Goal: Task Accomplishment & Management: Complete application form

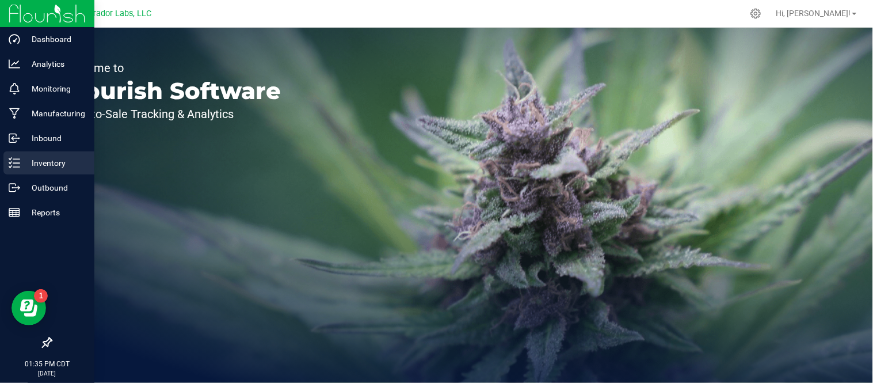
click at [25, 165] on p "Inventory" at bounding box center [54, 163] width 69 height 14
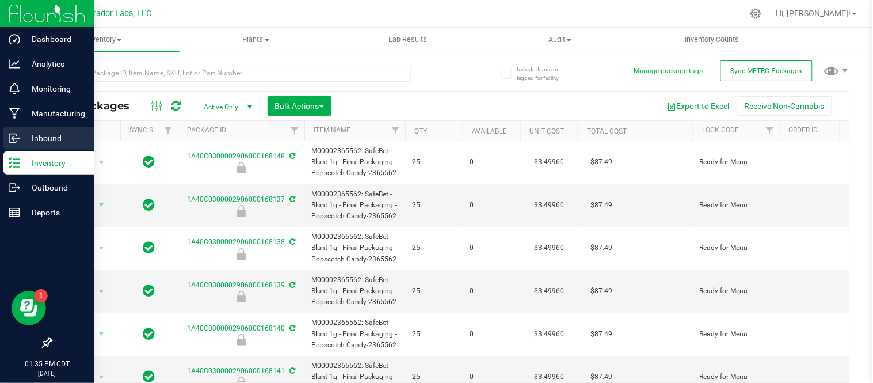
click at [43, 144] on p "Inbound" at bounding box center [54, 138] width 69 height 14
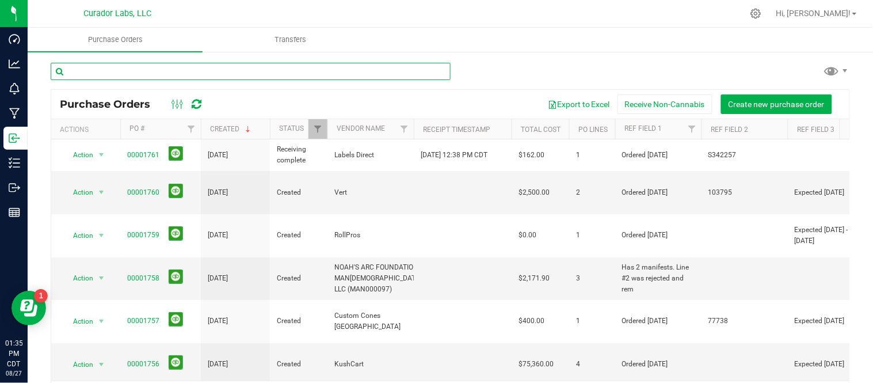
click at [139, 72] on input "text" at bounding box center [251, 71] width 400 height 17
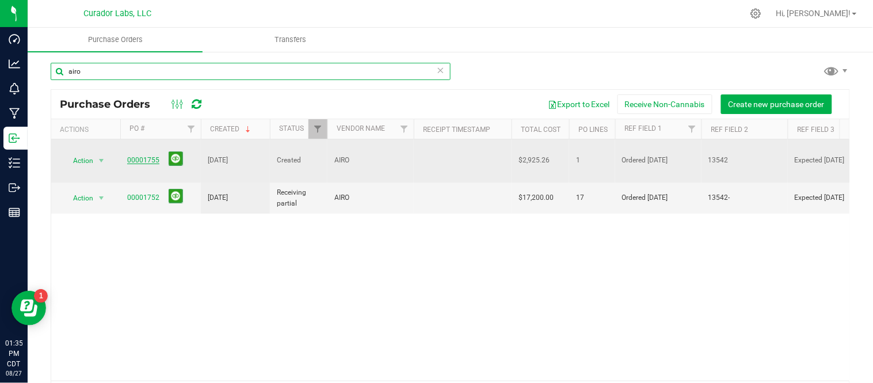
type input "airo"
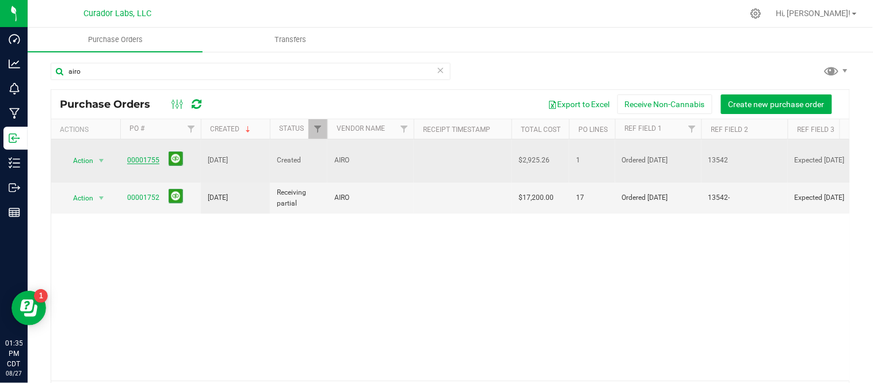
click at [143, 156] on link "00001755" at bounding box center [143, 160] width 32 height 8
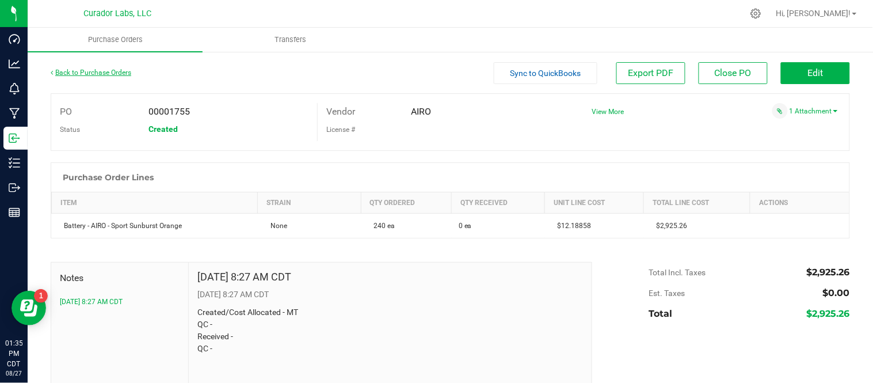
click at [96, 72] on link "Back to Purchase Orders" at bounding box center [91, 72] width 81 height 8
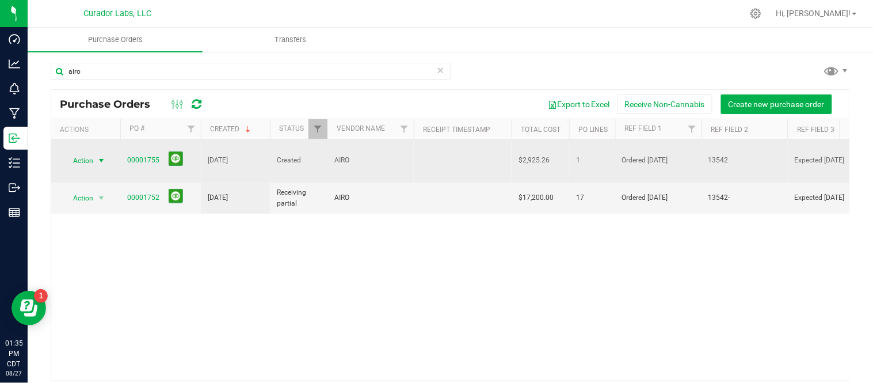
click at [94, 154] on span "select" at bounding box center [101, 160] width 14 height 16
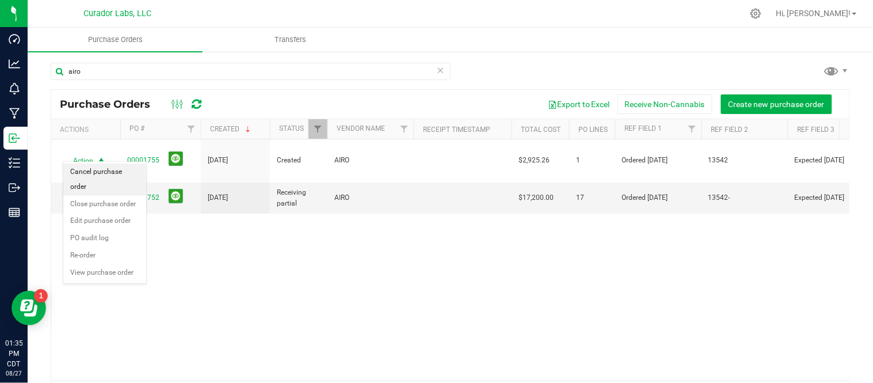
click at [107, 177] on li "Cancel purchase order" at bounding box center [104, 179] width 83 height 32
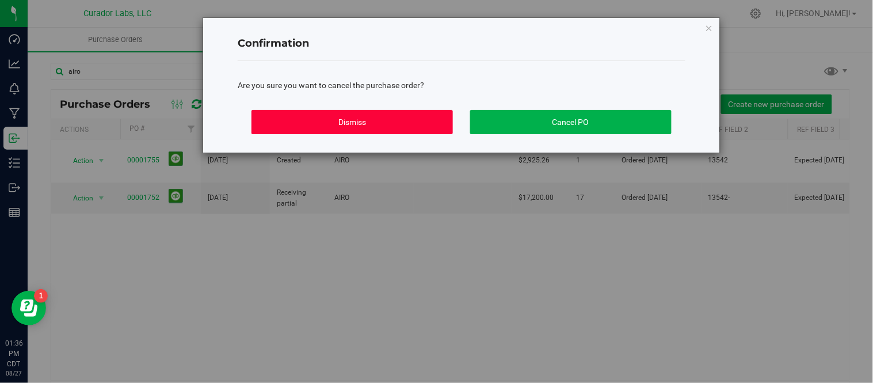
click at [392, 123] on button "Dismiss" at bounding box center [351, 122] width 201 height 24
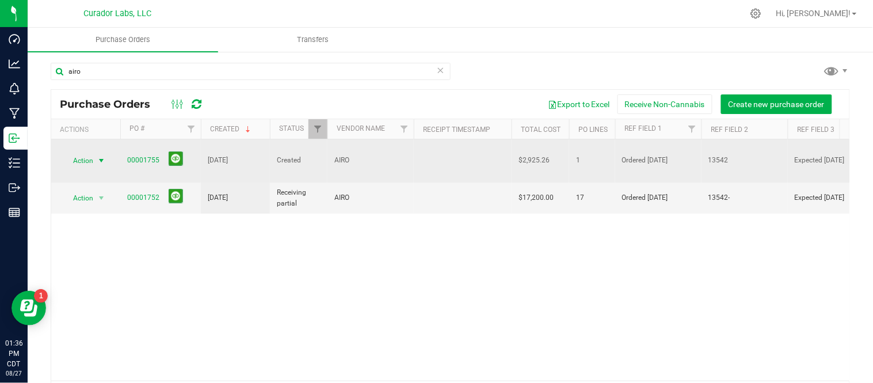
click at [100, 156] on span "select" at bounding box center [101, 160] width 9 height 9
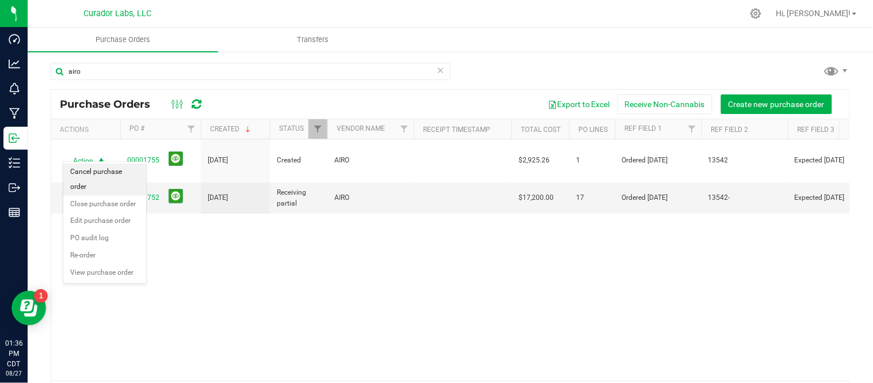
click at [100, 173] on li "Cancel purchase order" at bounding box center [104, 179] width 83 height 32
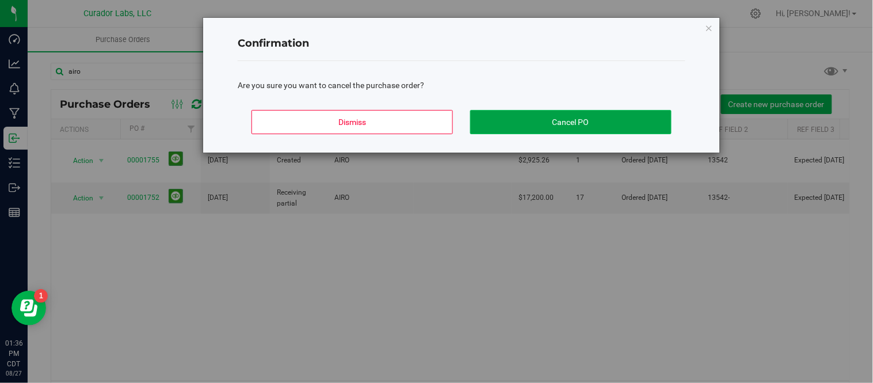
click at [510, 122] on button "Cancel PO" at bounding box center [570, 122] width 201 height 24
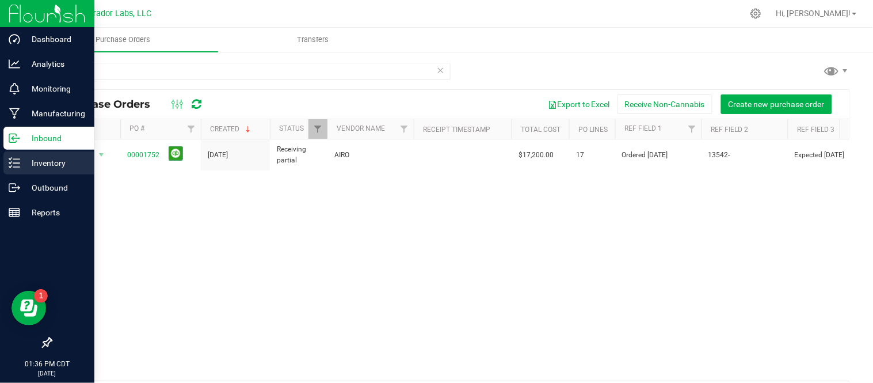
click at [25, 164] on p "Inventory" at bounding box center [54, 163] width 69 height 14
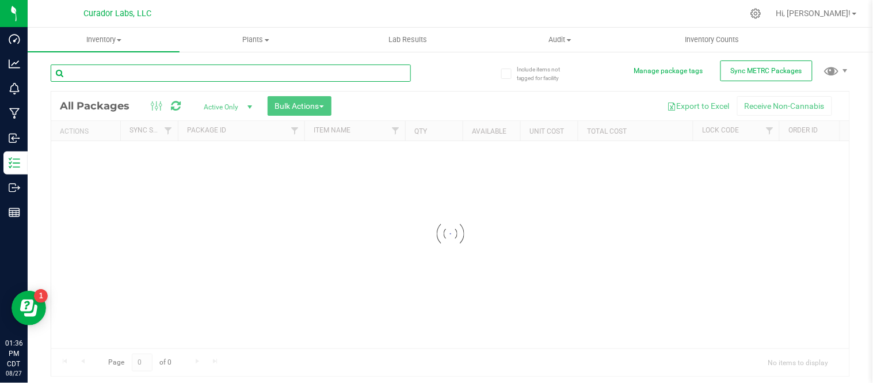
click at [143, 68] on input "text" at bounding box center [231, 72] width 360 height 17
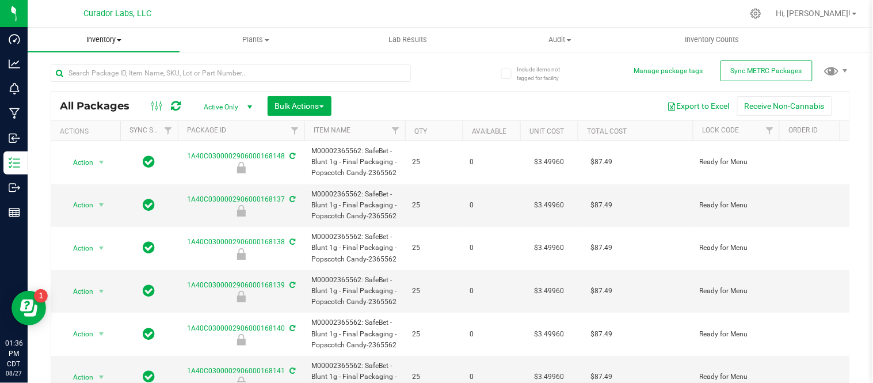
click at [121, 44] on span "Inventory" at bounding box center [104, 40] width 152 height 10
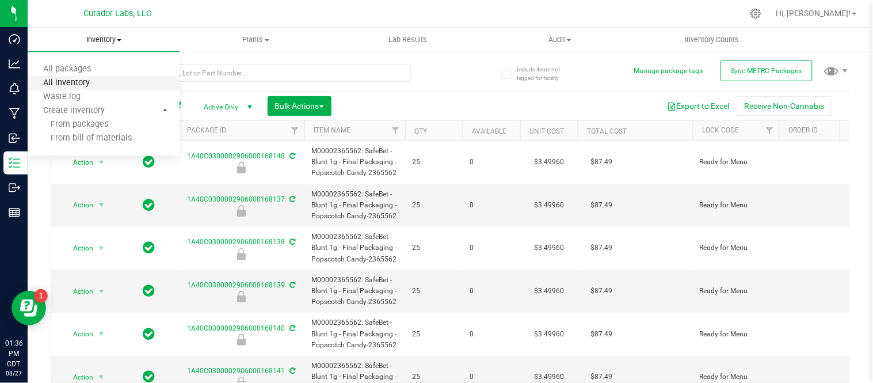
click at [92, 82] on span "All inventory" at bounding box center [67, 83] width 78 height 10
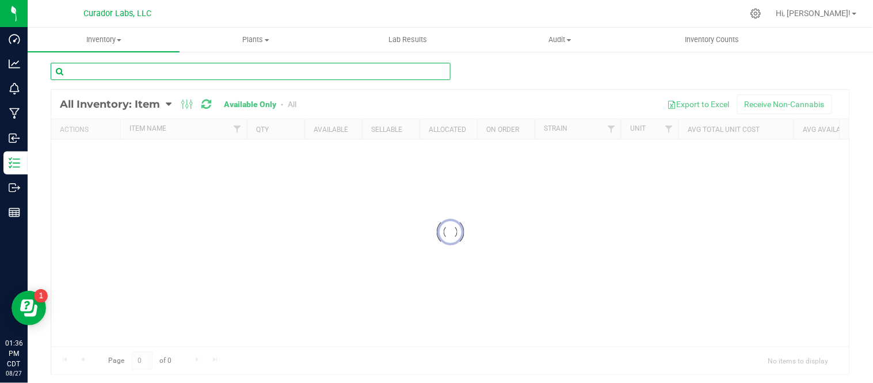
click at [211, 67] on input "text" at bounding box center [251, 71] width 400 height 17
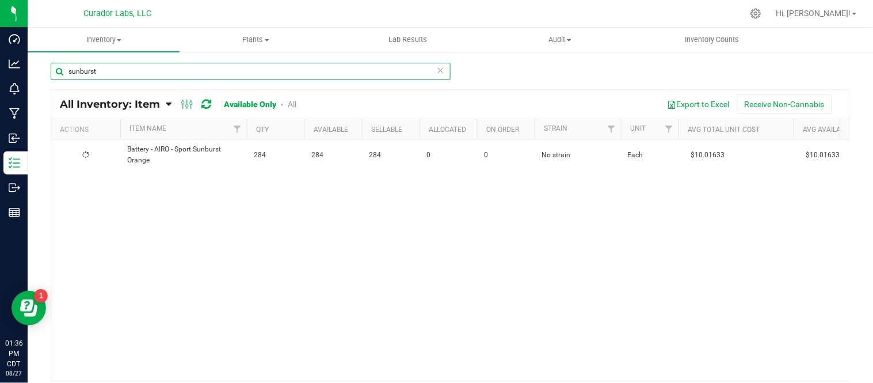
type input "sunburst"
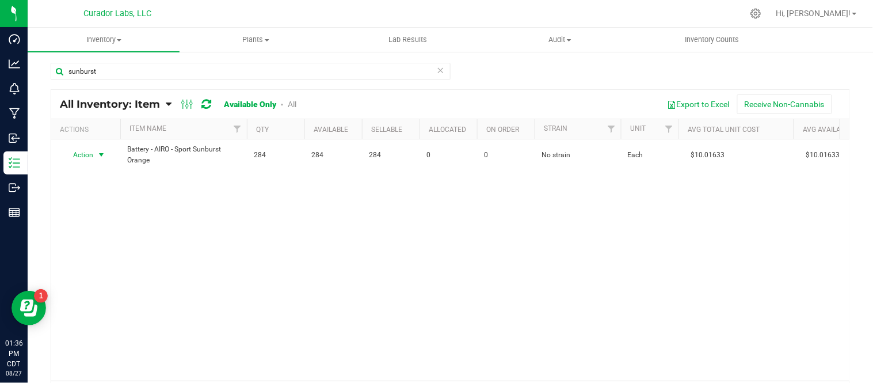
click at [102, 154] on span "select" at bounding box center [101, 154] width 9 height 9
click at [111, 220] on li "Locate inventory" at bounding box center [100, 225] width 74 height 17
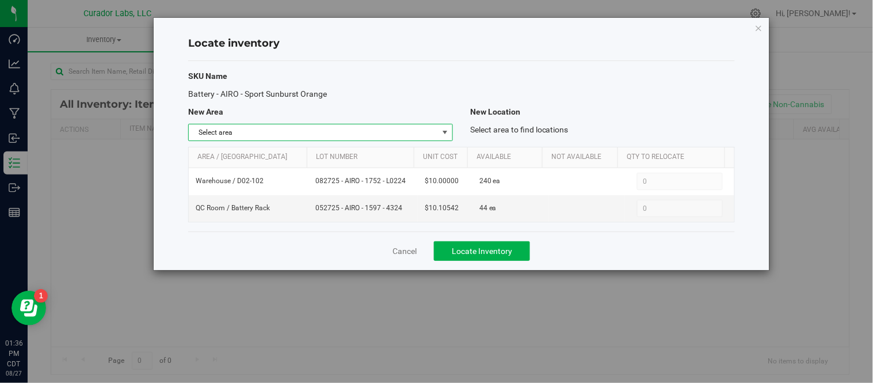
click at [444, 135] on span "select" at bounding box center [444, 132] width 9 height 9
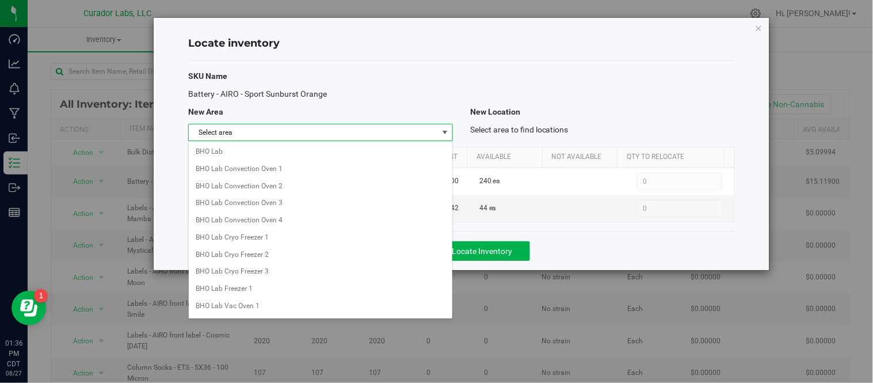
scroll to position [774, 0]
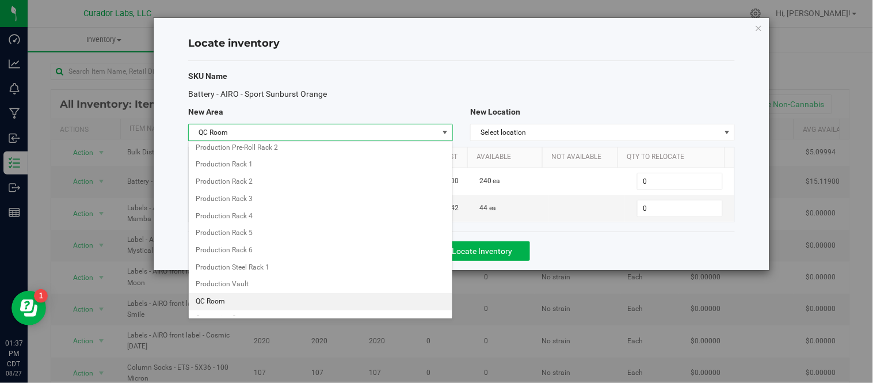
click at [246, 303] on li "QC Room" at bounding box center [321, 301] width 264 height 17
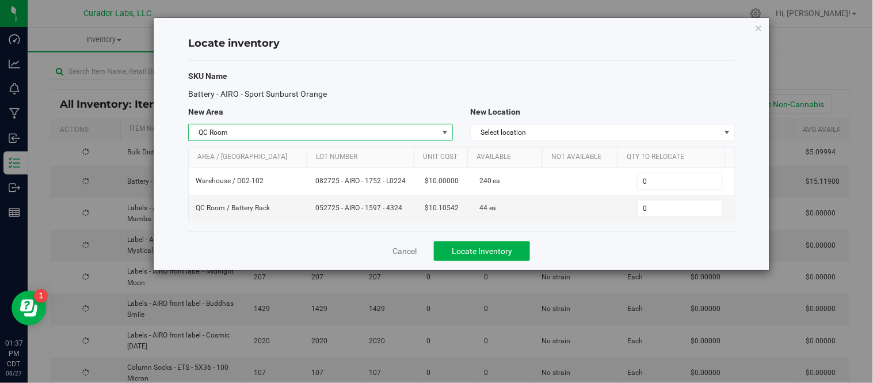
click at [556, 122] on div "SKU Name Battery - AIRO - Sport Sunburst Orange New Area New Location QC Room S…" at bounding box center [461, 146] width 547 height 170
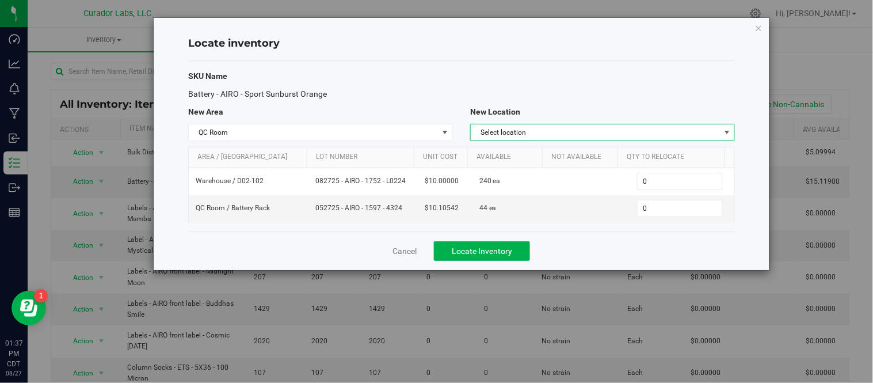
click at [549, 140] on span "Select location" at bounding box center [595, 132] width 249 height 16
click at [522, 153] on li "Battery Rack" at bounding box center [603, 151] width 264 height 17
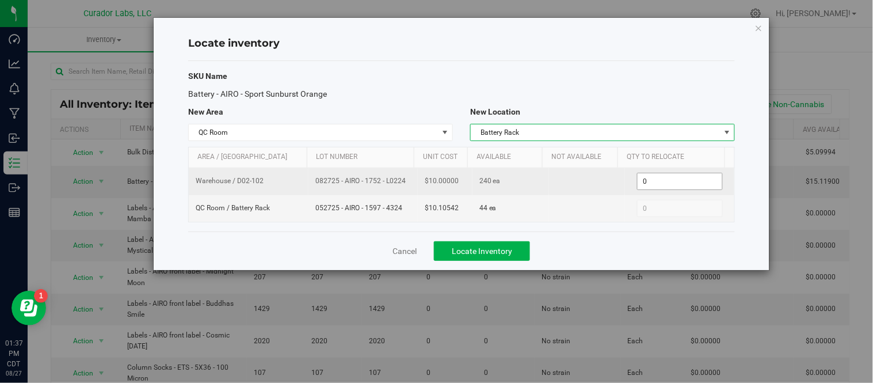
click at [648, 182] on span "0 0" at bounding box center [680, 181] width 86 height 17
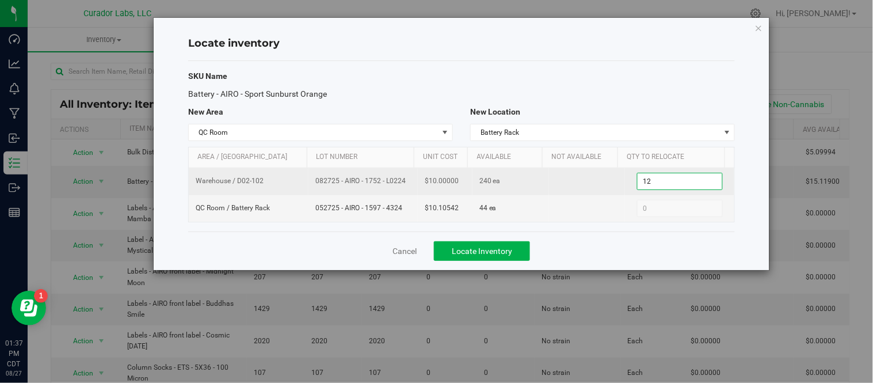
type input "120"
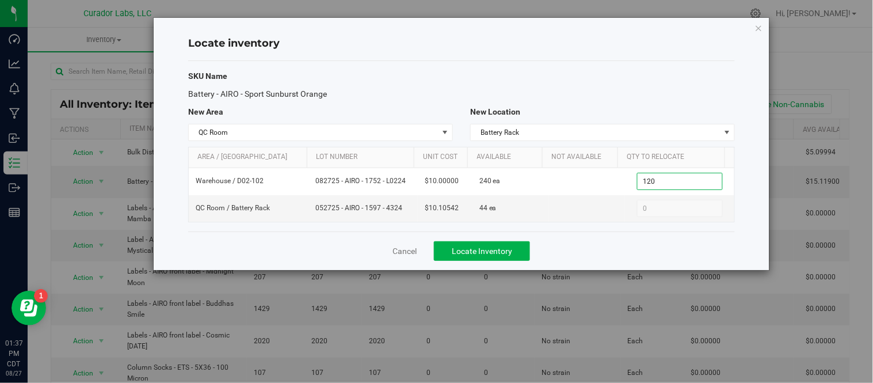
type input "120"
drag, startPoint x: 608, startPoint y: 263, endPoint x: 576, endPoint y: 258, distance: 32.6
click at [609, 263] on div "Cancel Locate Inventory" at bounding box center [461, 250] width 547 height 39
click at [503, 251] on span "Locate Inventory" at bounding box center [482, 250] width 60 height 9
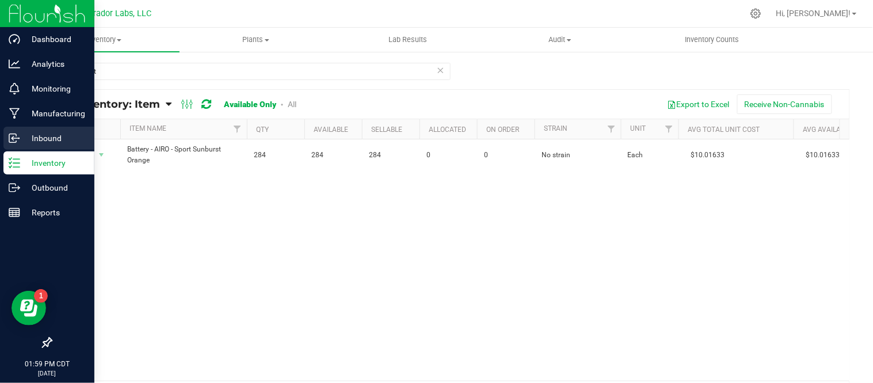
click at [36, 136] on p "Inbound" at bounding box center [54, 138] width 69 height 14
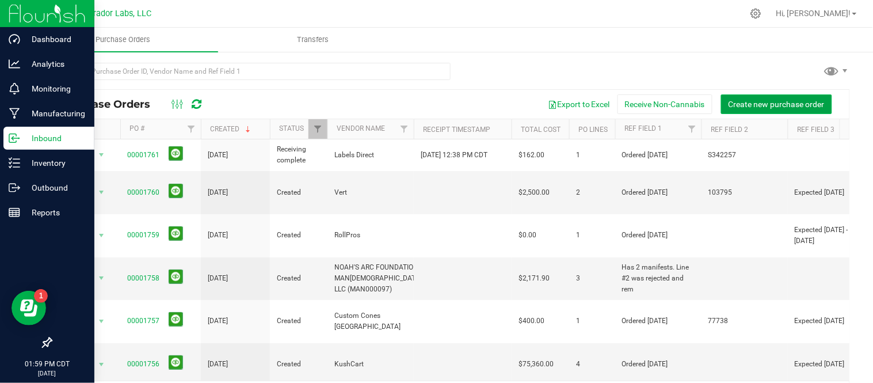
click at [778, 105] on span "Create new purchase order" at bounding box center [776, 104] width 96 height 9
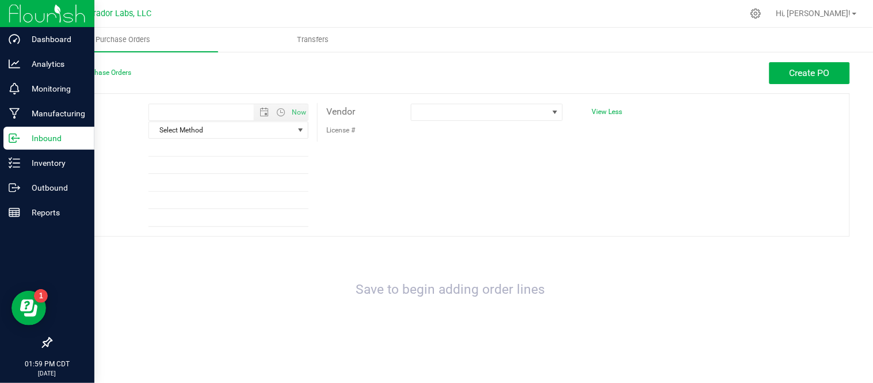
type input "8/27/2025 1:59 PM"
click at [501, 107] on span at bounding box center [479, 112] width 136 height 16
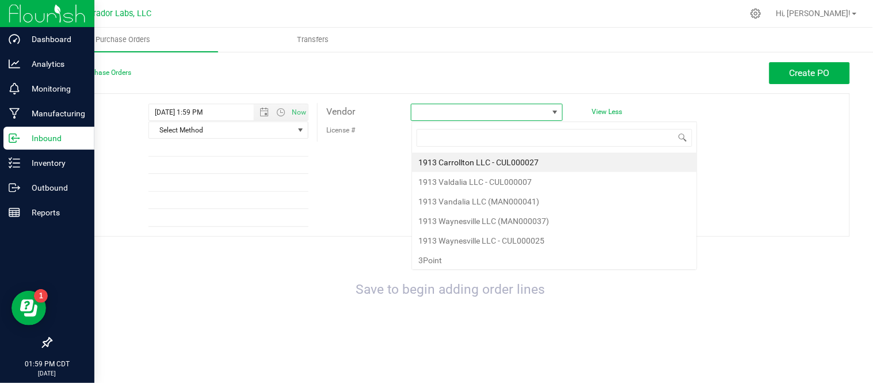
scroll to position [17, 151]
type input "ai"
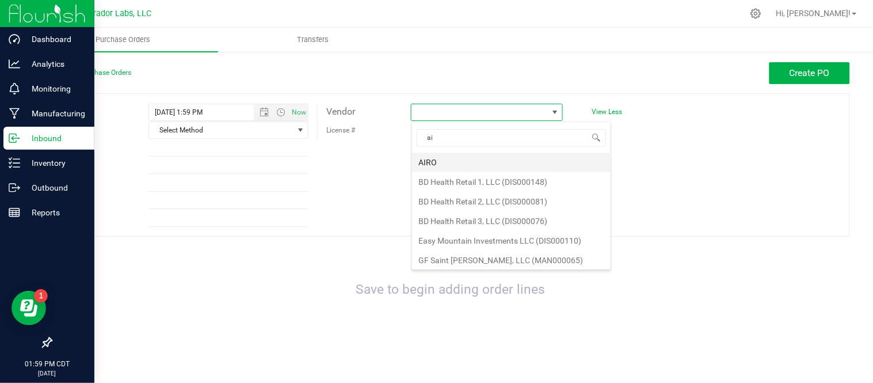
click at [466, 160] on li "AIRO" at bounding box center [511, 162] width 198 height 20
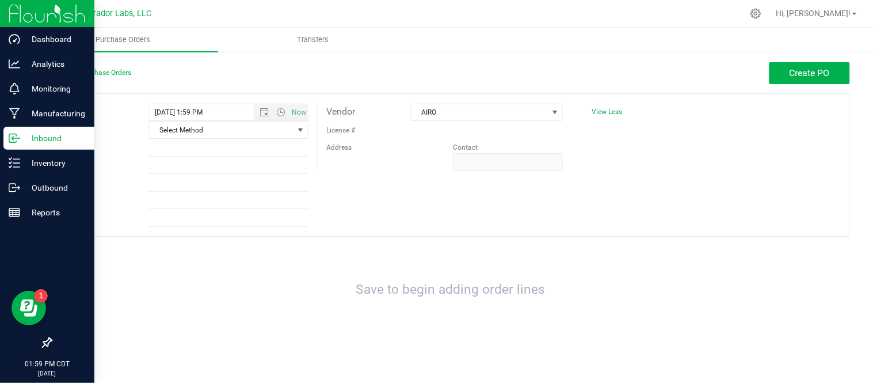
click at [425, 190] on div "Expected 8/27/2025 1:59 PM Now Method Select Method Select Method USPS UPS FedE…" at bounding box center [450, 164] width 799 height 143
click at [229, 152] on input "Ref Field 1" at bounding box center [228, 147] width 160 height 17
type input "Ordered 08/27/25"
click at [205, 169] on input "Ref Field 2" at bounding box center [228, 164] width 160 height 17
type input "NA"
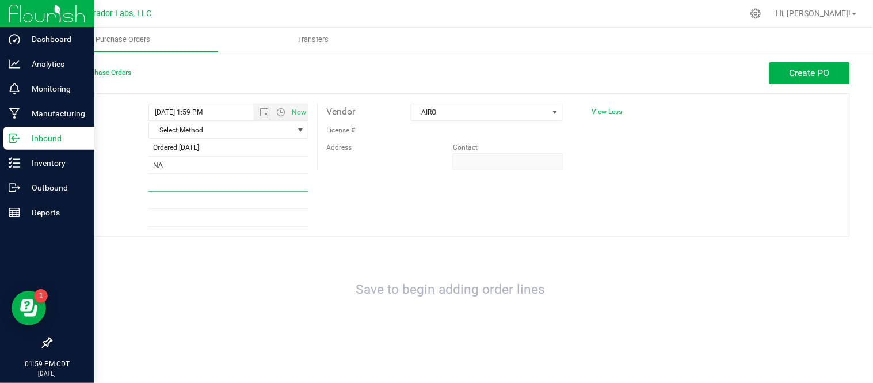
click at [194, 185] on input "Ref Field 3" at bounding box center [228, 182] width 160 height 17
type input "Expected 09/05/25"
click at [358, 196] on div "Expected 8/27/2025 1:59 PM Now Method Select Method Select Method USPS UPS FedE…" at bounding box center [450, 164] width 799 height 143
click at [791, 77] on span "Create PO" at bounding box center [809, 72] width 40 height 11
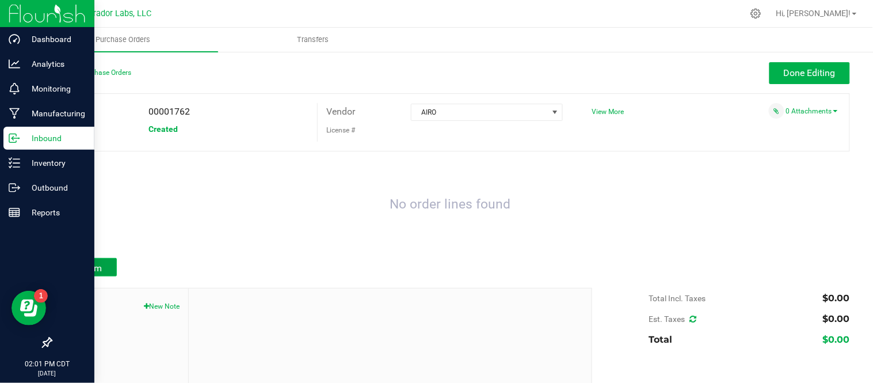
click at [107, 269] on button "Add Item" at bounding box center [84, 267] width 66 height 18
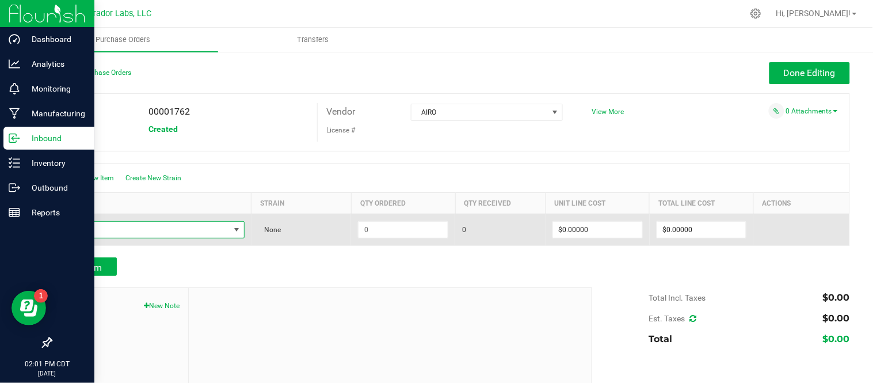
click at [148, 229] on span "NO DATA FOUND" at bounding box center [144, 230] width 170 height 16
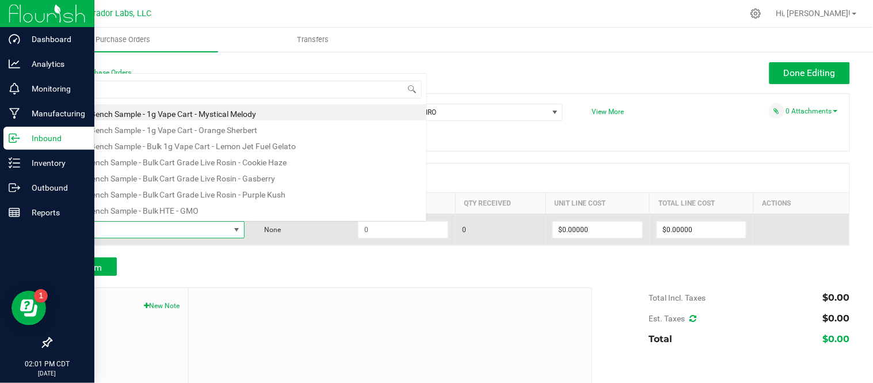
scroll to position [17, 181]
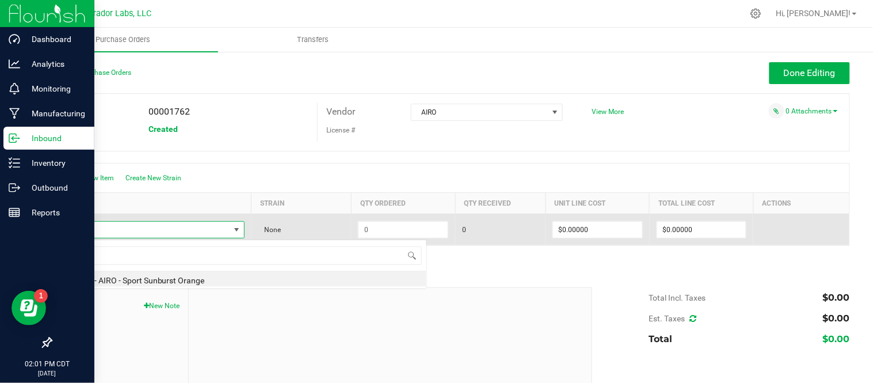
type input "sunbur"
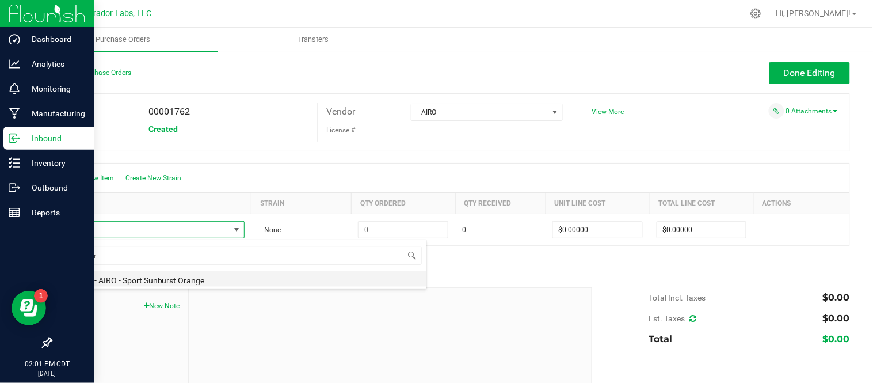
click at [200, 282] on li "Battery - AIRO - Sport Sunburst Orange" at bounding box center [242, 278] width 367 height 16
type input "$10.00000"
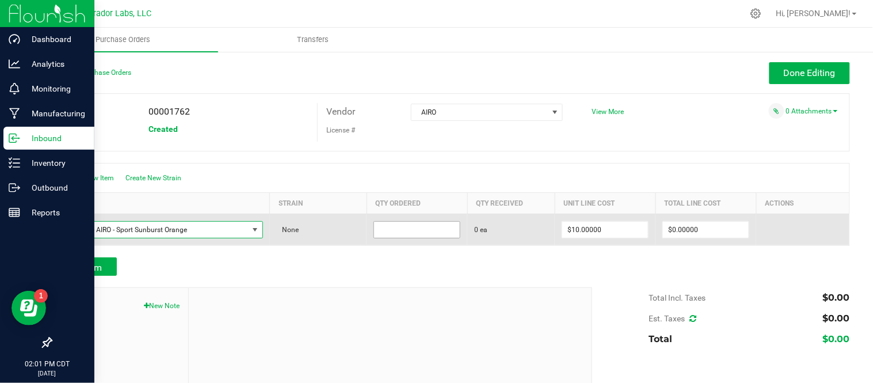
click at [395, 229] on input at bounding box center [417, 230] width 86 height 16
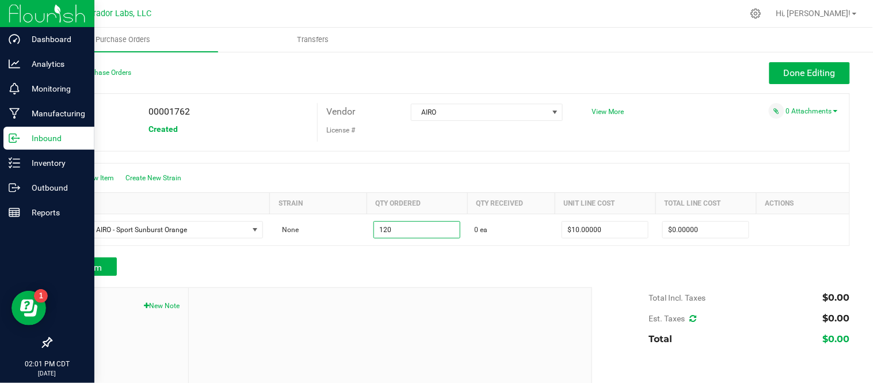
type input "120 ea"
click at [460, 179] on div "Create New Item Create New Strain" at bounding box center [450, 177] width 798 height 29
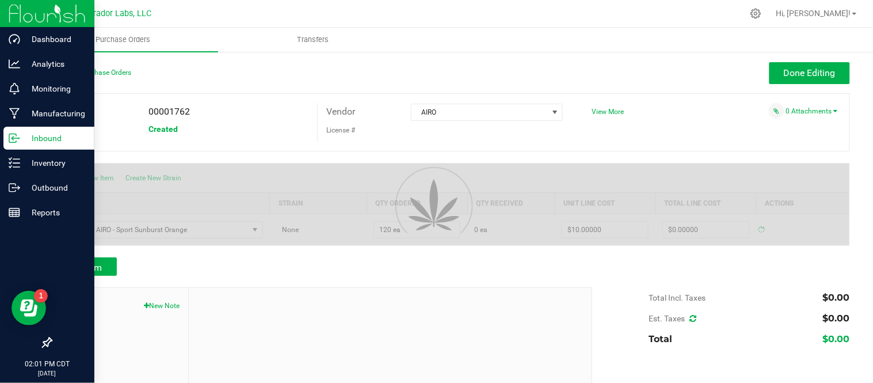
type input "$1,200.00000"
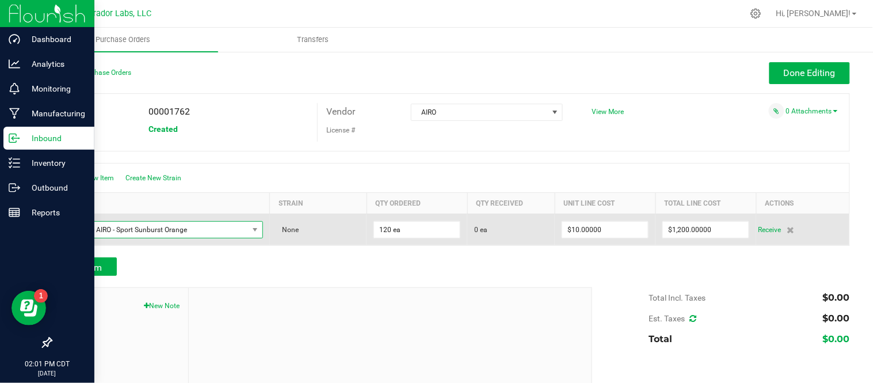
click at [226, 226] on span "Battery - AIRO - Sport Sunburst Orange" at bounding box center [153, 230] width 189 height 16
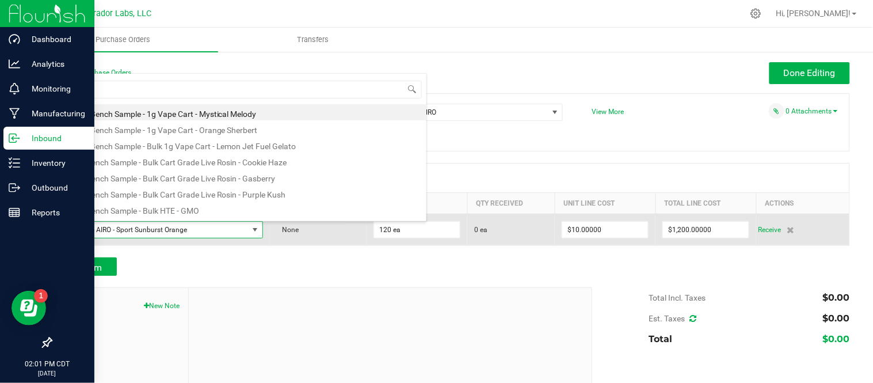
scroll to position [17, 198]
type input "cobalt"
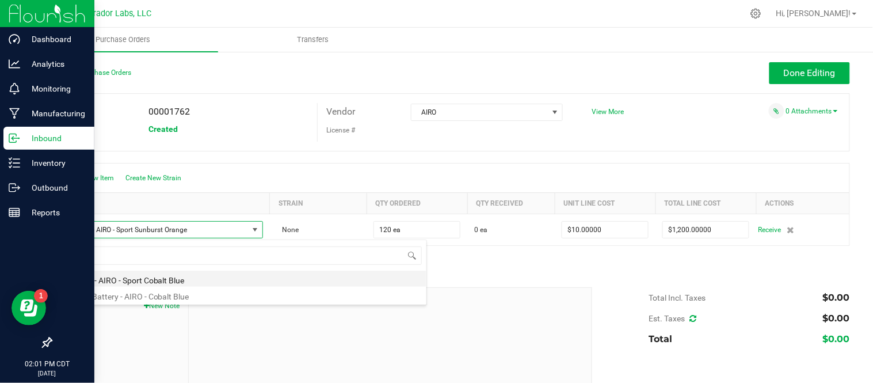
click at [177, 282] on li "Battery - AIRO - Sport Cobalt Blue" at bounding box center [242, 278] width 367 height 16
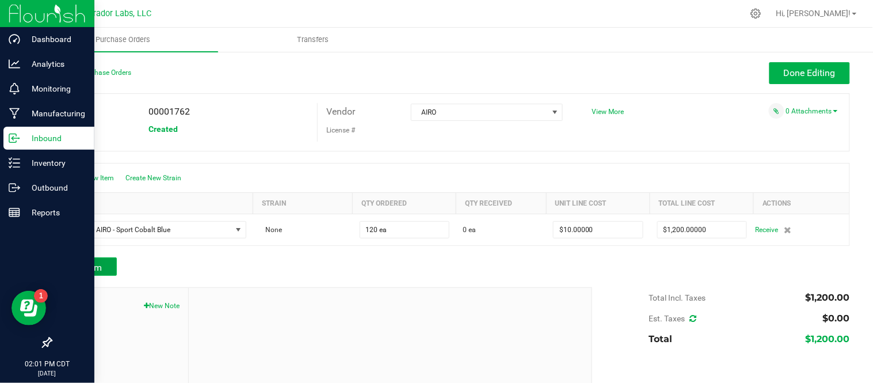
click at [86, 272] on span "Add Item" at bounding box center [84, 267] width 36 height 11
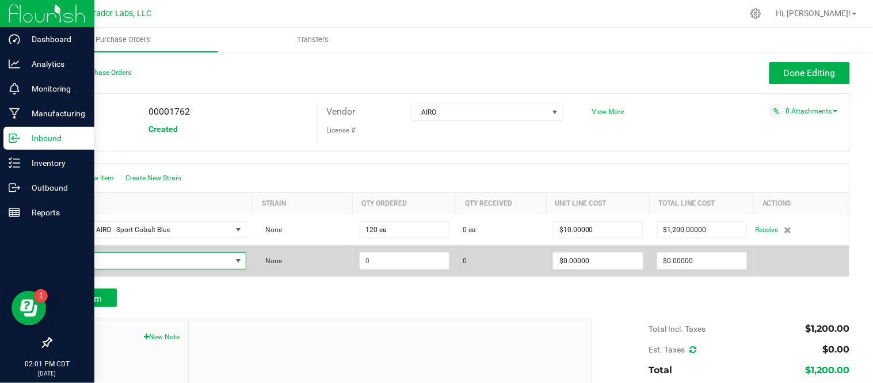
click at [117, 268] on span "NO DATA FOUND" at bounding box center [145, 261] width 172 height 16
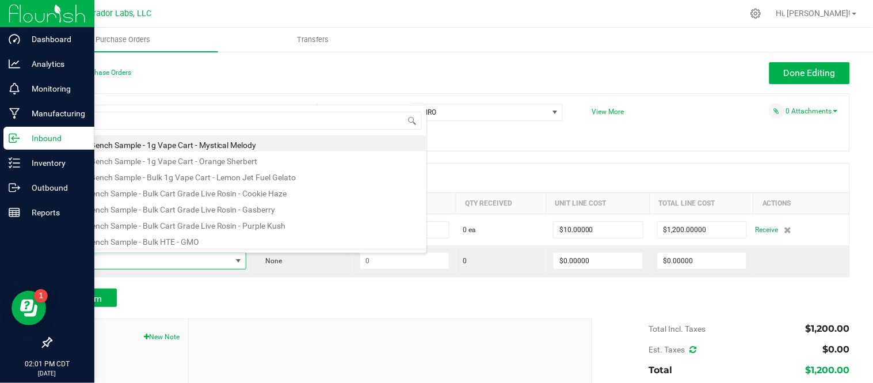
scroll to position [17, 182]
type input "s"
type input "green"
click at [198, 175] on li "Battery - AIRO - Sport Electric Green" at bounding box center [242, 175] width 367 height 16
type input "$10.00000"
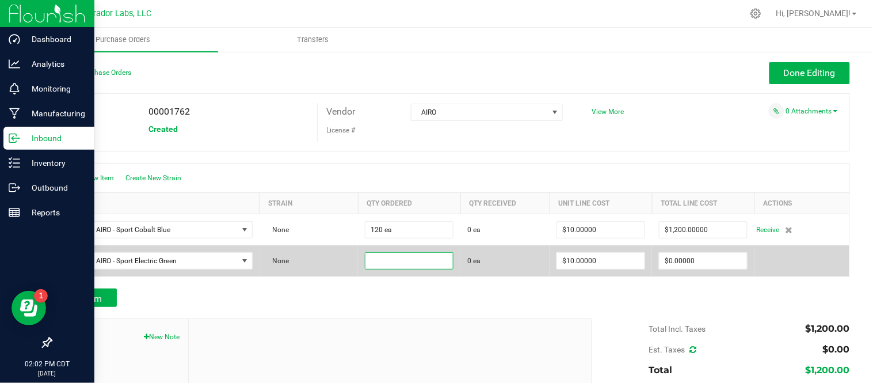
click at [408, 262] on input at bounding box center [408, 261] width 87 height 16
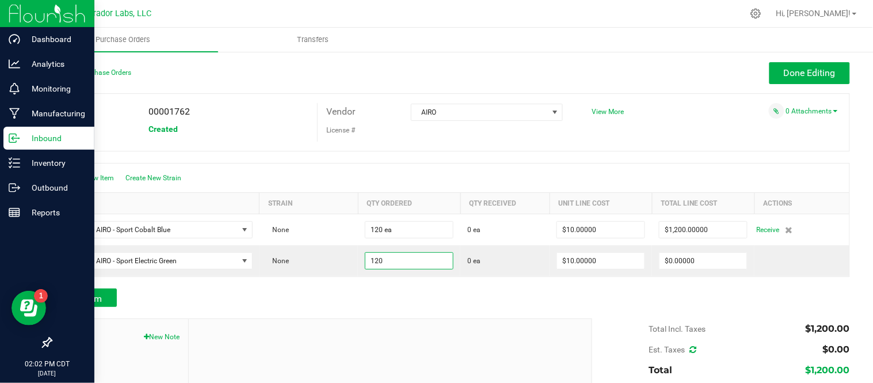
type input "120 ea"
click at [399, 284] on div at bounding box center [450, 283] width 799 height 12
type input "$1,200.00000"
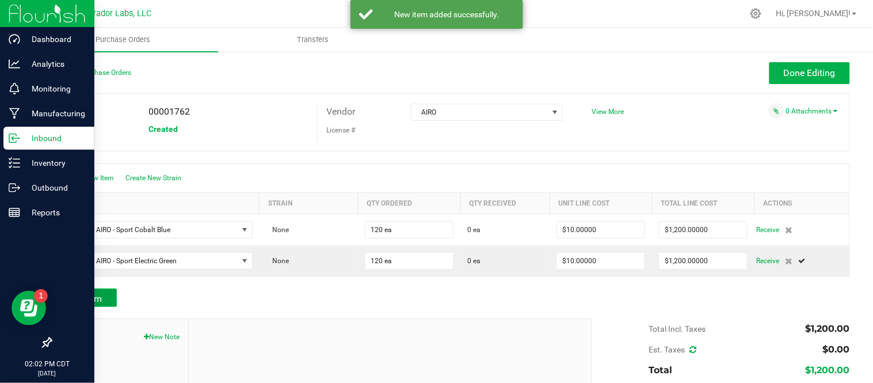
click at [107, 300] on button "Add Item" at bounding box center [84, 297] width 66 height 18
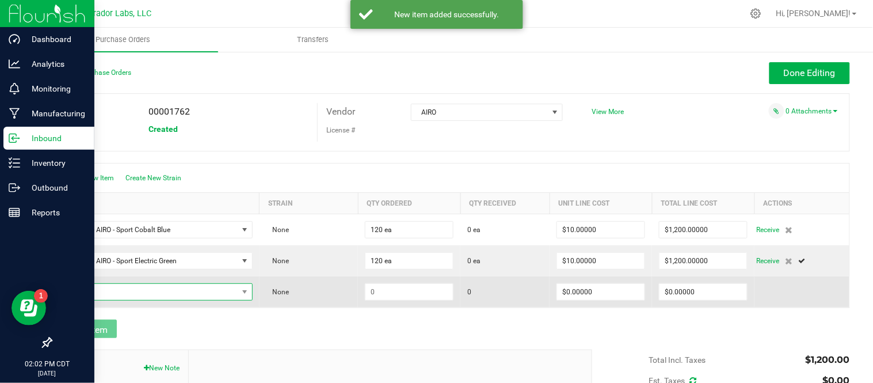
click at [116, 293] on span "NO DATA FOUND" at bounding box center [148, 292] width 178 height 16
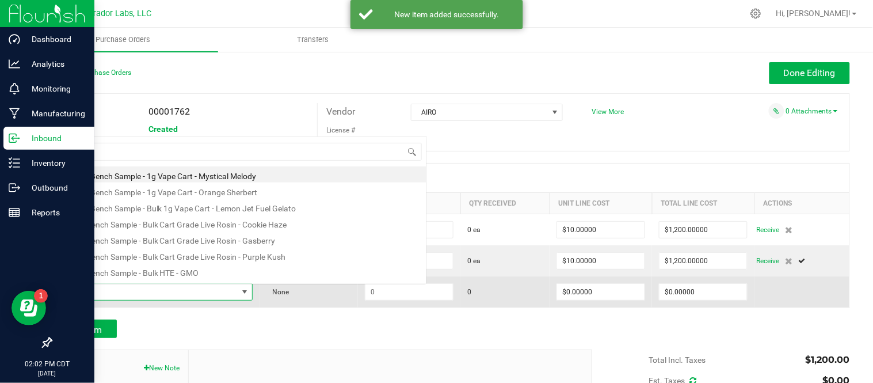
scroll to position [17, 191]
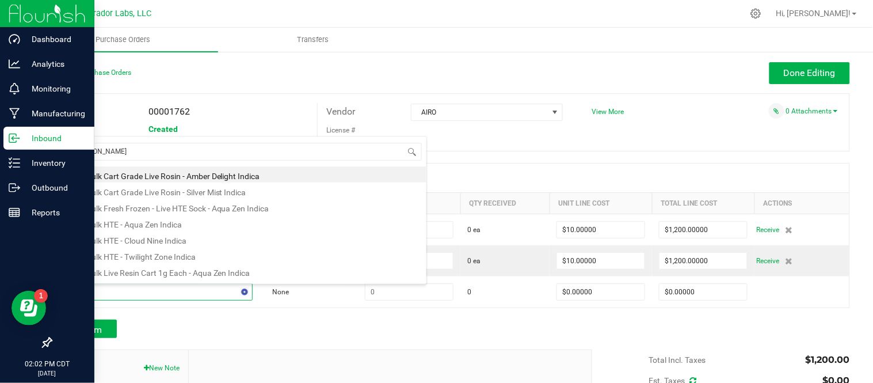
type input "indigo"
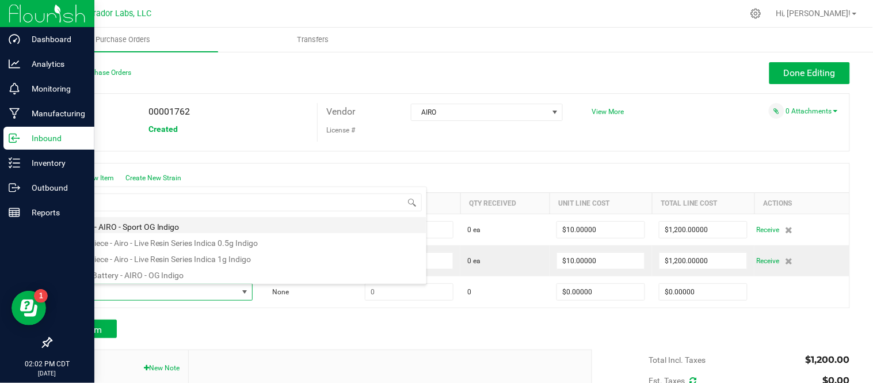
click at [162, 230] on li "Battery - AIRO - Sport OG Indigo" at bounding box center [242, 225] width 367 height 16
type input "$10.00000"
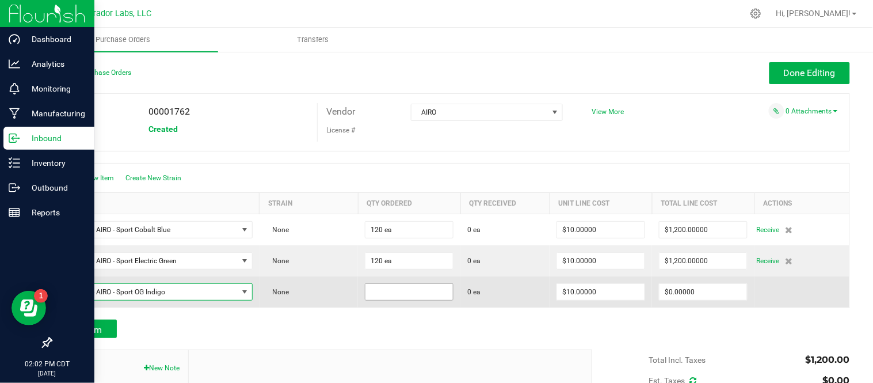
click at [385, 300] on input at bounding box center [408, 292] width 87 height 16
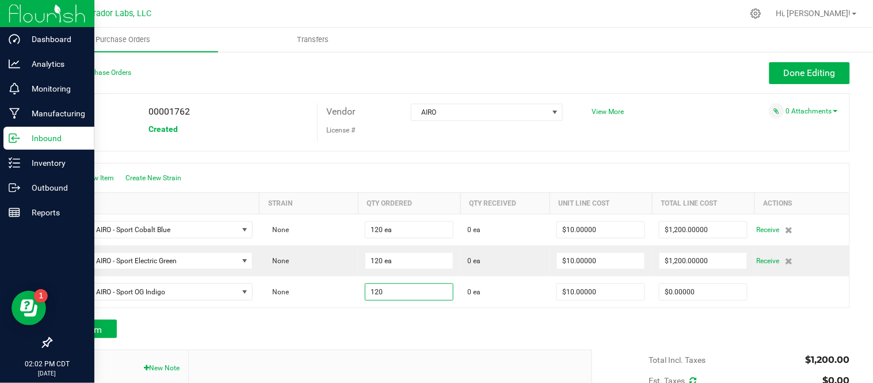
type input "120 ea"
click at [365, 319] on div at bounding box center [450, 314] width 799 height 12
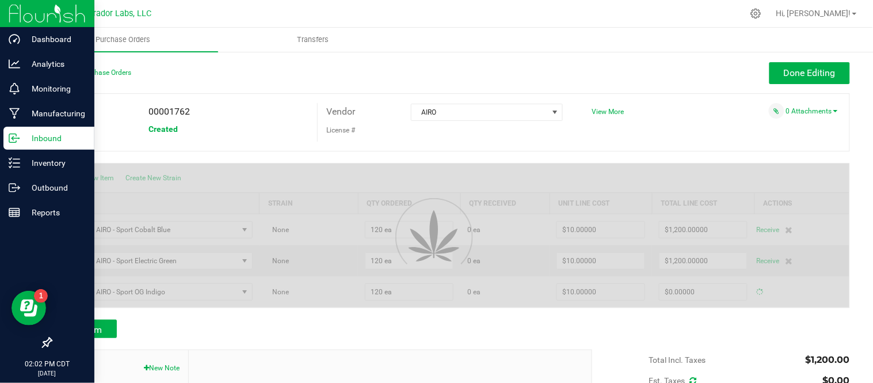
type input "$1,200.00000"
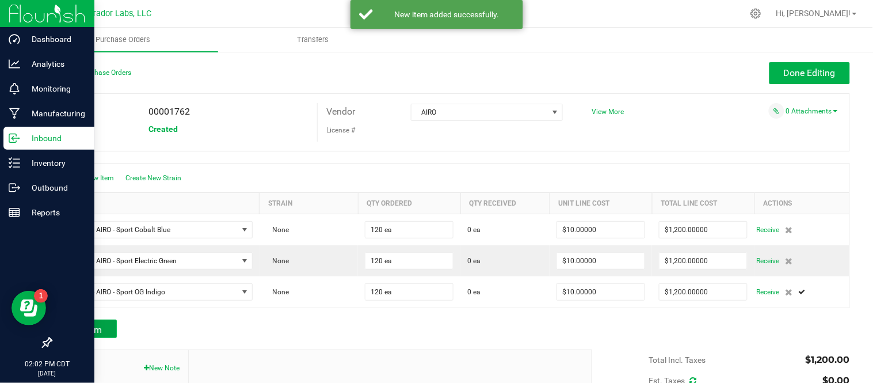
click at [77, 331] on span "Add Item" at bounding box center [84, 329] width 36 height 11
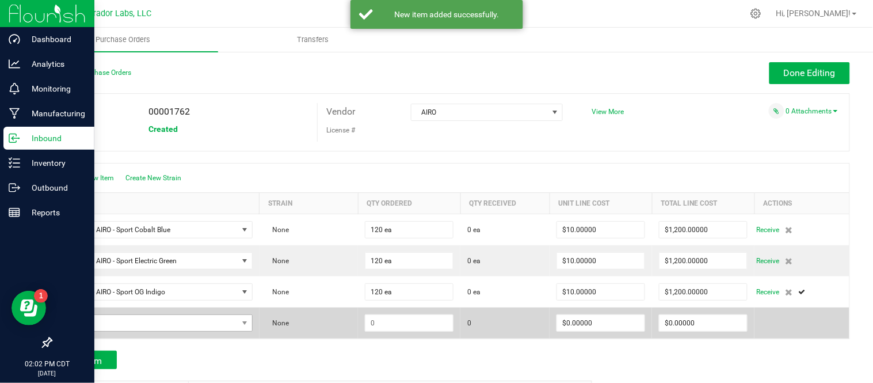
scroll to position [64, 0]
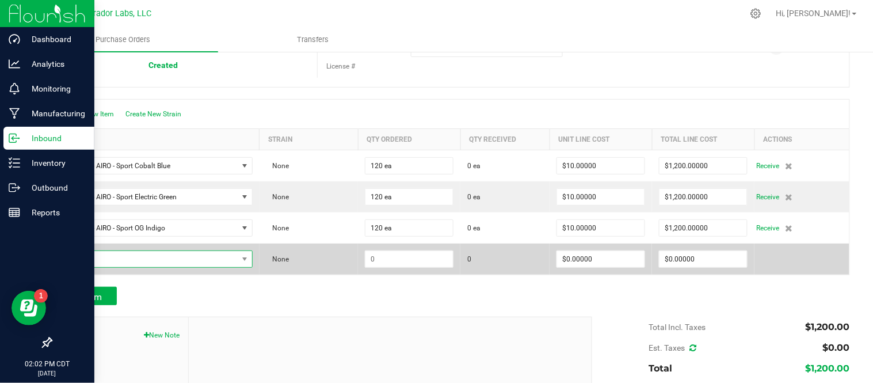
click at [162, 257] on span "NO DATA FOUND" at bounding box center [148, 259] width 178 height 16
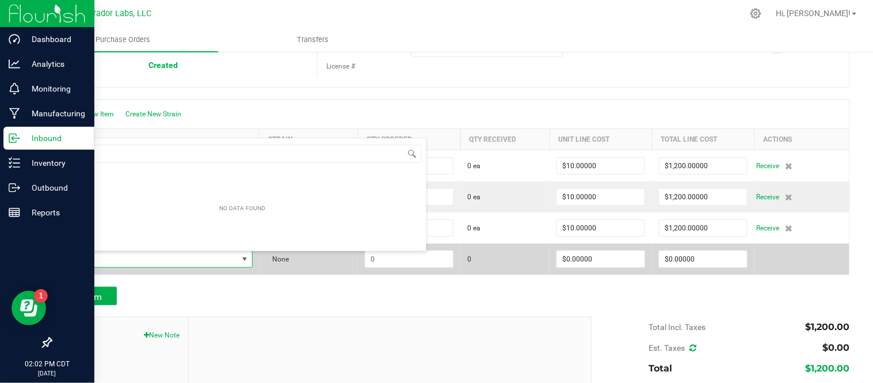
scroll to position [17, 191]
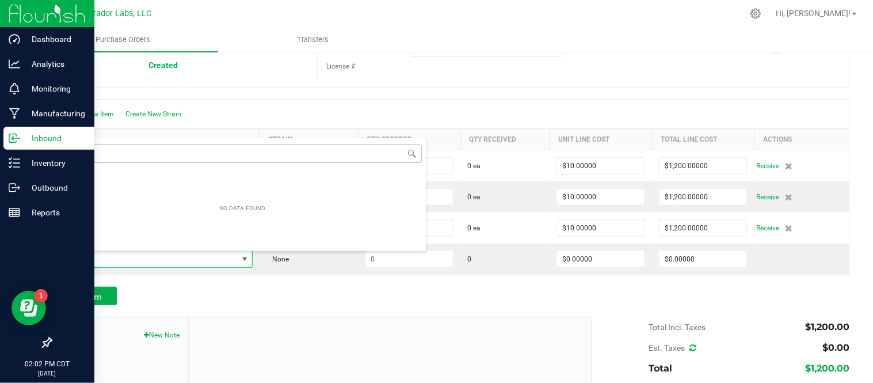
click at [75, 152] on input "iindica" at bounding box center [243, 153] width 358 height 18
type input "indica"
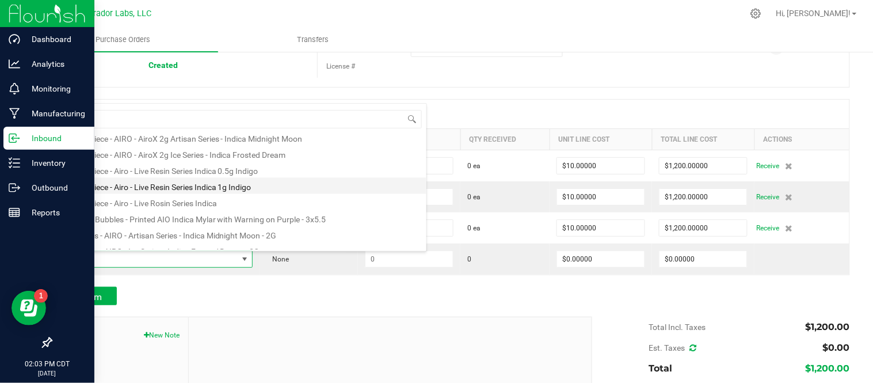
scroll to position [639, 0]
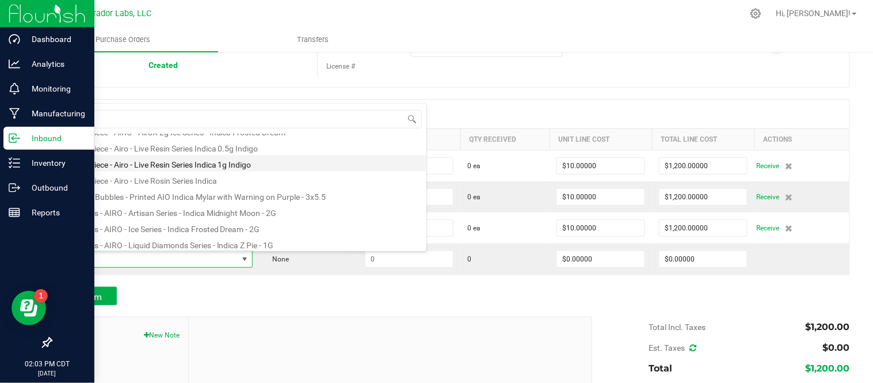
click at [180, 167] on li "Mouthpiece - Airo - Live Resin Series Indica 1g Indigo" at bounding box center [242, 163] width 367 height 16
type input "$0.50000"
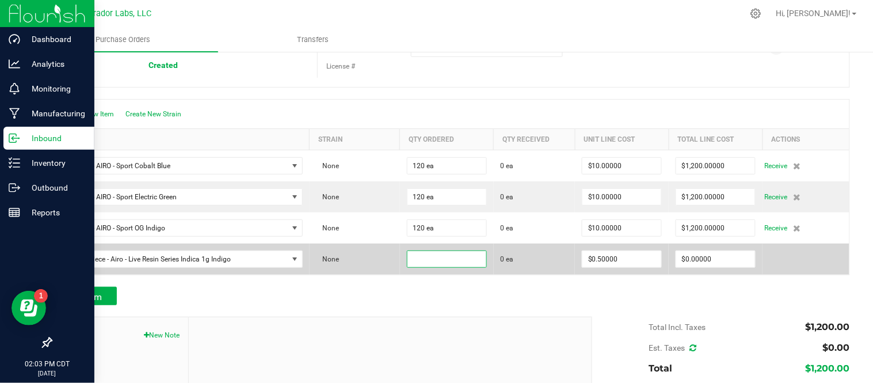
click at [413, 261] on input at bounding box center [446, 259] width 79 height 16
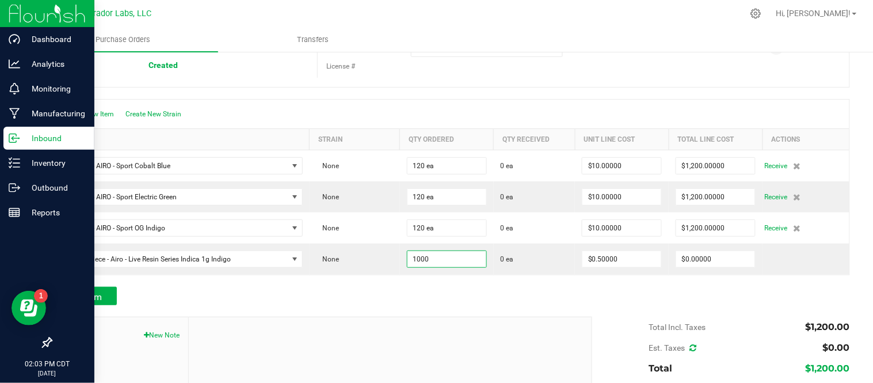
type input "1000 ea"
click at [409, 280] on div at bounding box center [450, 281] width 799 height 12
type input "$500.00000"
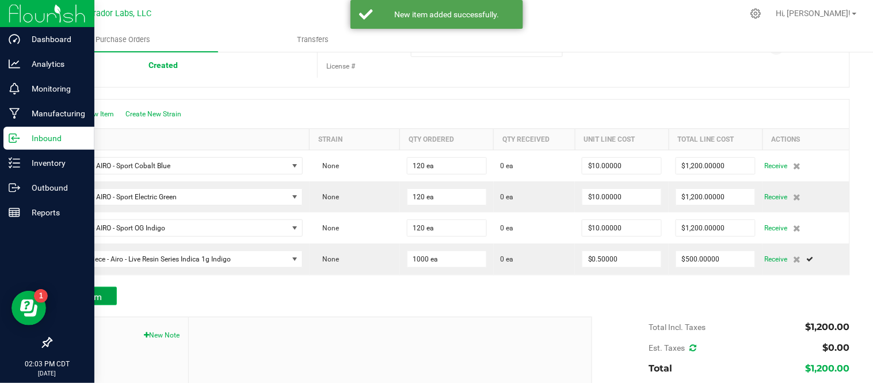
click at [104, 301] on button "Add Item" at bounding box center [84, 296] width 66 height 18
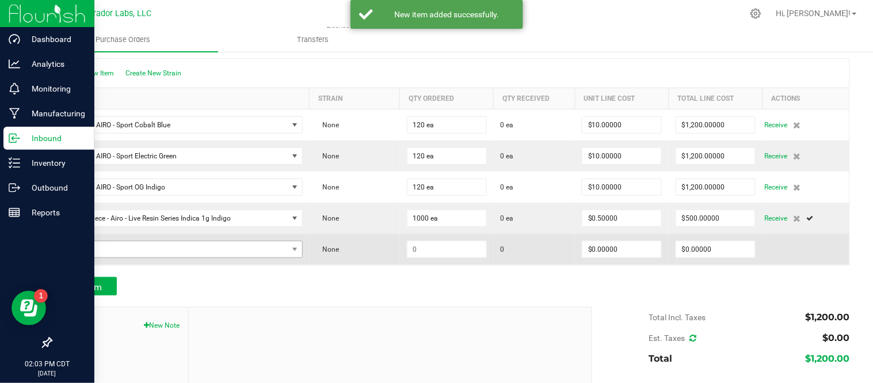
scroll to position [128, 0]
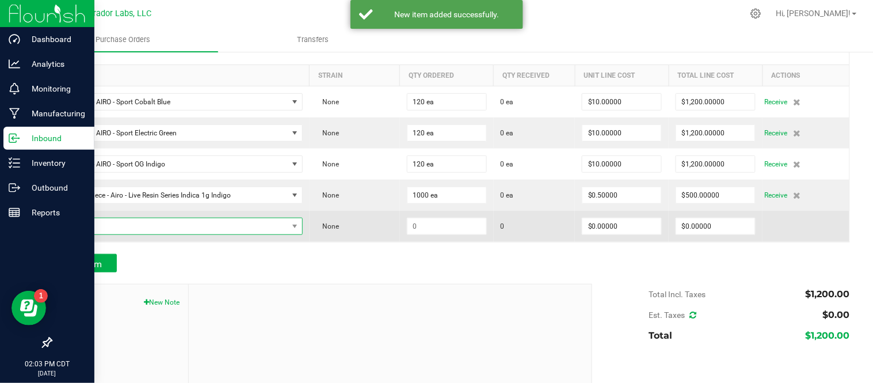
click at [160, 227] on span "NO DATA FOUND" at bounding box center [173, 226] width 228 height 16
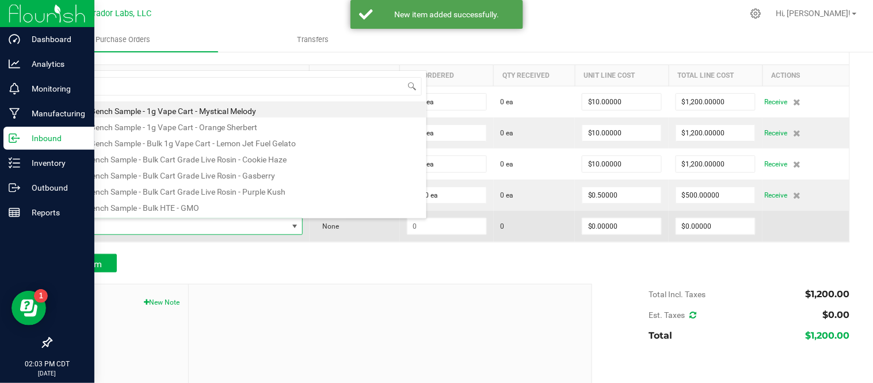
scroll to position [17, 238]
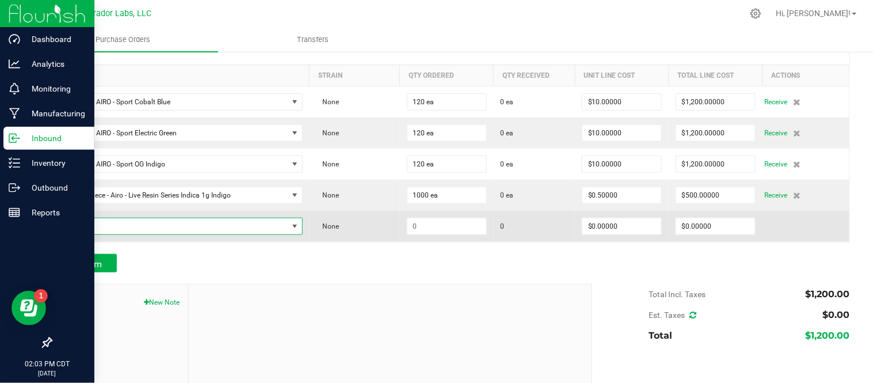
click at [171, 231] on span "NO DATA FOUND" at bounding box center [173, 226] width 228 height 16
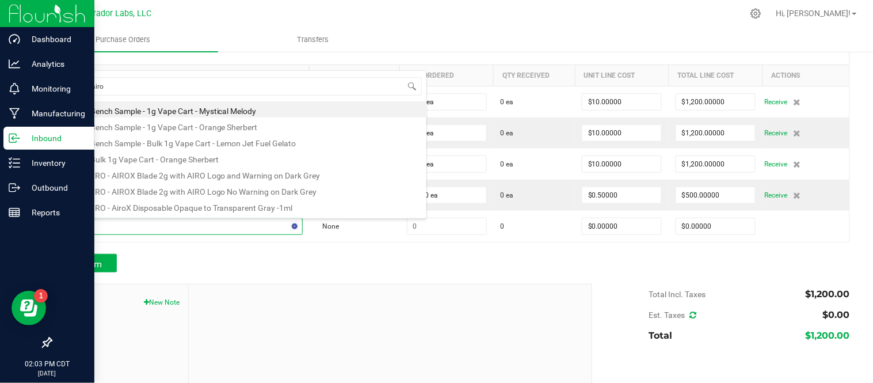
type input "cart - airo"
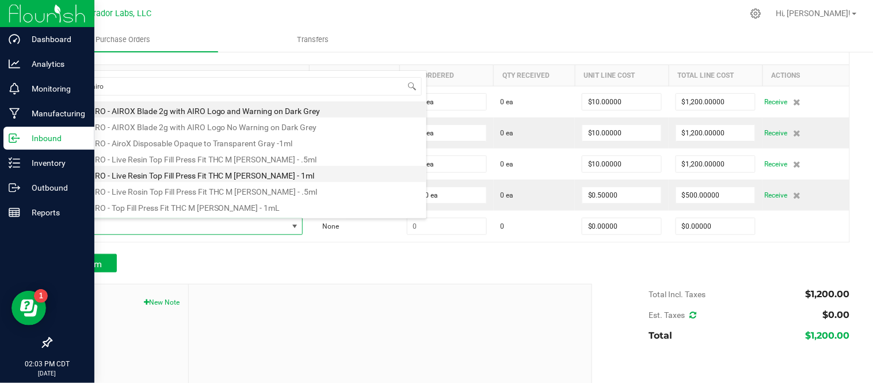
click at [231, 177] on li "Cart - AIRO - Live Resin Top Fill Press Fit THC M Diamond MJ - 1ml" at bounding box center [242, 174] width 367 height 16
type input "$10.25000"
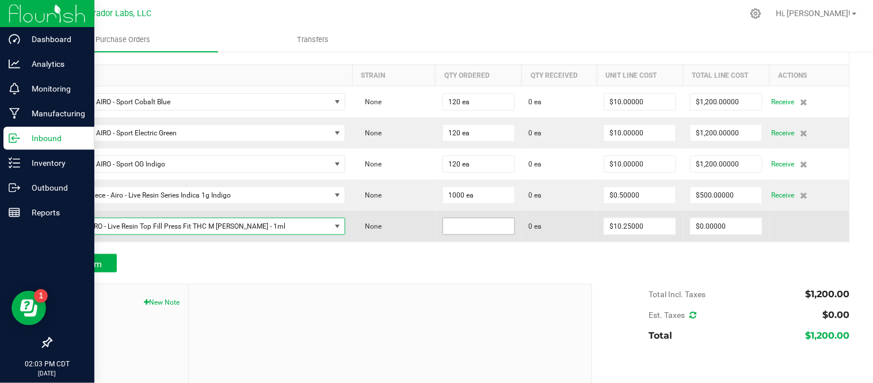
click at [452, 227] on input at bounding box center [478, 226] width 71 height 16
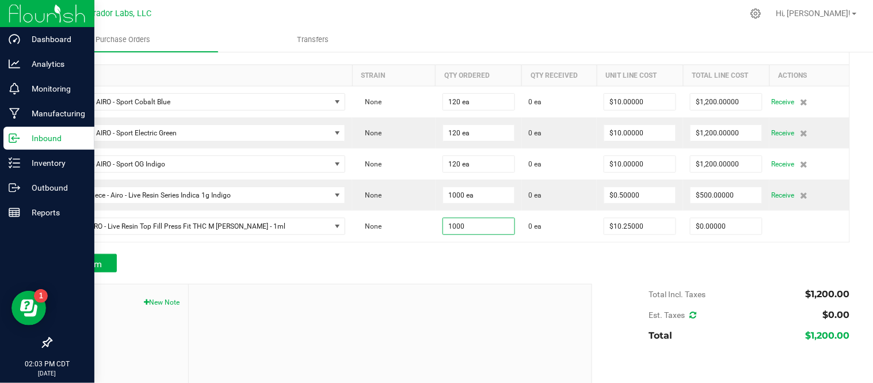
type input "1000 ea"
click at [357, 246] on div at bounding box center [450, 248] width 799 height 12
type input "$10,250.00000"
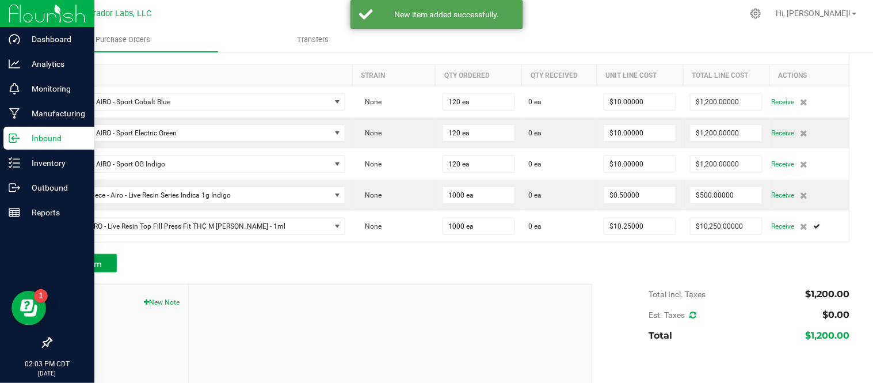
click at [112, 262] on button "Add Item" at bounding box center [84, 263] width 66 height 18
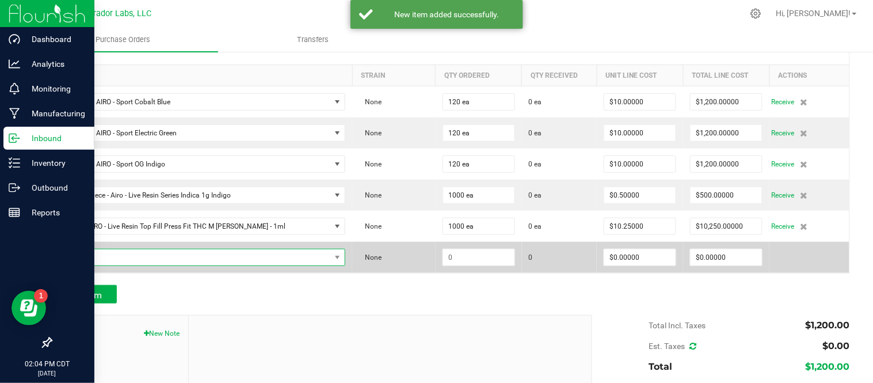
click at [115, 261] on span "NO DATA FOUND" at bounding box center [195, 257] width 272 height 16
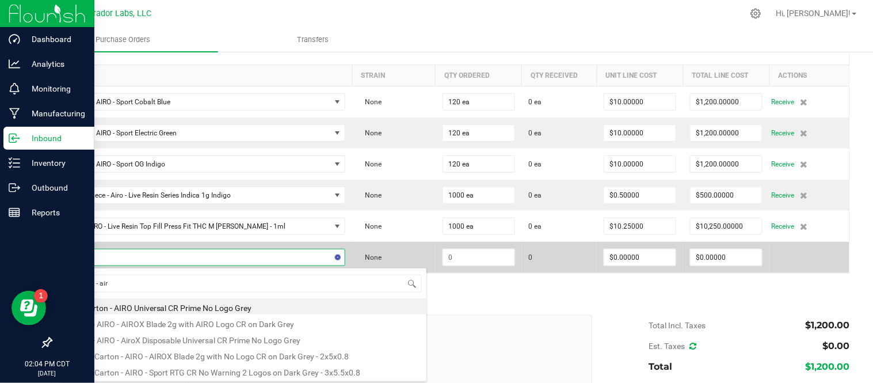
type input "carton - airo"
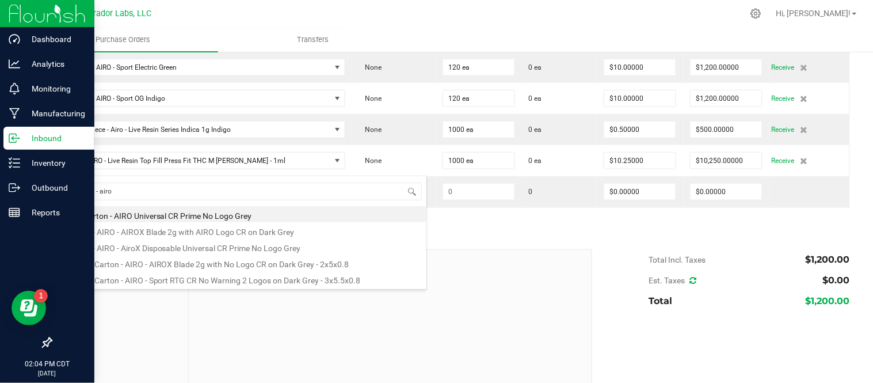
scroll to position [228, 0]
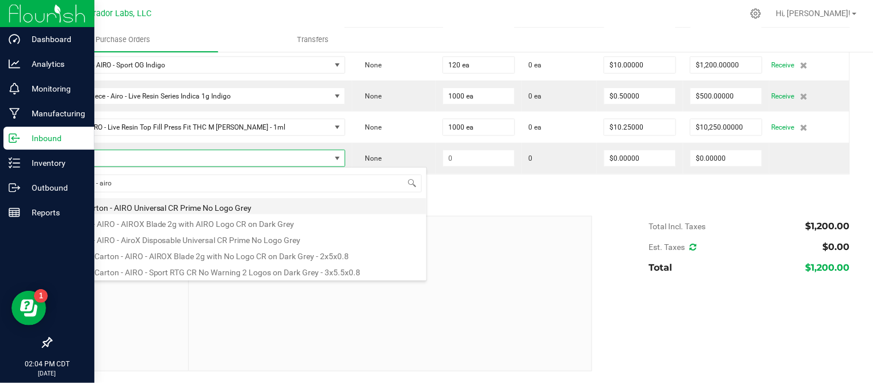
click at [167, 210] on li "Cart Carton - AIRO Universal CR Prime No Logo Grey" at bounding box center [242, 206] width 367 height 16
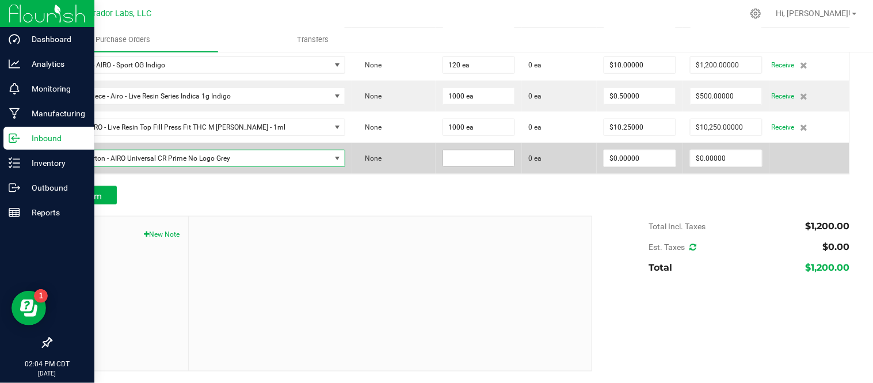
click at [482, 160] on input at bounding box center [478, 158] width 71 height 16
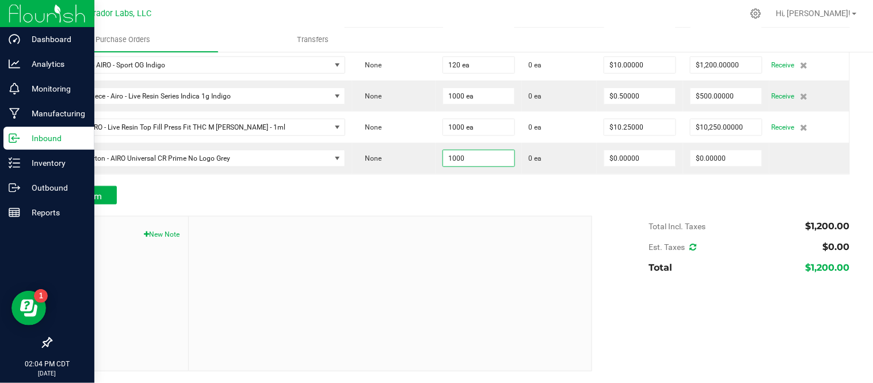
type input "1000 ea"
click at [528, 179] on div at bounding box center [450, 180] width 799 height 12
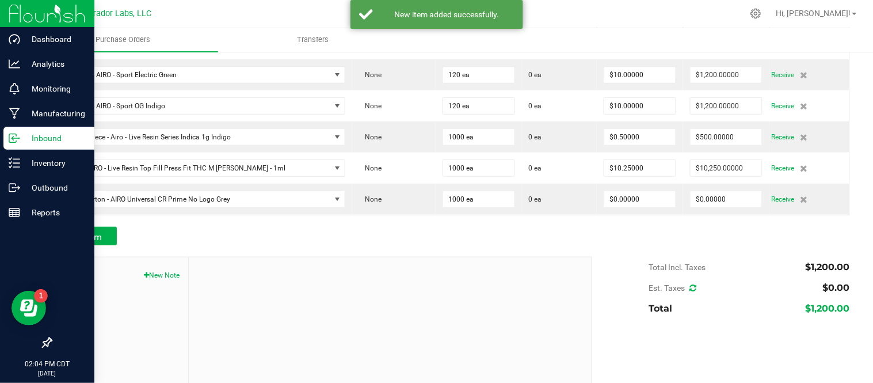
scroll to position [164, 0]
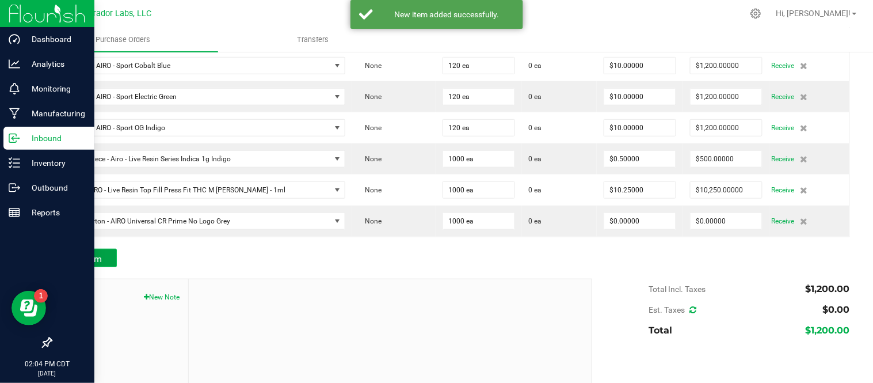
click at [102, 263] on button "Add Item" at bounding box center [84, 258] width 66 height 18
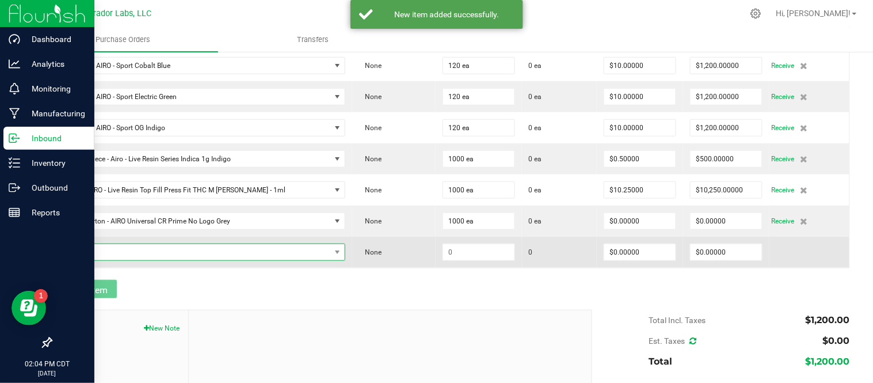
click at [137, 254] on span "NO DATA FOUND" at bounding box center [195, 252] width 272 height 16
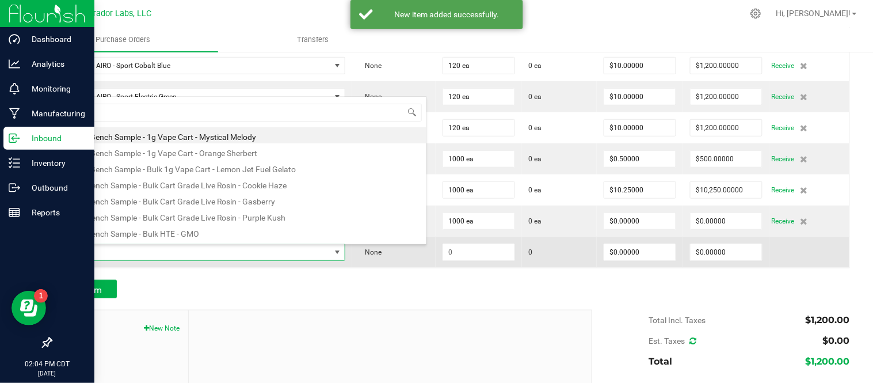
scroll to position [17, 270]
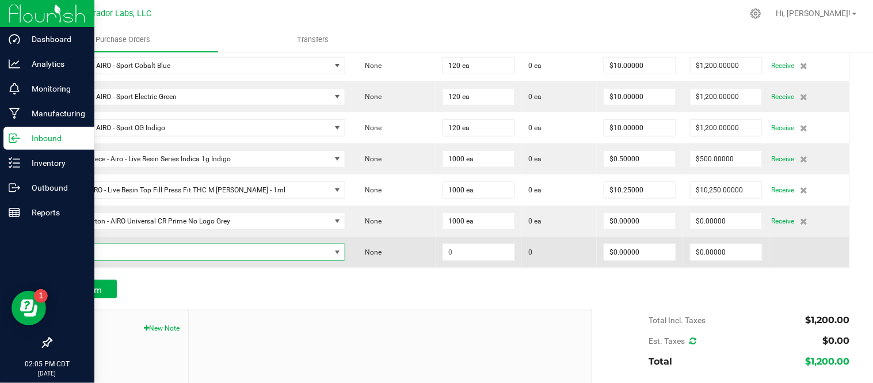
click at [236, 257] on span "NO DATA FOUND" at bounding box center [195, 252] width 272 height 16
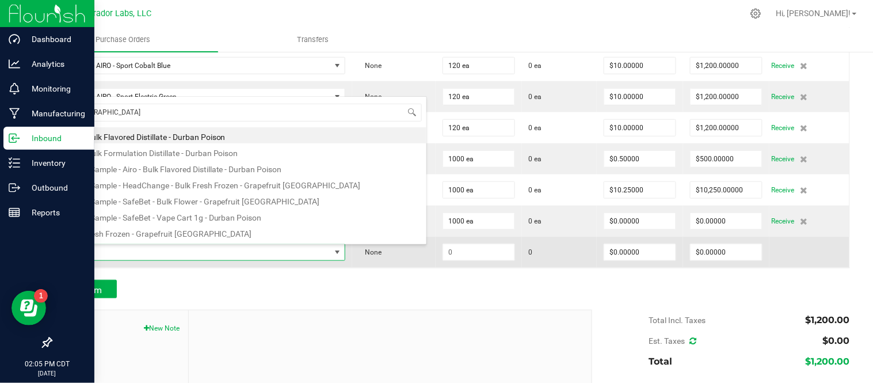
type input "durban"
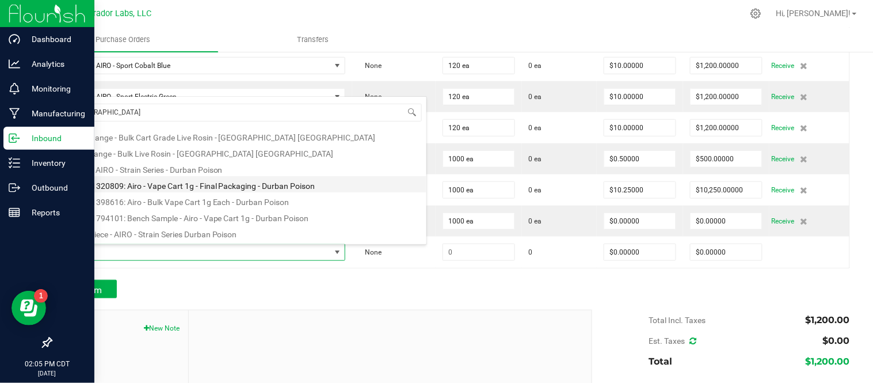
scroll to position [78, 0]
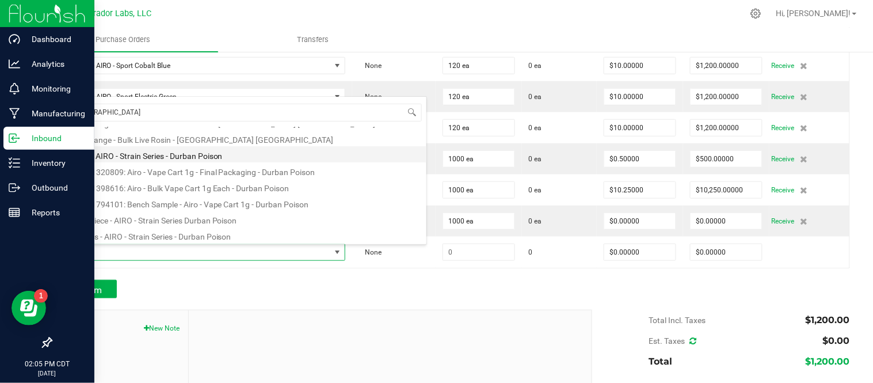
click at [193, 156] on li "Labels - AIRO - Strain Series - Durban Poison" at bounding box center [242, 154] width 367 height 16
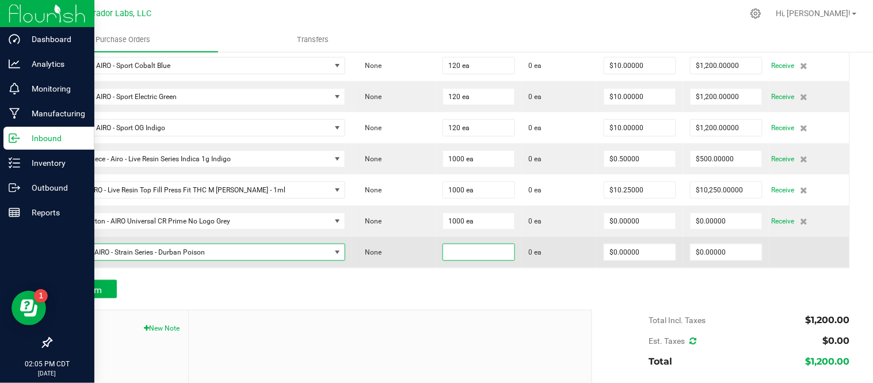
click at [443, 256] on input at bounding box center [478, 252] width 71 height 16
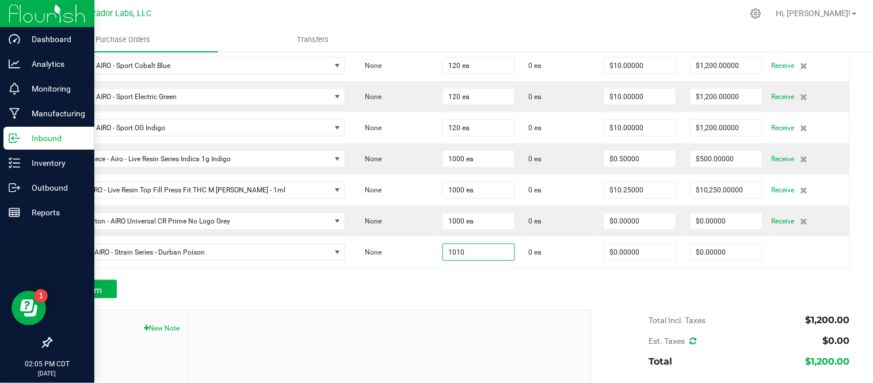
type input "1010 ea"
click at [366, 289] on div "Add Item" at bounding box center [317, 289] width 533 height 18
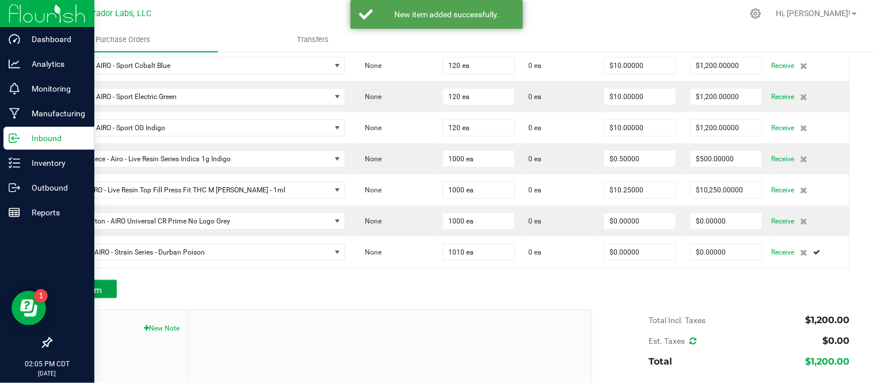
click at [102, 292] on button "Add Item" at bounding box center [84, 289] width 66 height 18
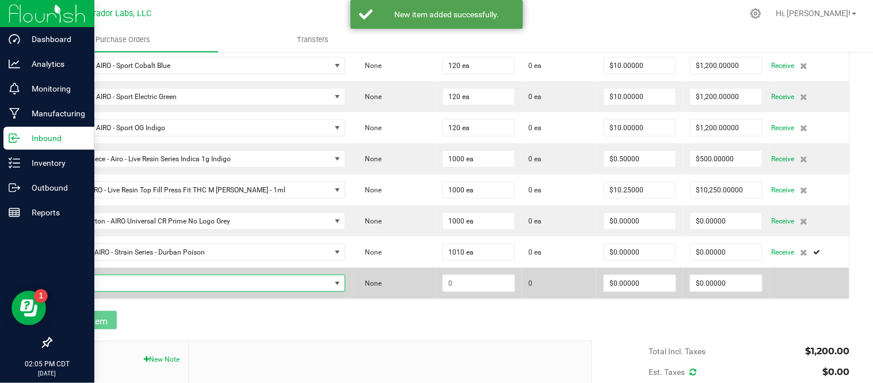
click at [124, 282] on span "NO DATA FOUND" at bounding box center [195, 283] width 272 height 16
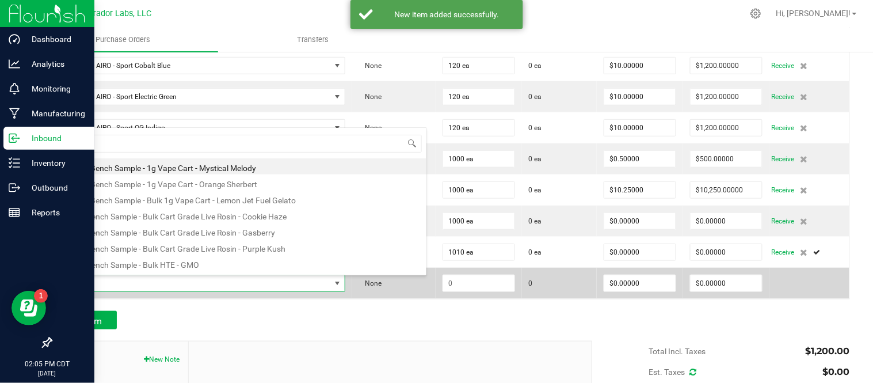
scroll to position [17, 270]
type input "durban"
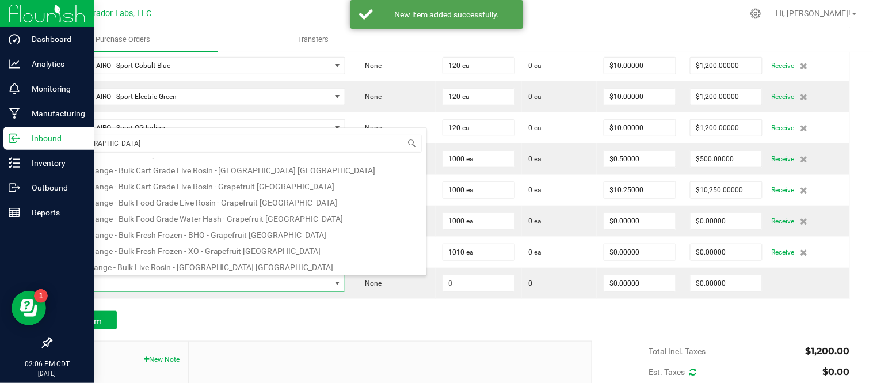
scroll to position [319, 0]
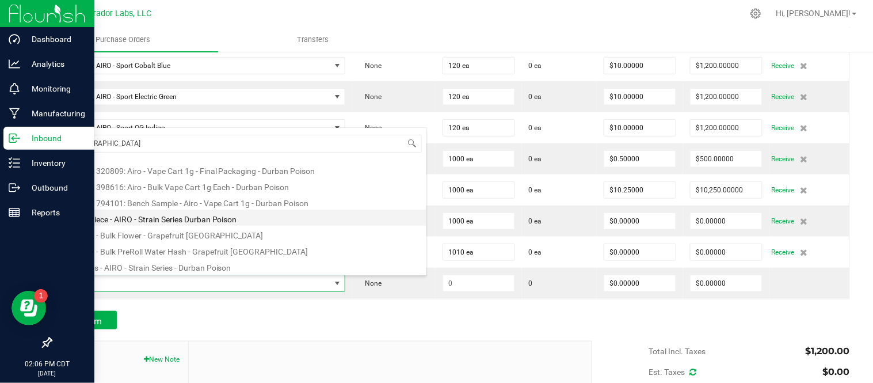
click at [179, 219] on li "Mouthpiece - AIRO - Strain Series Durban Poison" at bounding box center [242, 217] width 367 height 16
type input "$1.00000"
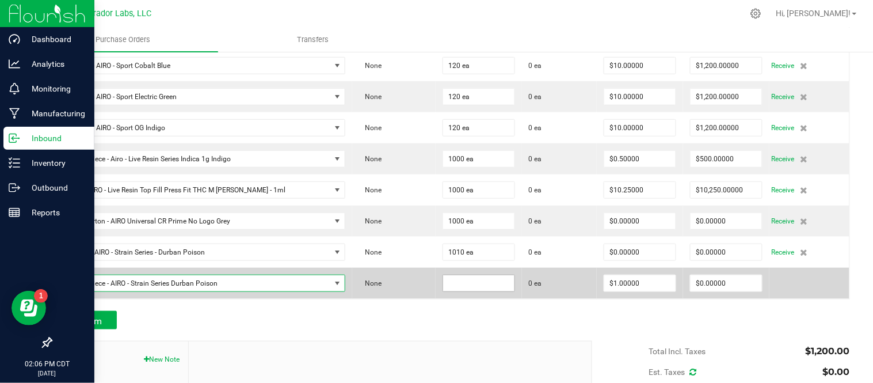
click at [457, 281] on input at bounding box center [478, 283] width 71 height 16
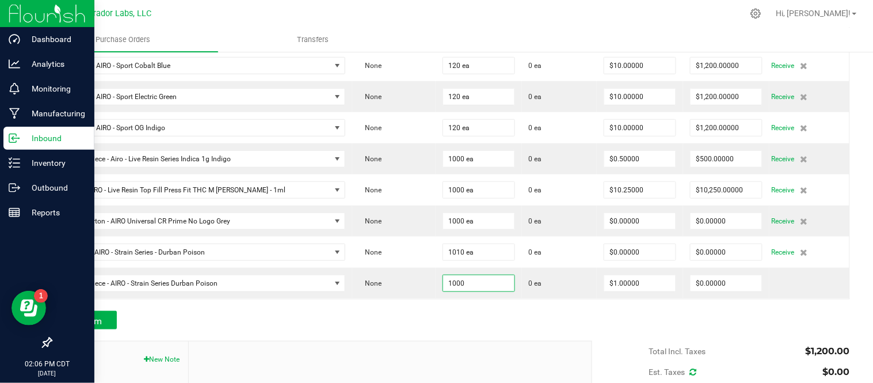
type input "1000 ea"
drag, startPoint x: 369, startPoint y: 329, endPoint x: 252, endPoint y: 329, distance: 116.8
click at [368, 329] on div "Add Item" at bounding box center [317, 320] width 533 height 18
type input "$1,000.00000"
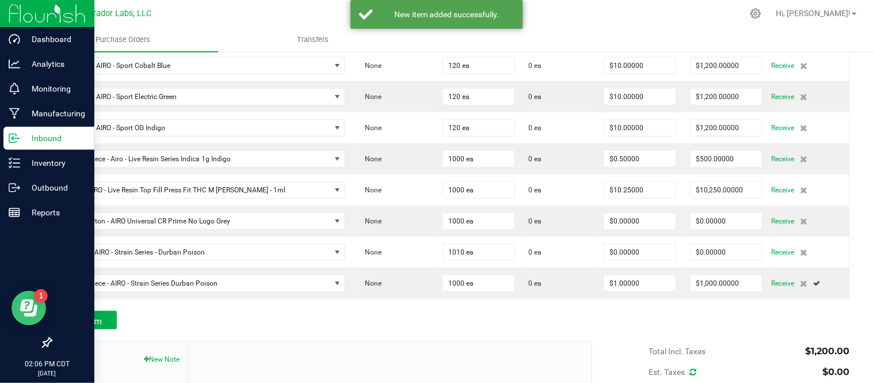
click at [45, 319] on div at bounding box center [29, 308] width 35 height 35
click at [72, 319] on span "Add Item" at bounding box center [84, 320] width 36 height 11
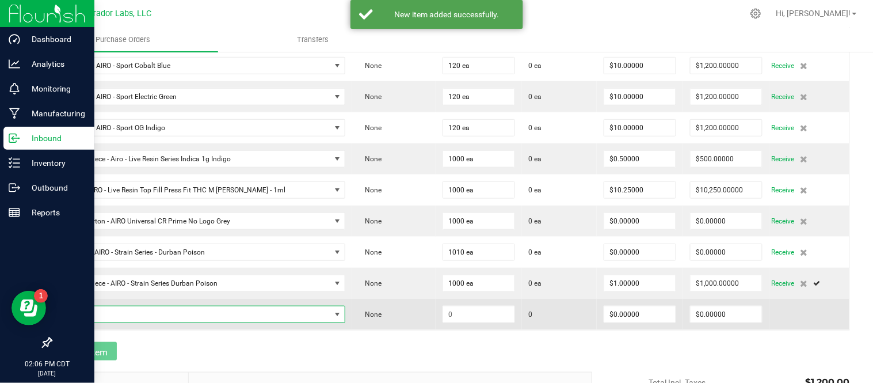
click at [109, 312] on span "NO DATA FOUND" at bounding box center [195, 314] width 272 height 16
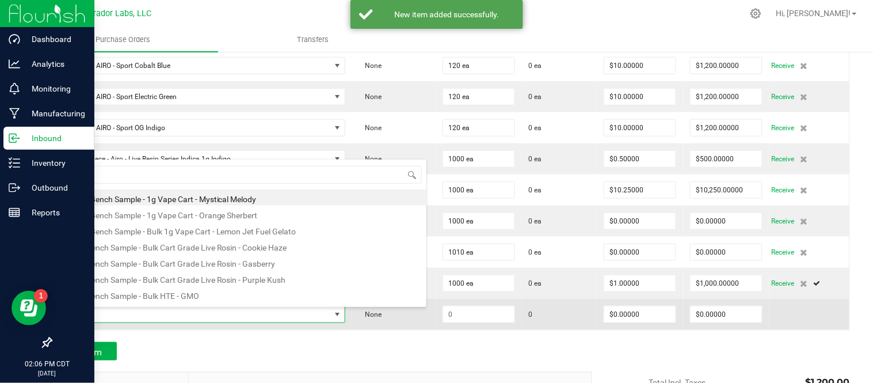
scroll to position [17, 270]
type input "durban"
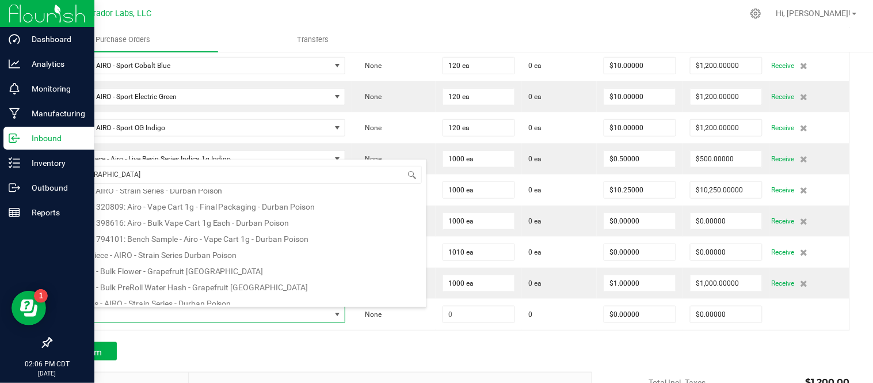
scroll to position [319, 0]
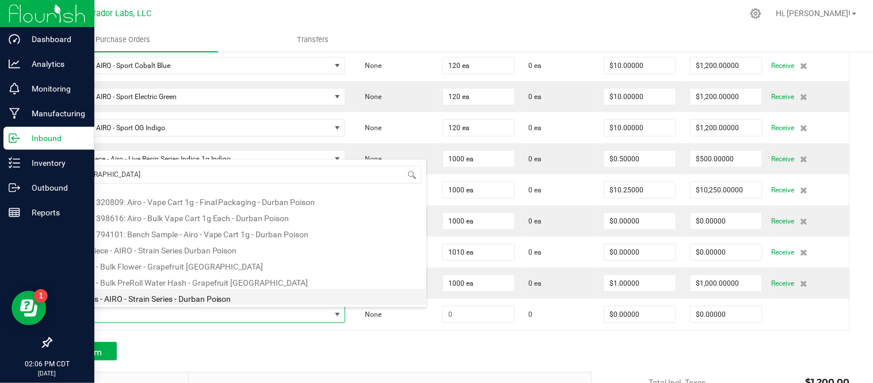
click at [167, 294] on li "Terpenes - AIRO - Strain Series - Durban Poison" at bounding box center [242, 297] width 367 height 16
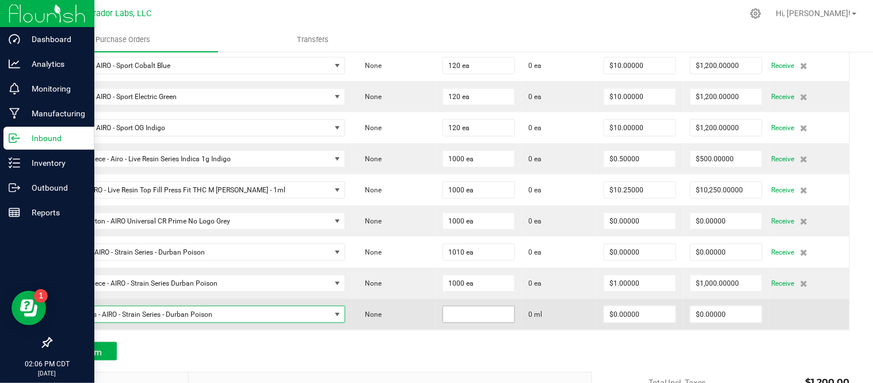
click at [483, 320] on input at bounding box center [478, 314] width 71 height 16
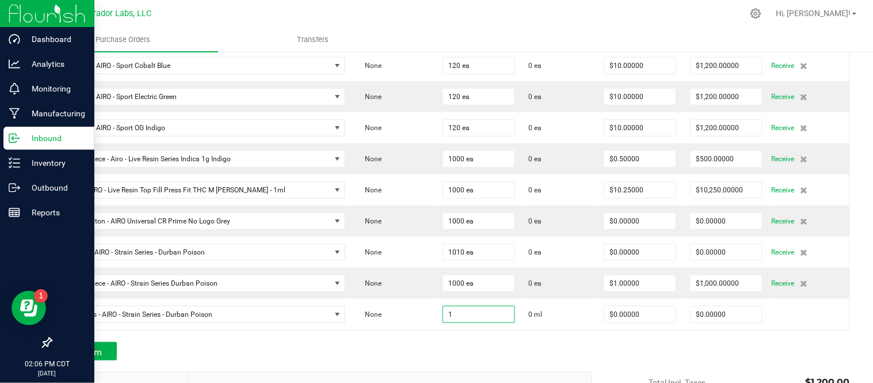
type input "1.0000 ml"
click at [461, 350] on div "Add Item" at bounding box center [317, 351] width 533 height 18
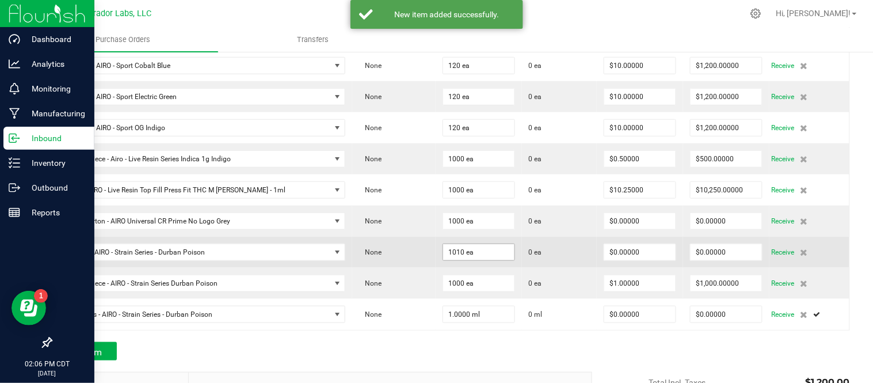
scroll to position [228, 0]
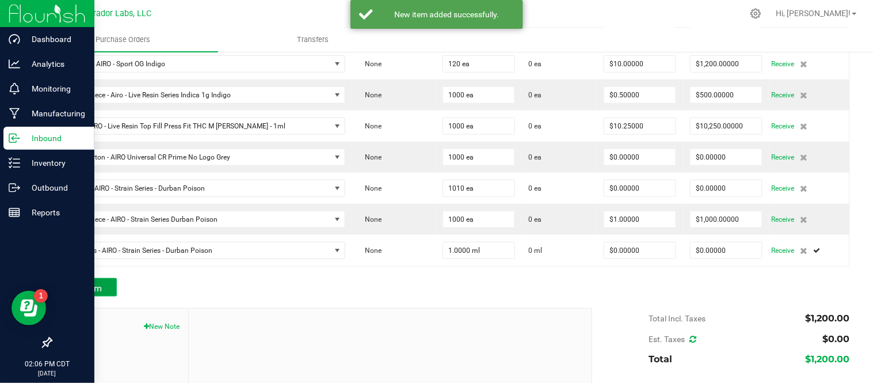
click at [100, 285] on span "Add Item" at bounding box center [84, 287] width 36 height 11
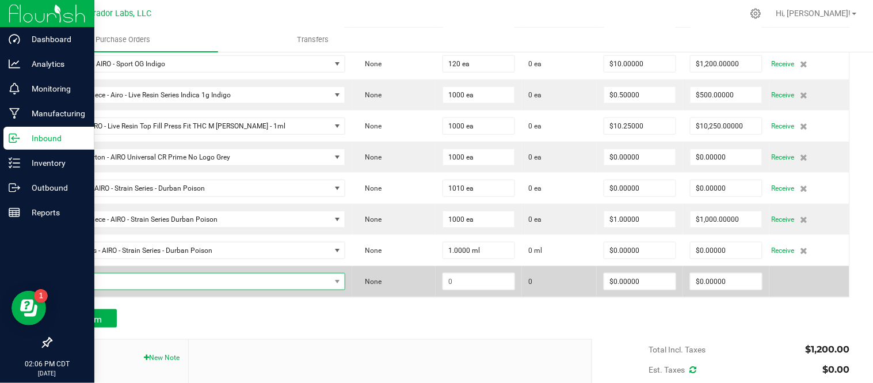
click at [150, 278] on span "NO DATA FOUND" at bounding box center [195, 281] width 272 height 16
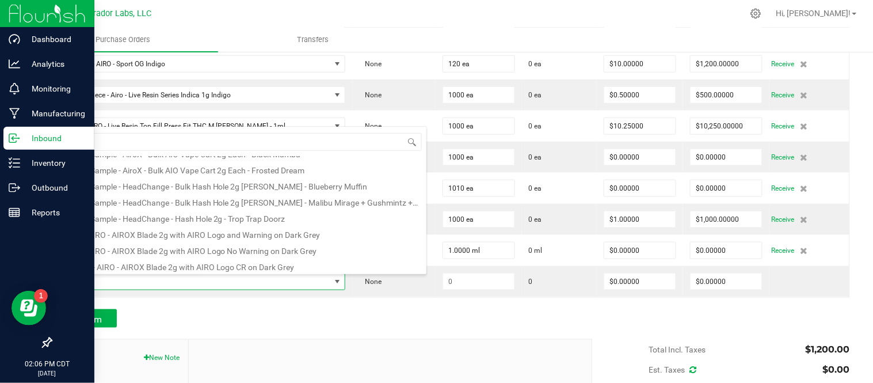
scroll to position [0, 0]
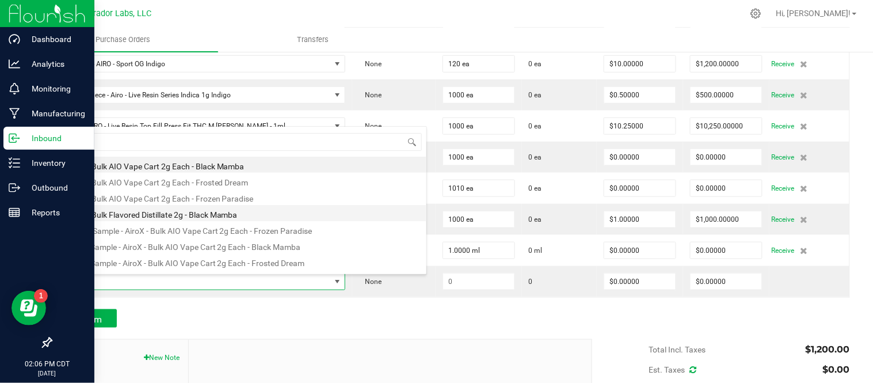
type input "2"
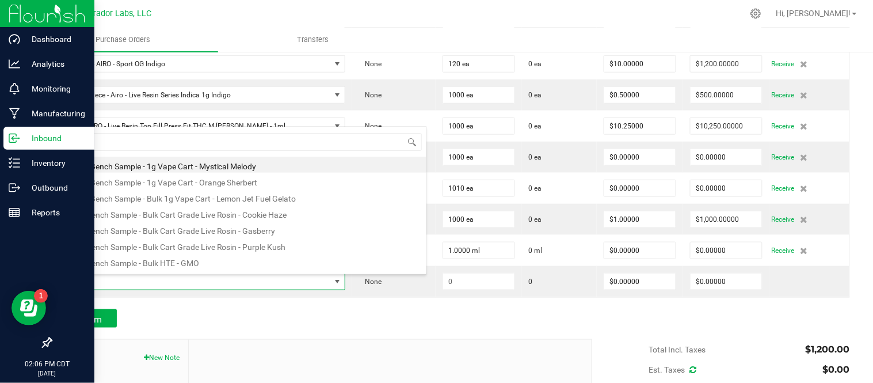
type input "a"
type input "cart - airo"
click at [285, 170] on li "Cart - AIRO - AIROX Blade 2g with AIRO Logo and Warning on Dark Grey" at bounding box center [242, 164] width 367 height 16
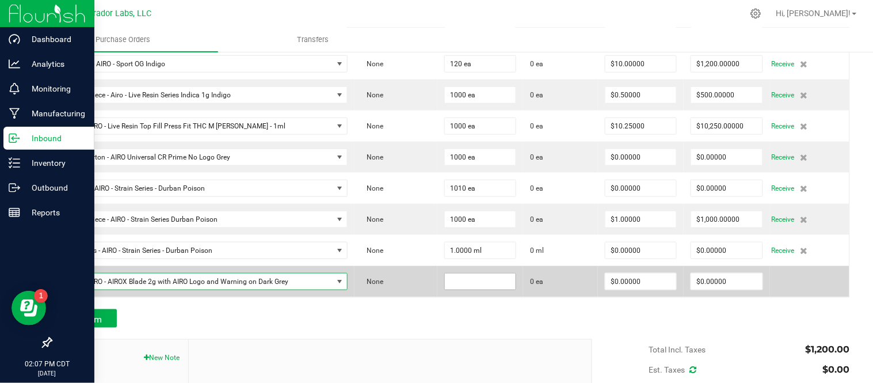
click at [480, 288] on input at bounding box center [480, 281] width 71 height 16
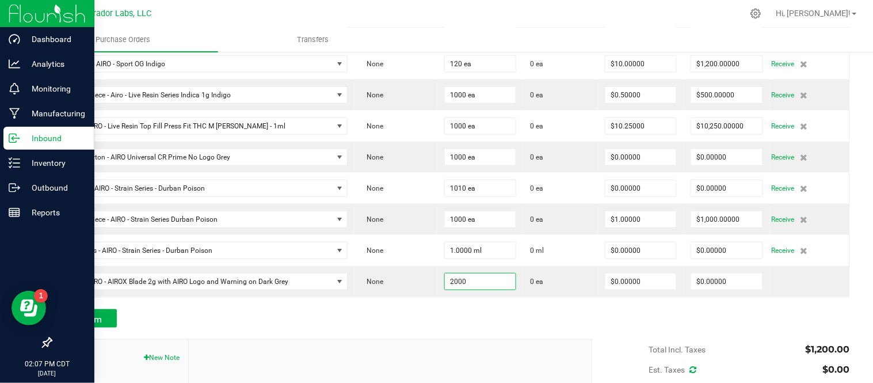
type input "2000 ea"
click at [432, 318] on div "Add Item" at bounding box center [317, 318] width 533 height 18
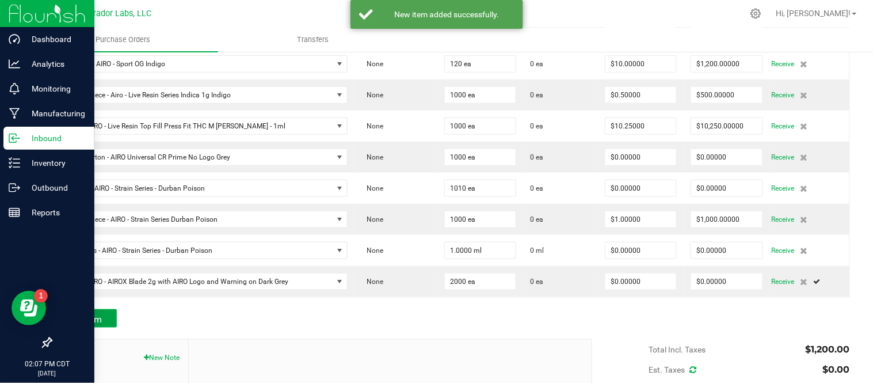
click at [113, 313] on button "Add Item" at bounding box center [84, 318] width 66 height 18
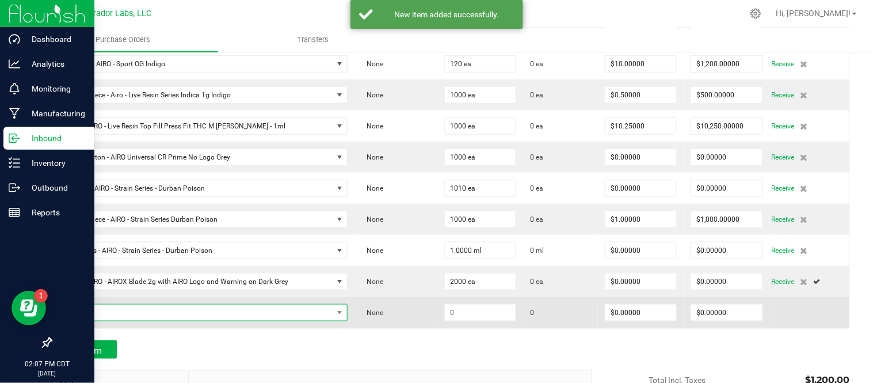
click at [128, 313] on span "NO DATA FOUND" at bounding box center [195, 312] width 273 height 16
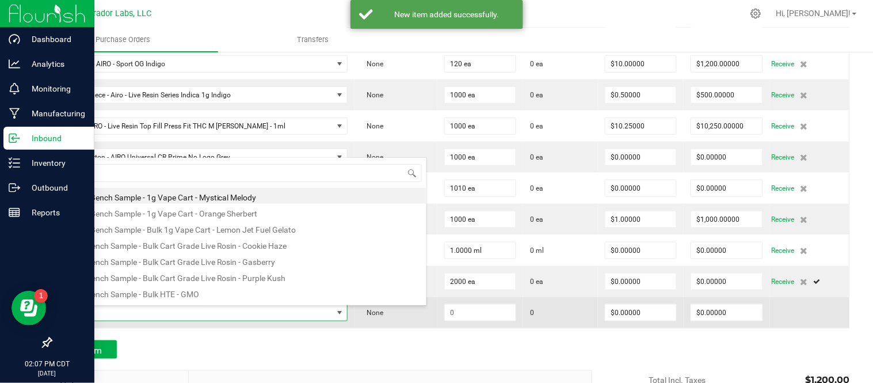
scroll to position [17, 280]
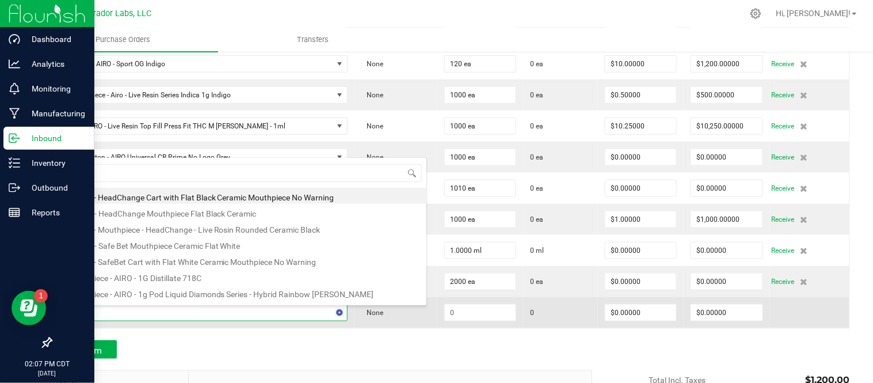
type input "m"
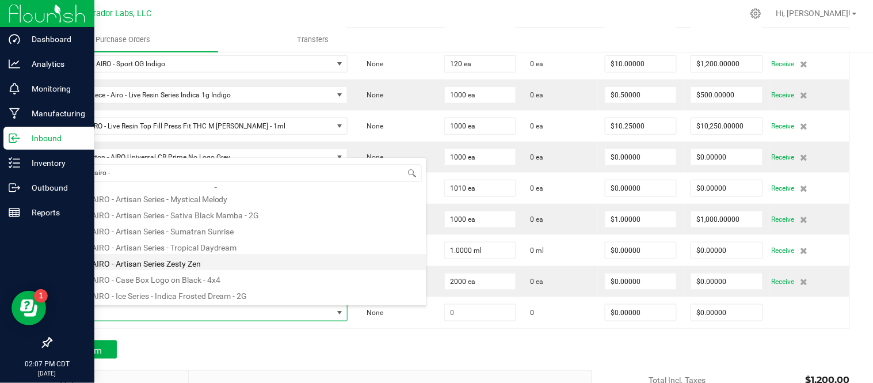
scroll to position [319, 0]
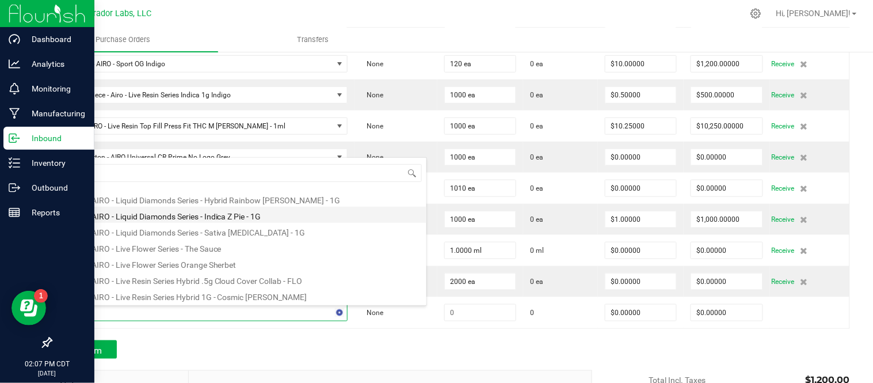
type input "l"
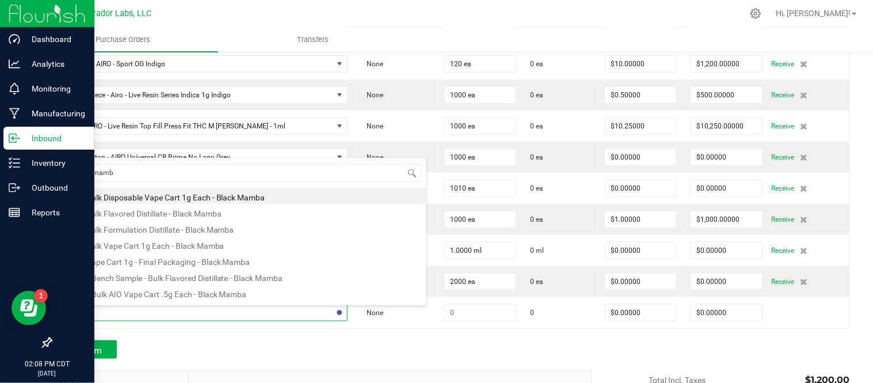
type input "black mamba"
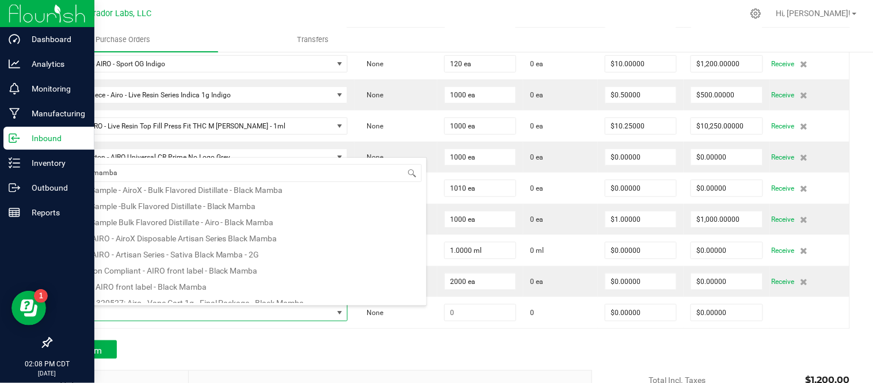
scroll to position [319, 0]
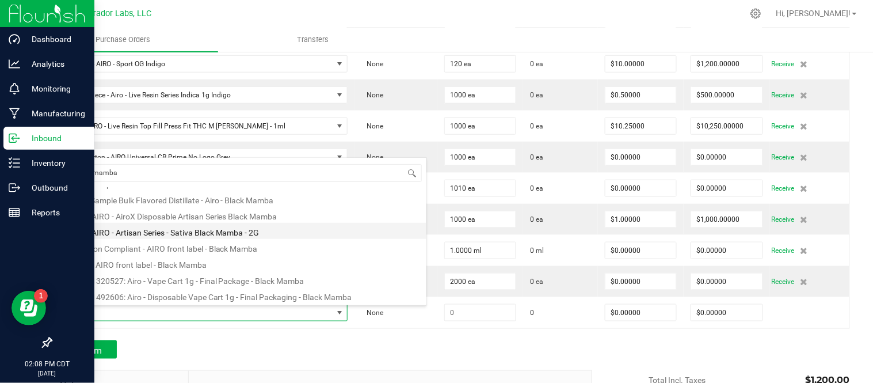
click at [242, 236] on li "Label - AIRO - Artisan Series - Sativa Black Mamba - 2G" at bounding box center [242, 231] width 367 height 16
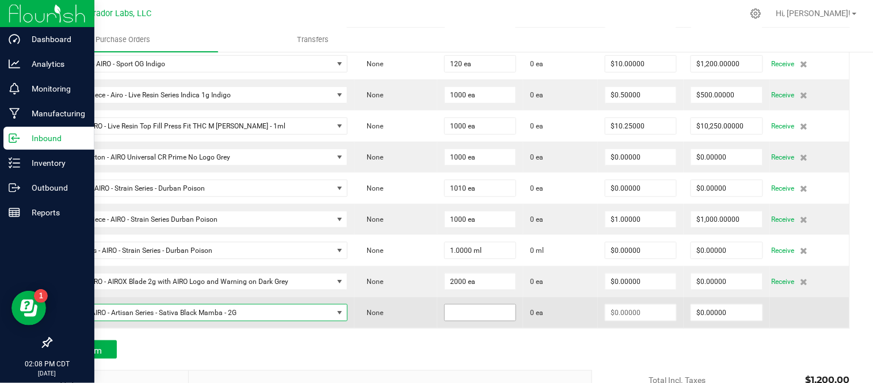
click at [469, 320] on input at bounding box center [480, 312] width 71 height 16
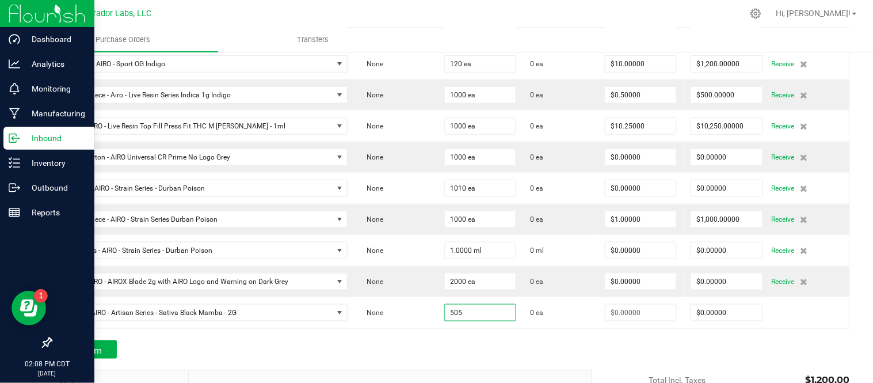
type input "505 ea"
click at [502, 334] on div at bounding box center [450, 335] width 799 height 12
type input "$0.00000"
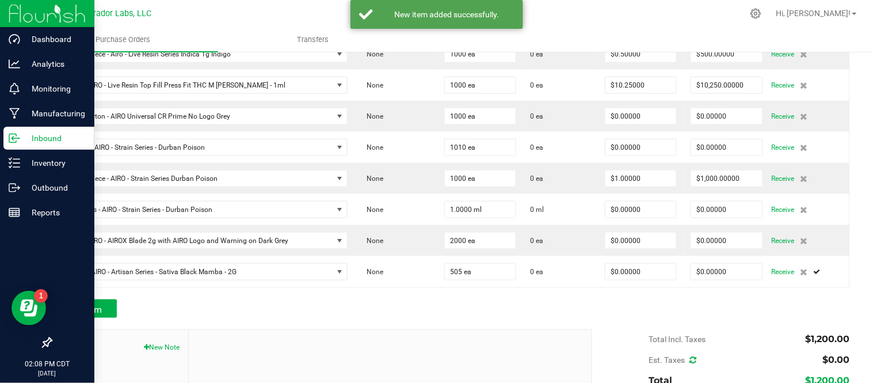
scroll to position [292, 0]
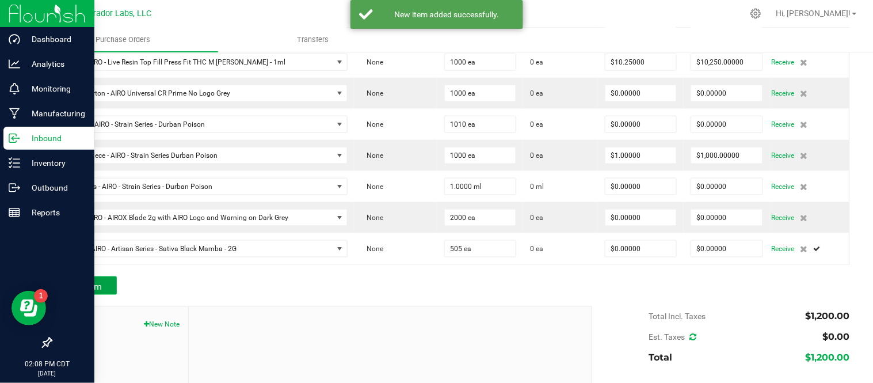
click at [89, 288] on span "Add Item" at bounding box center [84, 286] width 36 height 11
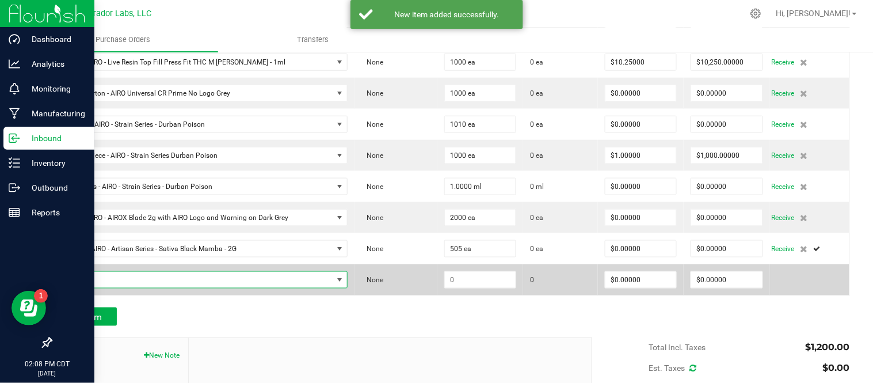
click at [119, 282] on span "NO DATA FOUND" at bounding box center [195, 280] width 273 height 16
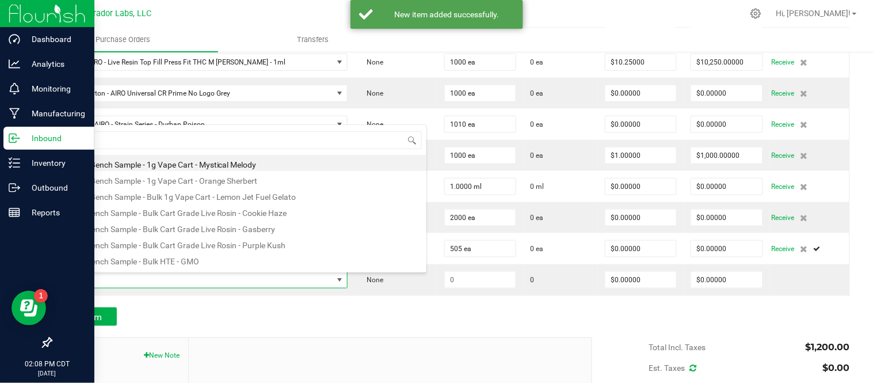
scroll to position [17, 280]
type input "black mamba"
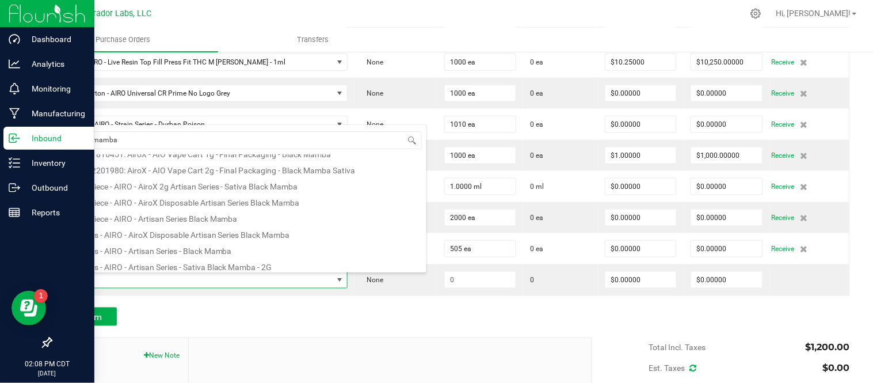
scroll to position [449, 0]
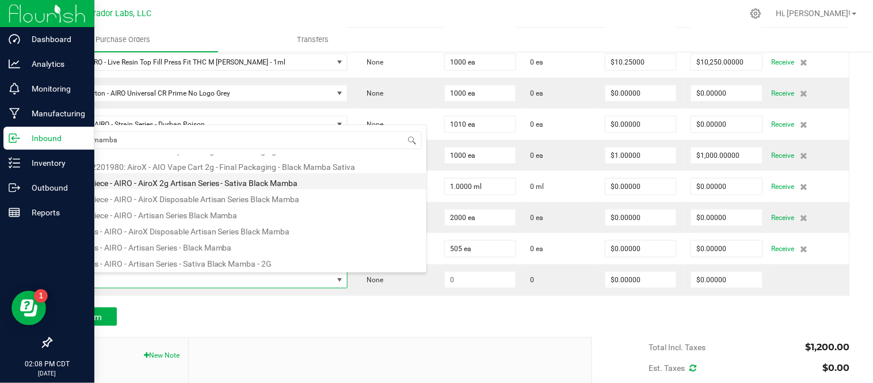
click at [216, 182] on li "Mouthpiece - AIRO - AiroX 2g Artisan Series - Sativa Black Mamba" at bounding box center [242, 181] width 367 height 16
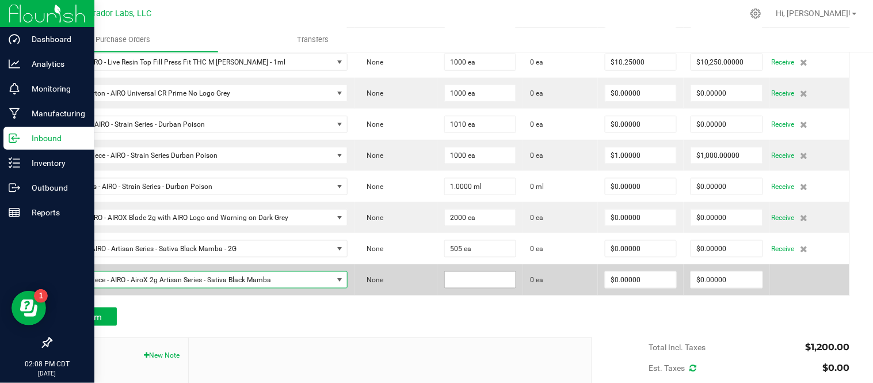
click at [483, 282] on input at bounding box center [480, 280] width 71 height 16
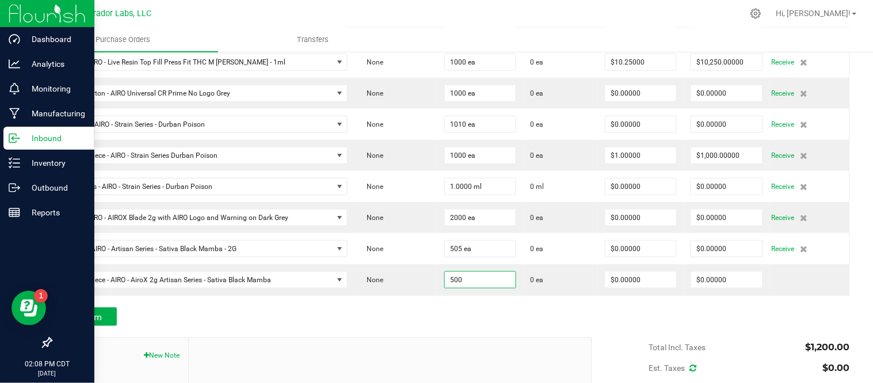
type input "500 ea"
click at [423, 309] on div "Add Item" at bounding box center [317, 316] width 533 height 18
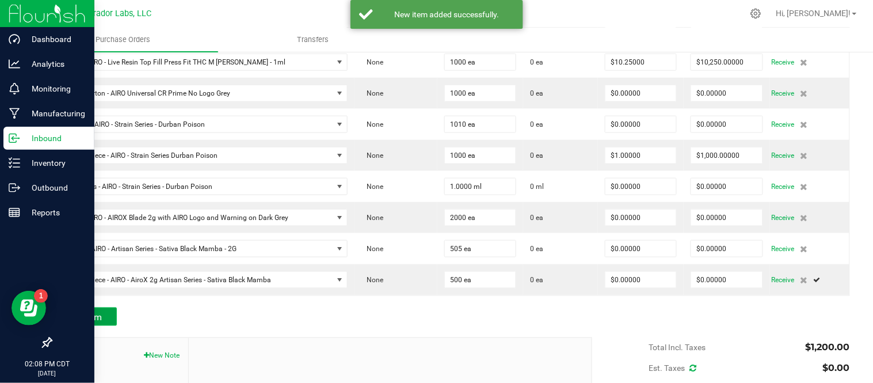
click at [115, 319] on button "Add Item" at bounding box center [84, 316] width 66 height 18
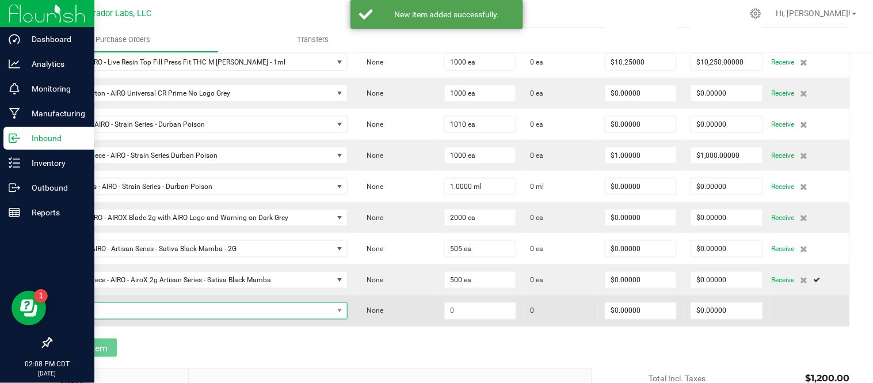
click at [128, 310] on span "NO DATA FOUND" at bounding box center [195, 311] width 273 height 16
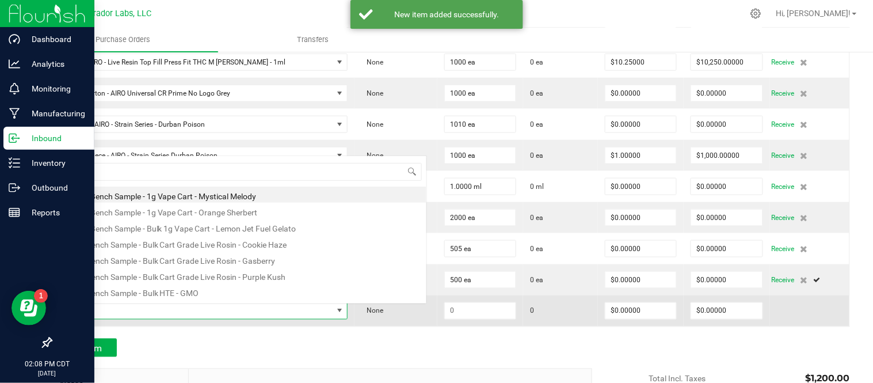
scroll to position [17, 280]
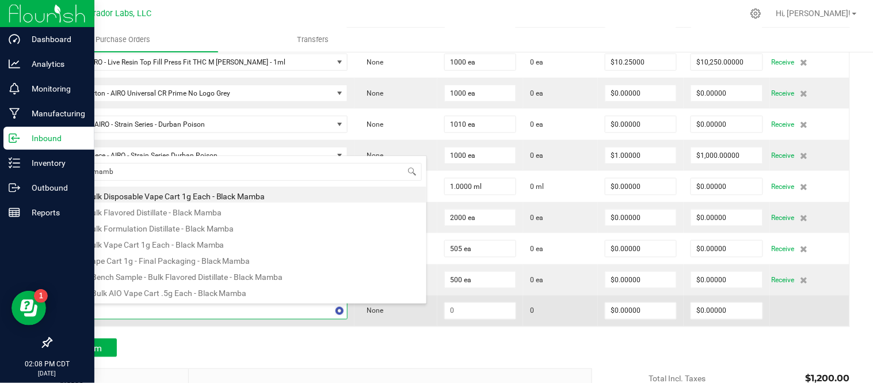
type input "black mamba"
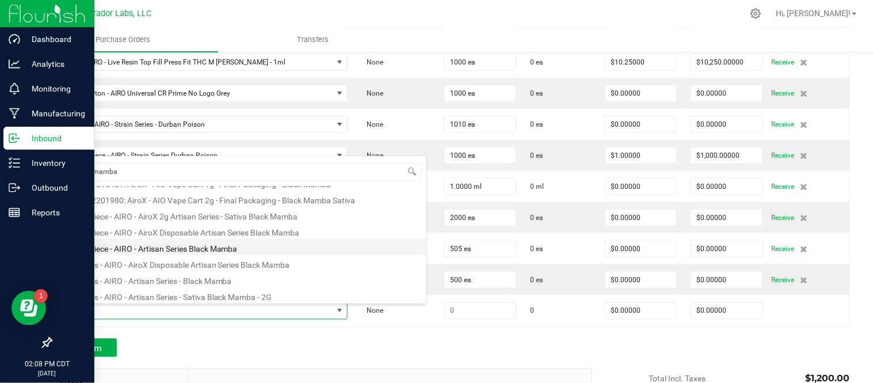
scroll to position [449, 0]
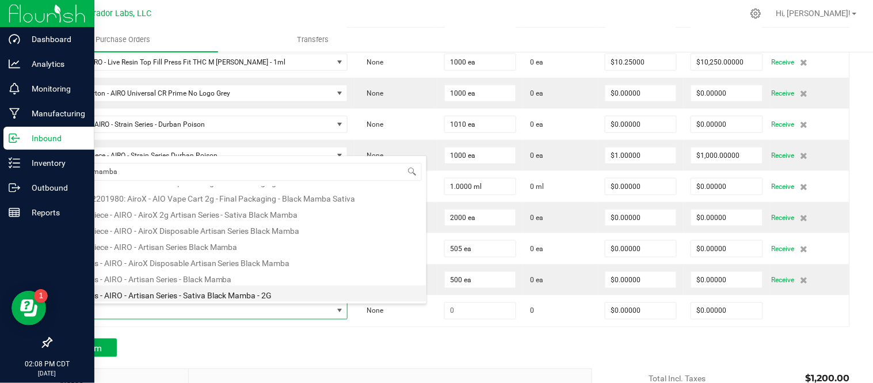
click at [205, 291] on li "Terpenes - AIRO - Artisan Series - Sativa Black Mamba - 2G" at bounding box center [242, 293] width 367 height 16
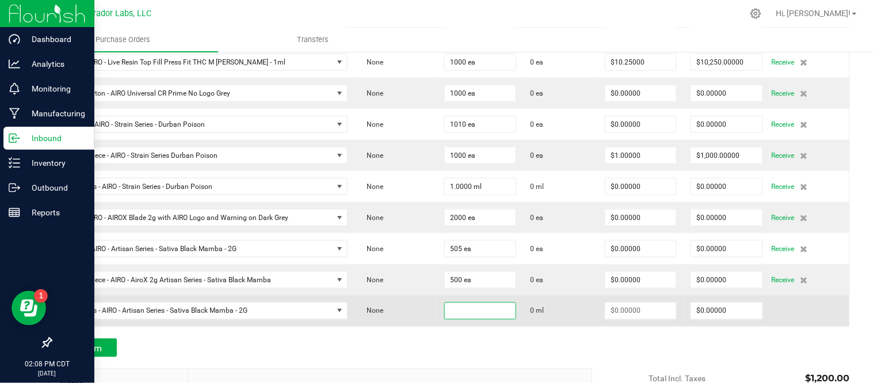
click at [446, 316] on input at bounding box center [480, 311] width 71 height 16
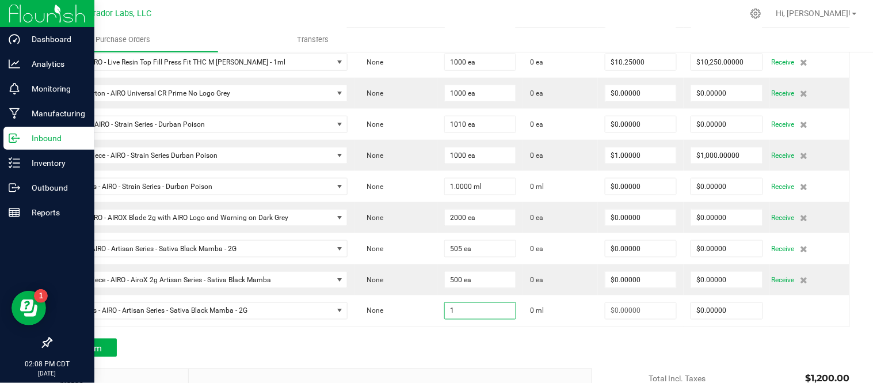
type input "1.0000 ml"
click at [455, 348] on div "Add Item" at bounding box center [317, 347] width 533 height 18
type input "$0.00000"
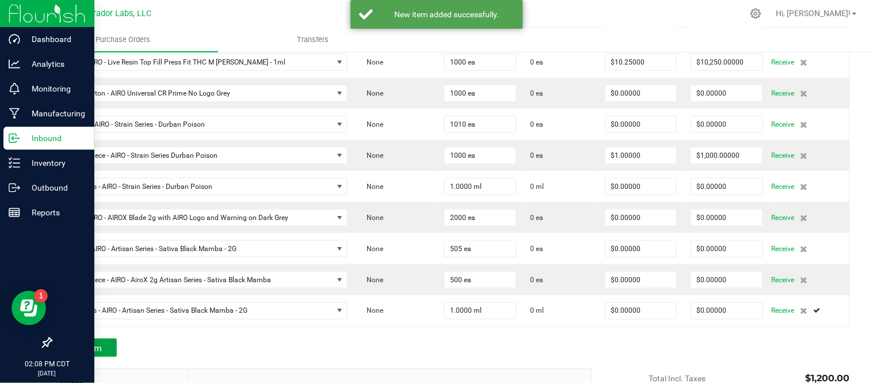
click at [93, 348] on span "Add Item" at bounding box center [84, 348] width 36 height 11
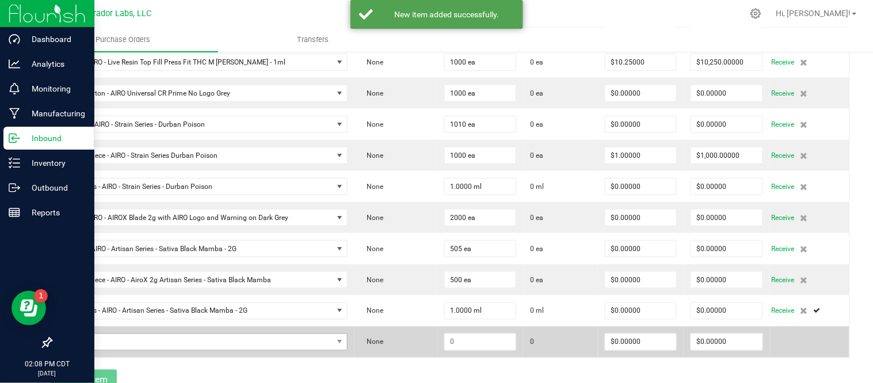
scroll to position [356, 0]
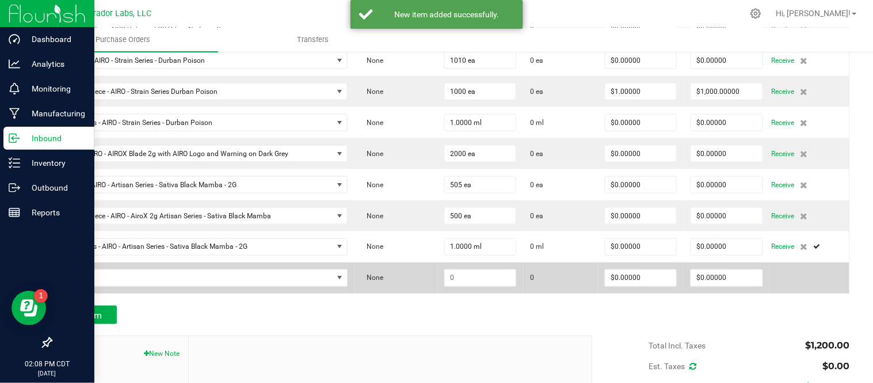
click at [177, 290] on td at bounding box center [203, 277] width 303 height 31
click at [182, 286] on span "NO DATA FOUND" at bounding box center [195, 278] width 273 height 16
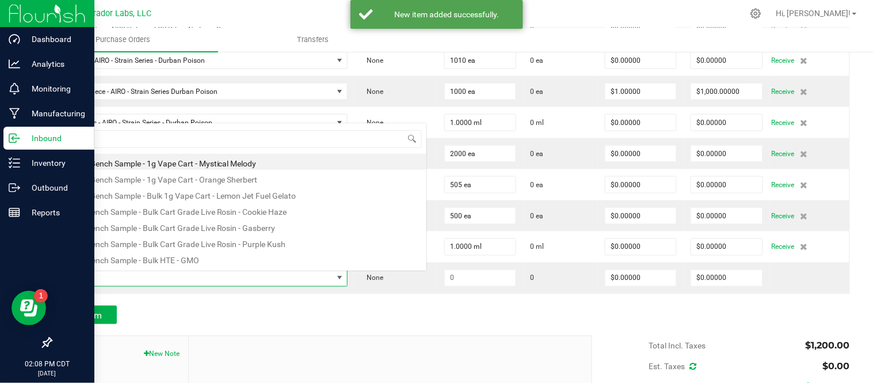
scroll to position [17, 280]
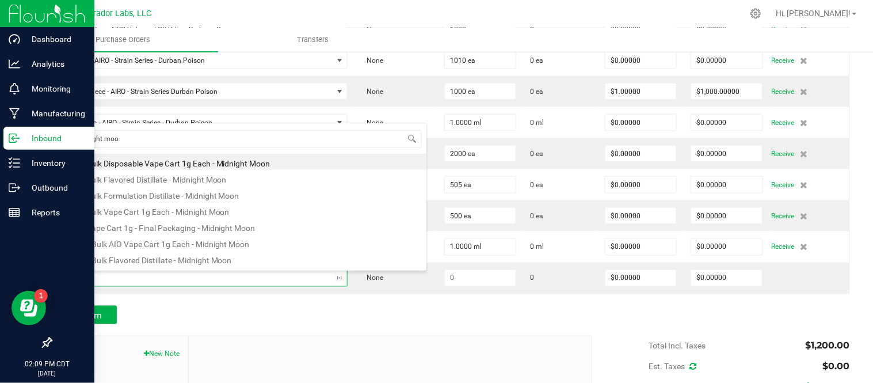
type input "midnight moon"
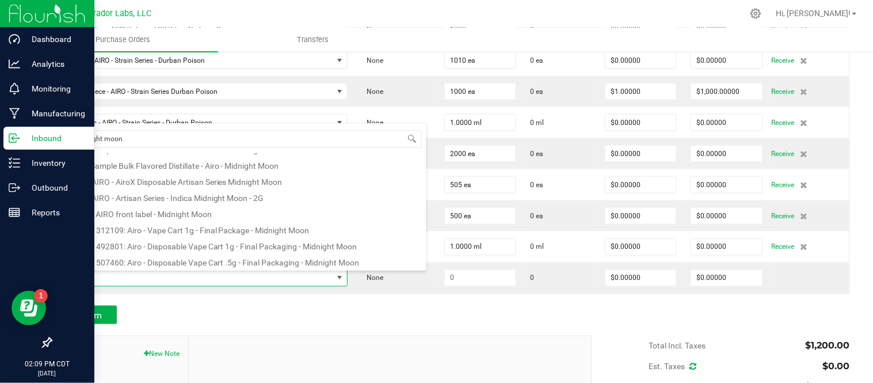
scroll to position [192, 0]
click at [246, 197] on li "Label - AIRO - Artisan Series - Indica Midnight Moon - 2G" at bounding box center [242, 196] width 367 height 16
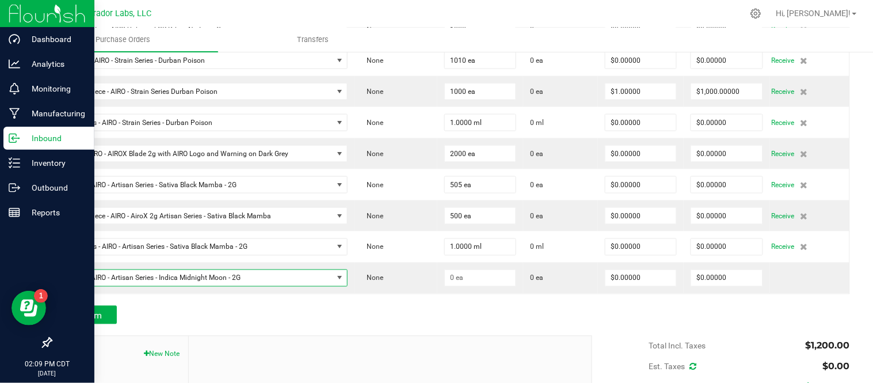
scroll to position [420, 0]
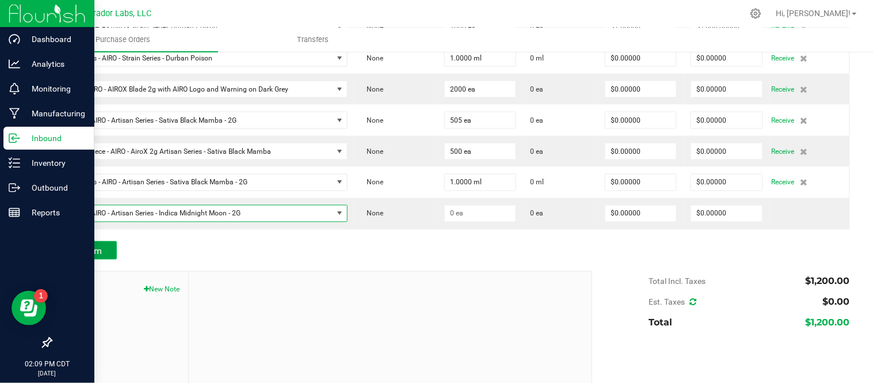
click at [104, 249] on button "Add Item" at bounding box center [84, 250] width 66 height 18
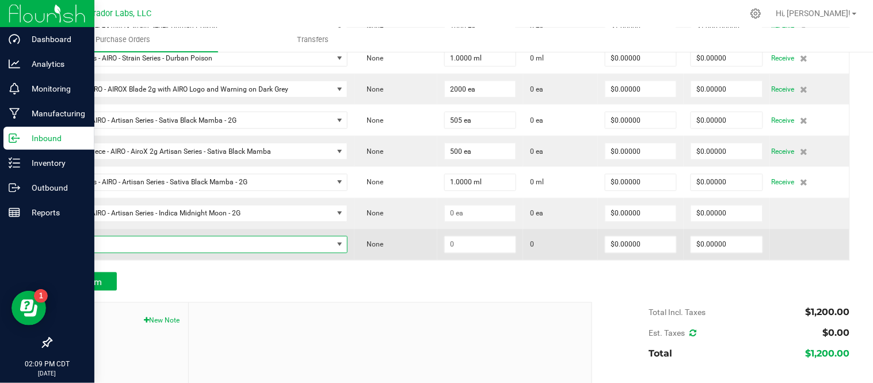
click at [113, 247] on span "NO DATA FOUND" at bounding box center [195, 244] width 273 height 16
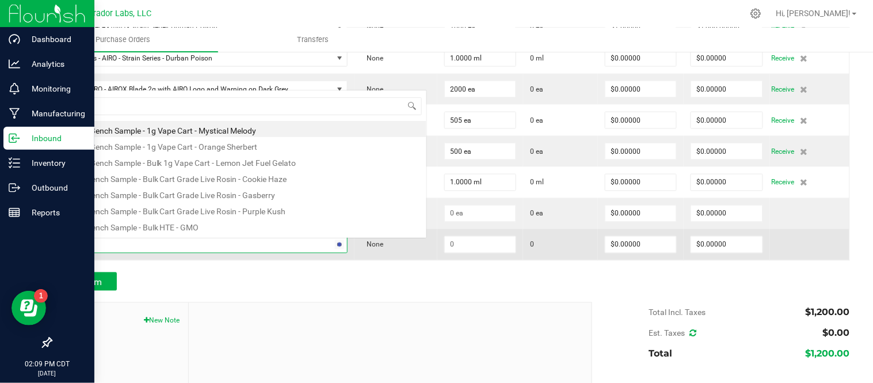
scroll to position [17, 280]
type input "midnight"
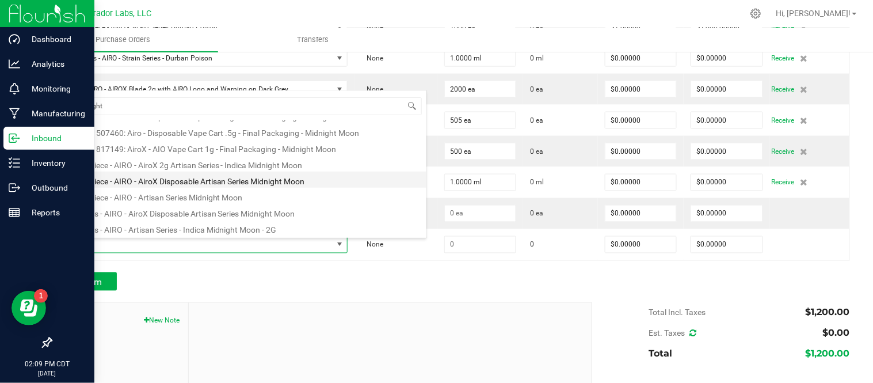
scroll to position [303, 0]
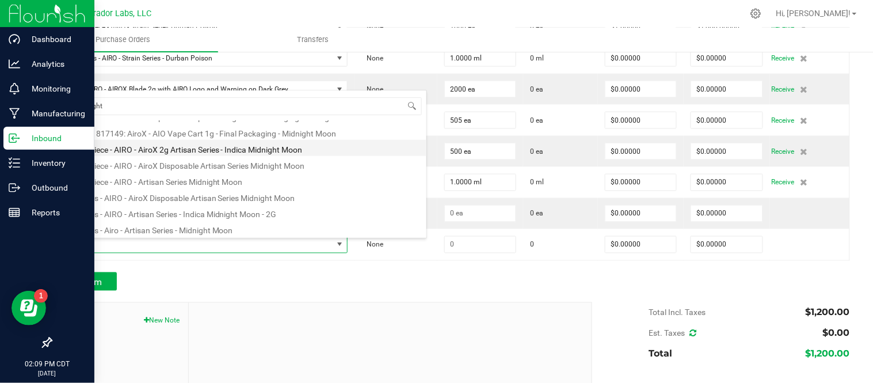
click at [187, 153] on li "Mouthpiece - AIRO - AiroX 2g Artisan Series - Indica Midnight Moon" at bounding box center [242, 148] width 367 height 16
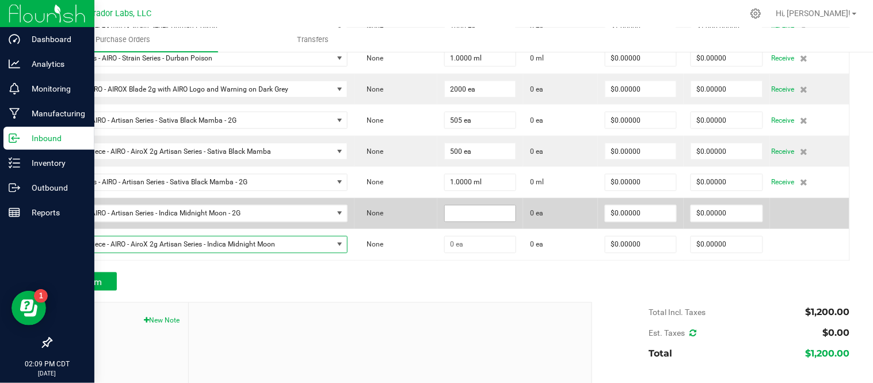
click at [475, 217] on input at bounding box center [480, 213] width 71 height 16
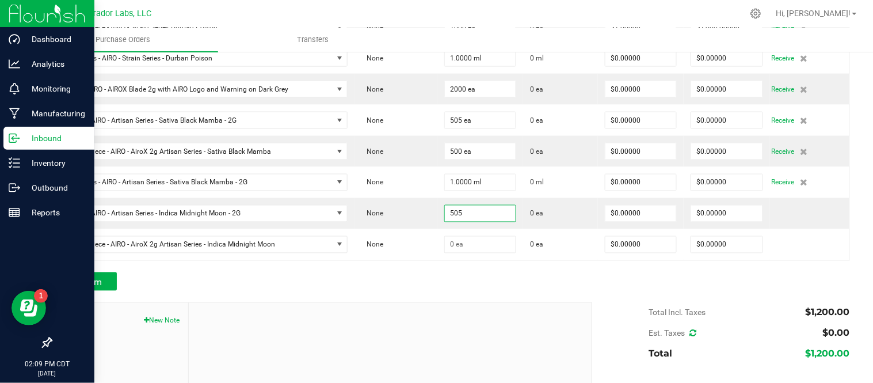
type input "505 ea"
click at [482, 290] on div "Add Item" at bounding box center [317, 281] width 533 height 18
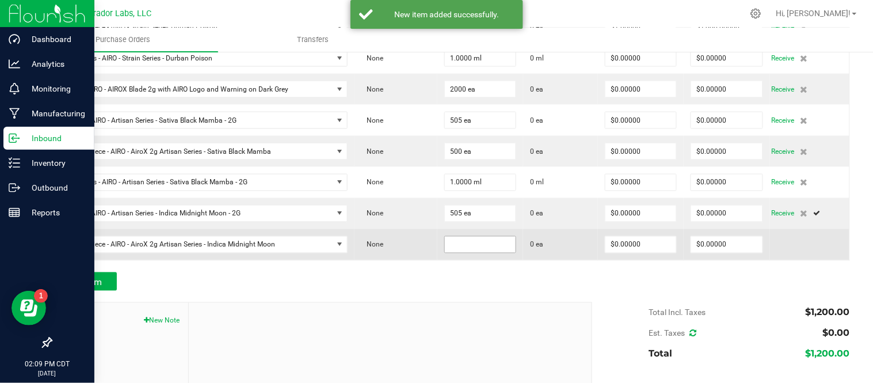
click at [487, 244] on input at bounding box center [480, 244] width 71 height 16
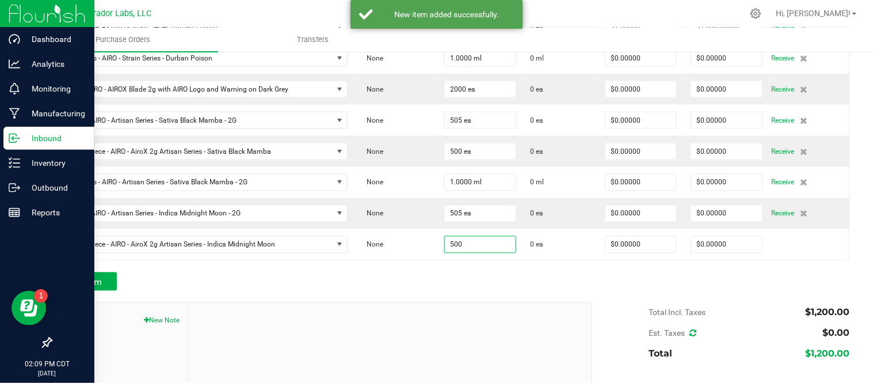
type input "500 ea"
click at [394, 280] on div "Add Item" at bounding box center [317, 281] width 533 height 18
click at [108, 284] on button "Add Item" at bounding box center [84, 281] width 66 height 18
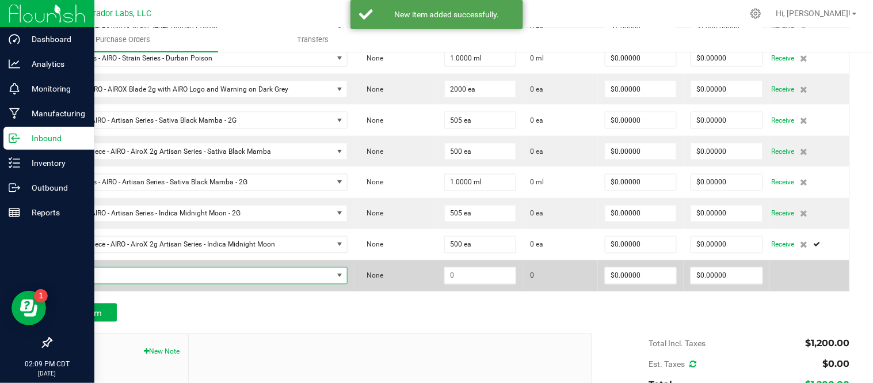
click at [146, 282] on span "NO DATA FOUND" at bounding box center [195, 276] width 273 height 16
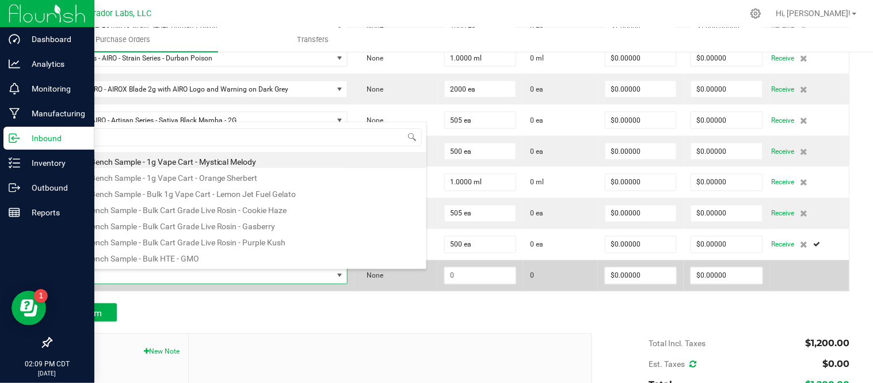
scroll to position [17, 280]
type input "midnight moon"
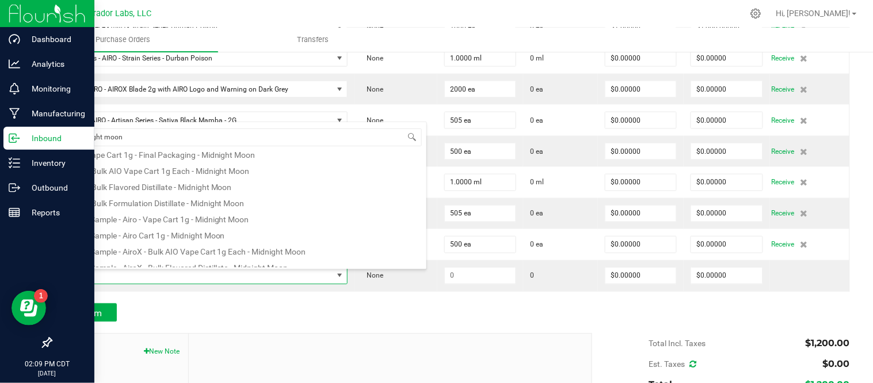
scroll to position [303, 0]
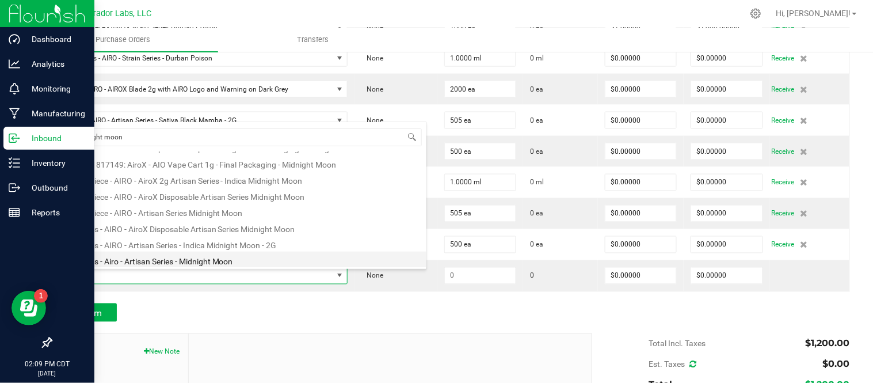
click at [229, 258] on li "Terpenes - Airo - Artisan Series - Midnight Moon" at bounding box center [242, 259] width 367 height 16
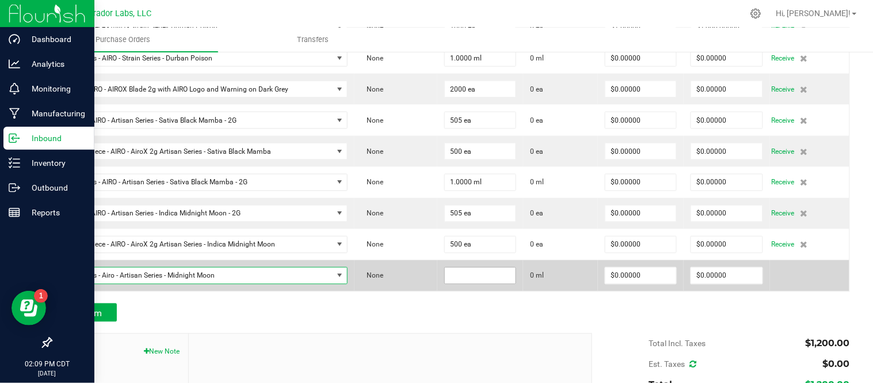
click at [452, 284] on input at bounding box center [480, 276] width 71 height 16
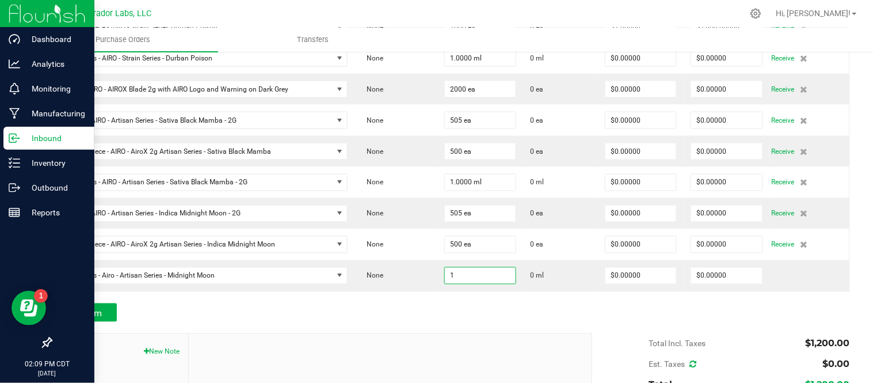
type input "1.0000 ml"
click at [482, 314] on div "Add Item" at bounding box center [317, 312] width 533 height 18
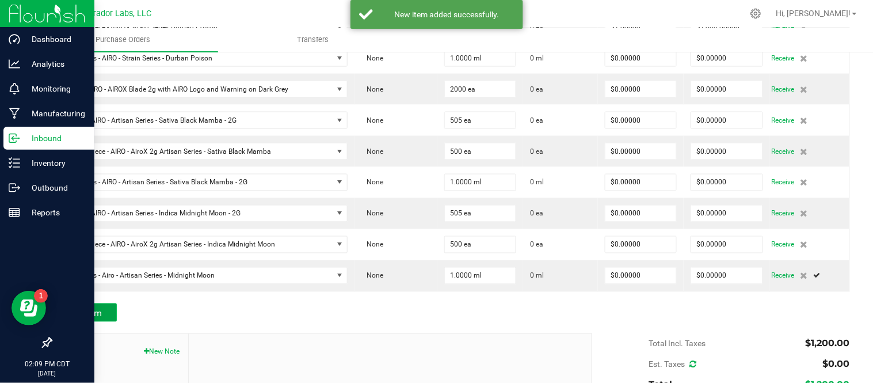
click at [86, 315] on span "Add Item" at bounding box center [84, 313] width 36 height 11
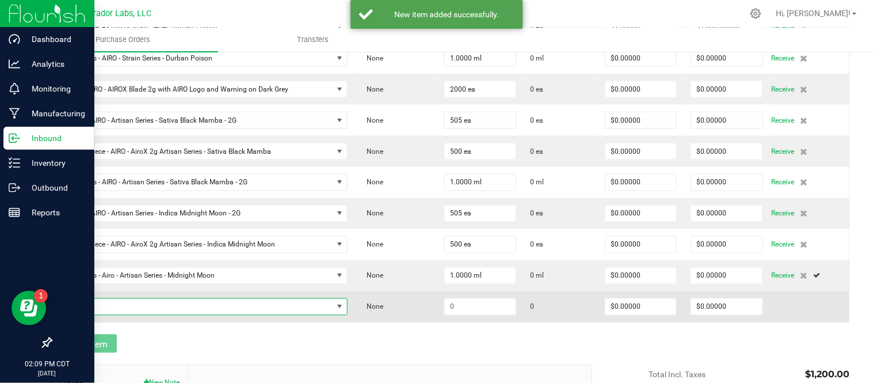
click at [135, 311] on span "NO DATA FOUND" at bounding box center [195, 307] width 273 height 16
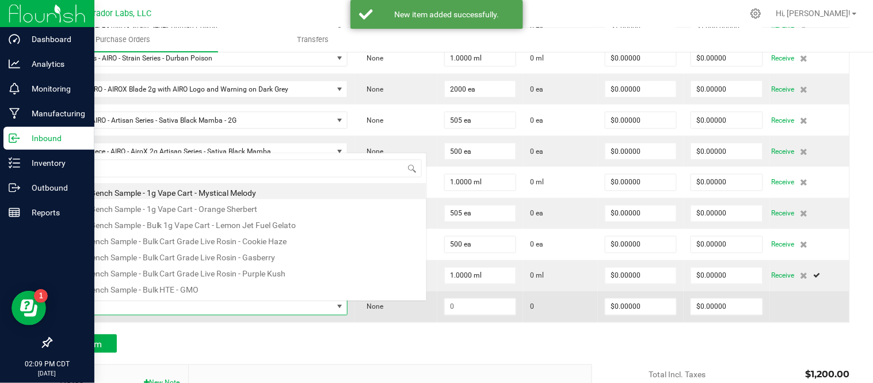
scroll to position [17, 280]
type input "m"
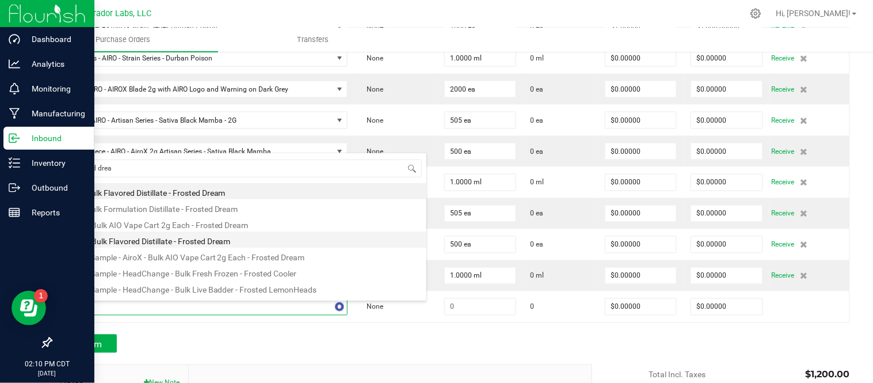
type input "frosted dream"
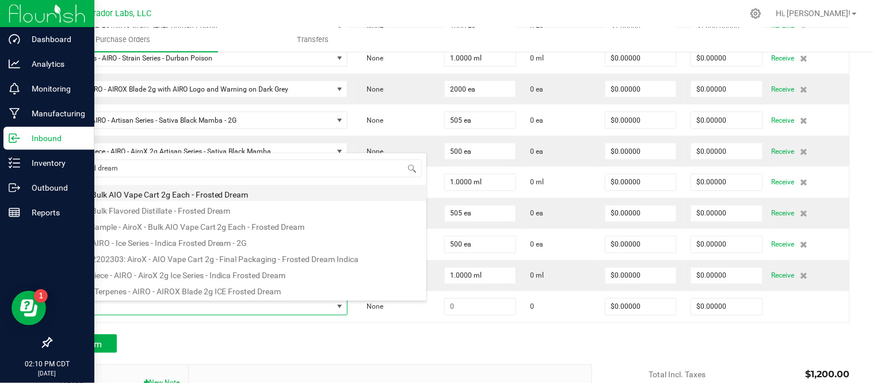
scroll to position [46, 0]
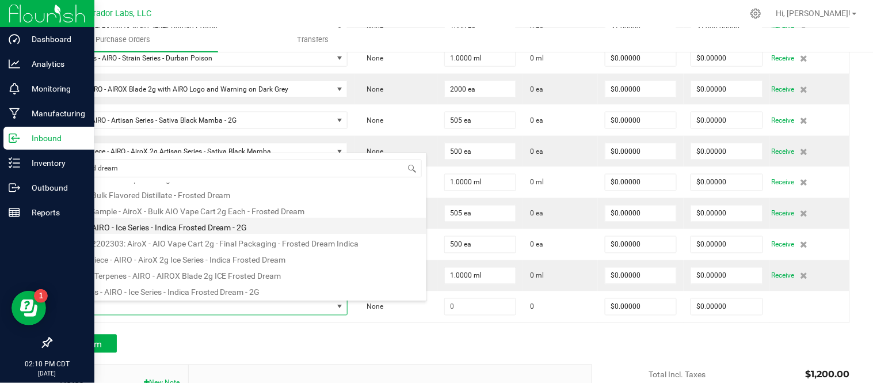
click at [174, 230] on li "Label - AIRO - Ice Series - Indica Frosted Dream - 2G" at bounding box center [242, 225] width 367 height 16
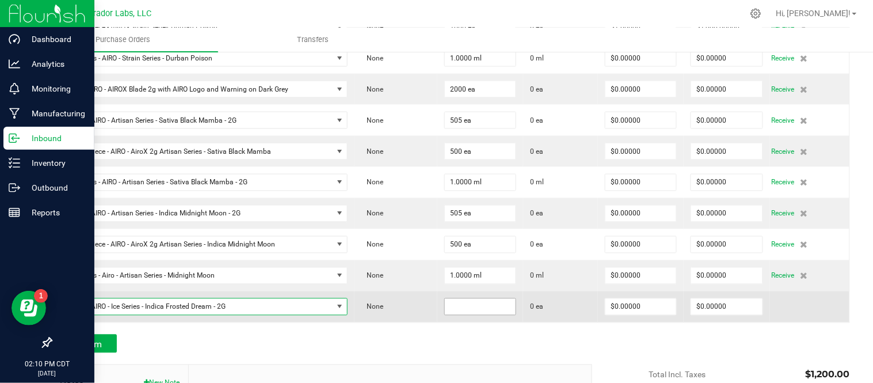
click at [462, 313] on input at bounding box center [480, 307] width 71 height 16
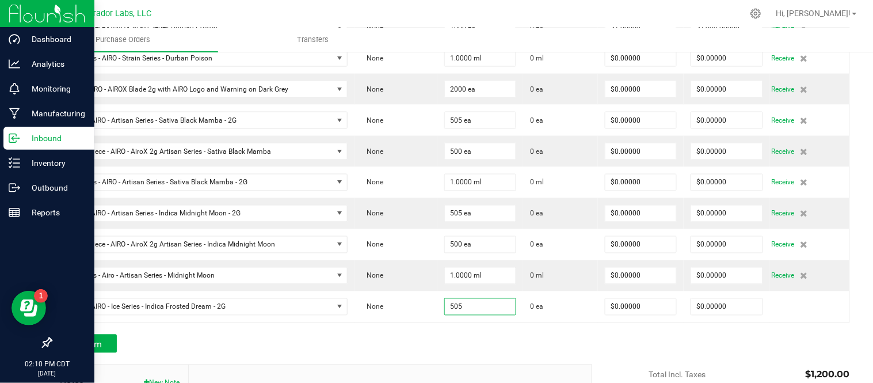
type input "505 ea"
click at [452, 345] on div "Add Item" at bounding box center [317, 343] width 533 height 18
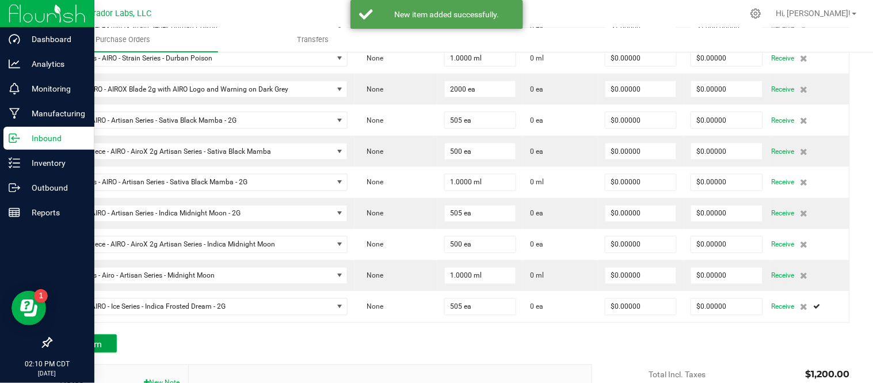
click at [113, 344] on button "Add Item" at bounding box center [84, 343] width 66 height 18
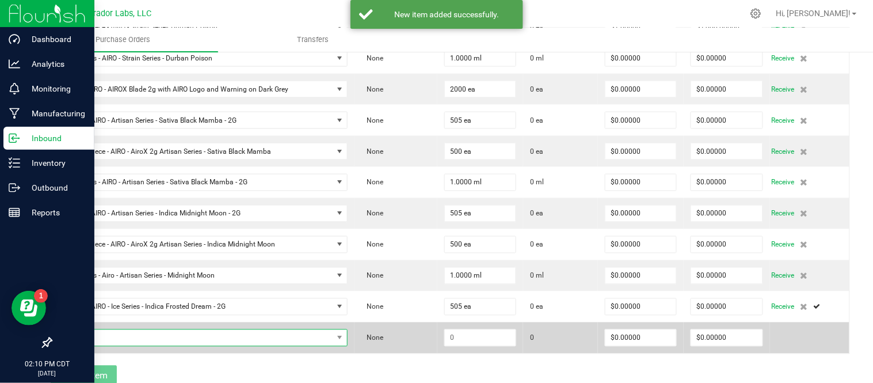
click at [125, 338] on span "NO DATA FOUND" at bounding box center [195, 338] width 273 height 16
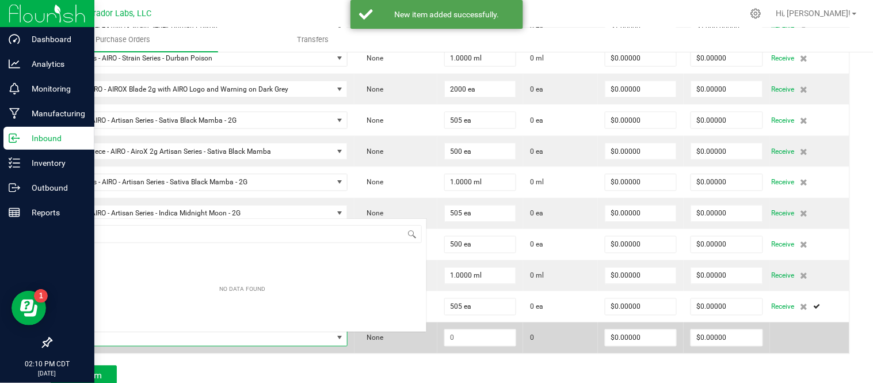
scroll to position [17, 280]
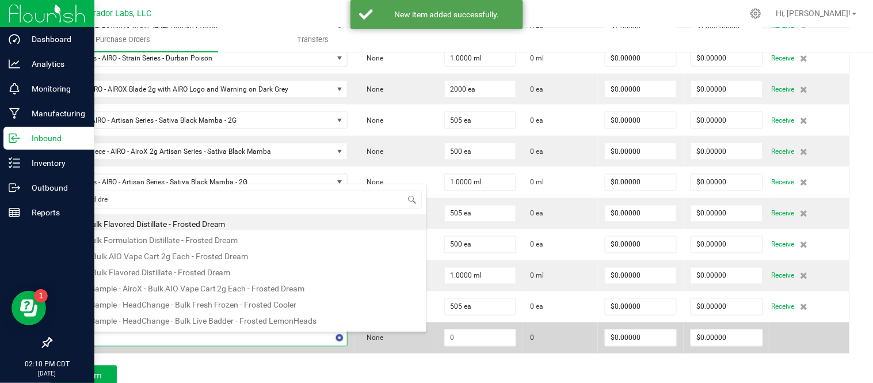
type input "frosted drea"
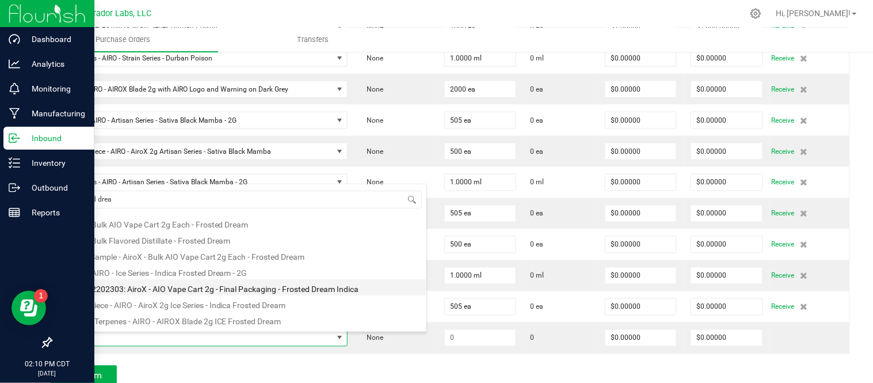
scroll to position [46, 0]
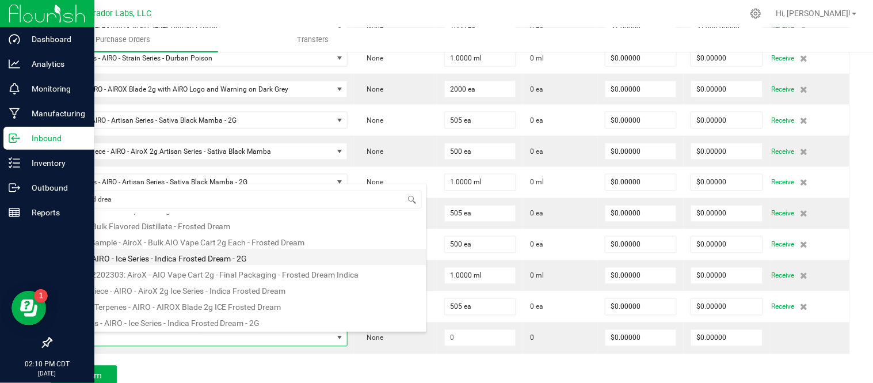
click at [148, 262] on li "Label - AIRO - Ice Series - Indica Frosted Dream - 2G" at bounding box center [242, 257] width 367 height 16
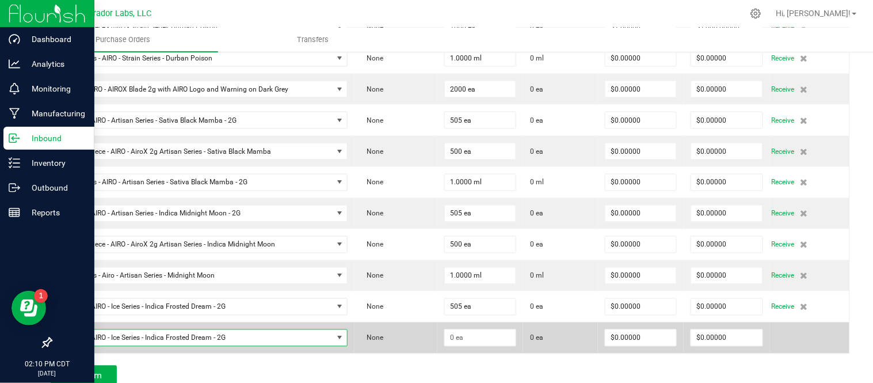
click at [333, 342] on span at bounding box center [340, 338] width 14 height 16
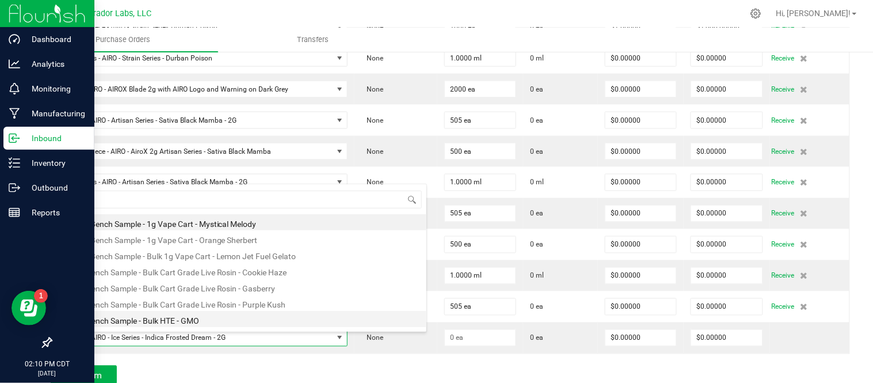
scroll to position [0, 0]
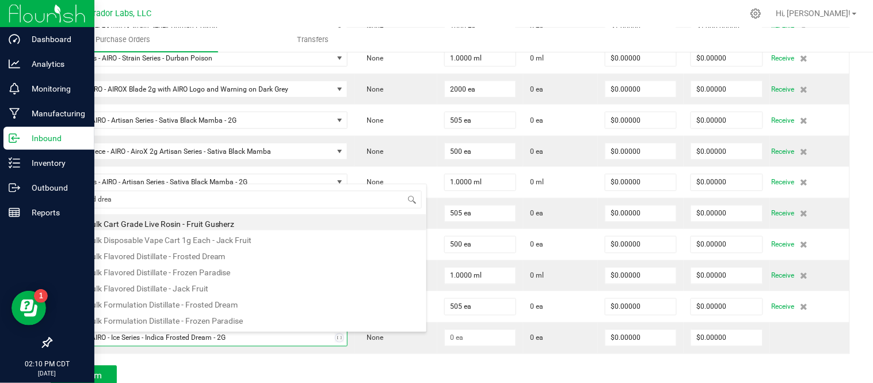
type input "frosted dream"
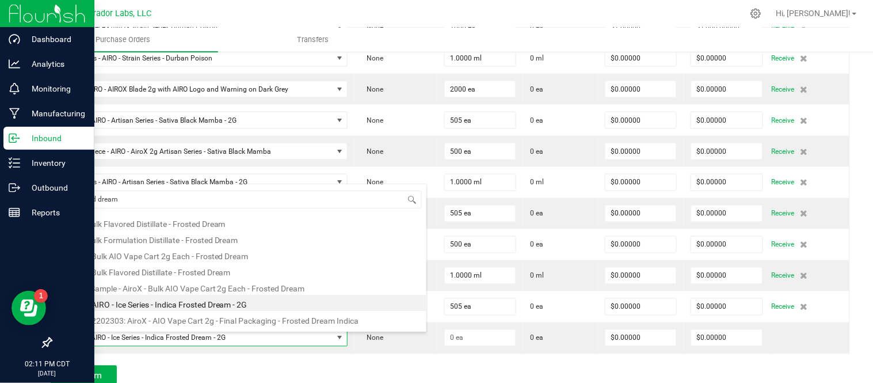
scroll to position [46, 0]
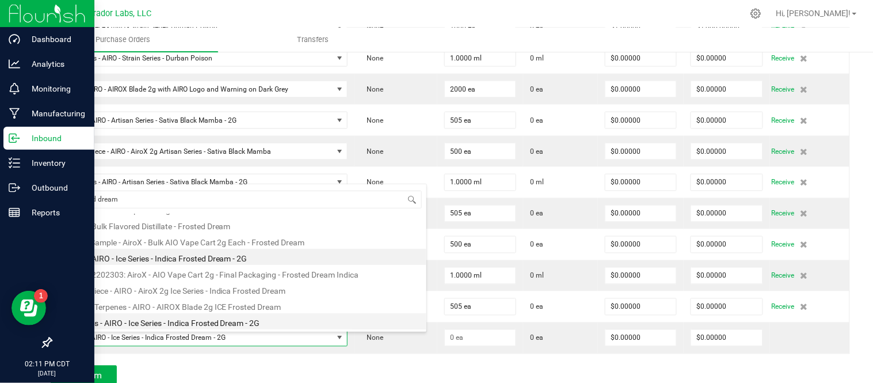
click at [192, 320] on li "Terpenes - AIRO - Ice Series - Indica Frosted Dream - 2G" at bounding box center [242, 321] width 367 height 16
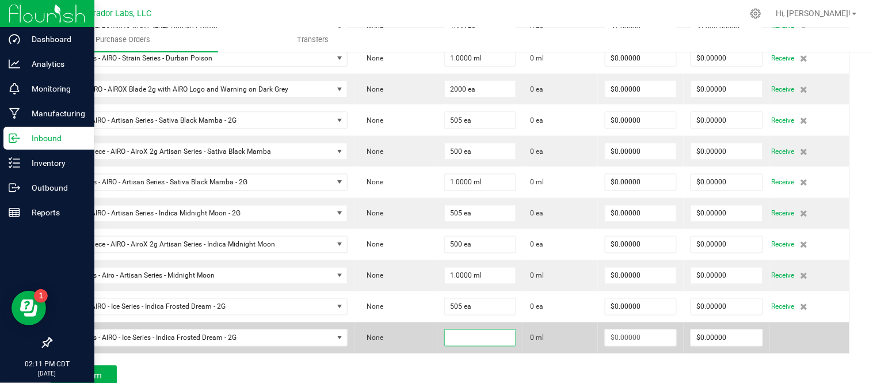
click at [459, 346] on input at bounding box center [480, 338] width 71 height 16
click at [335, 335] on span at bounding box center [339, 337] width 9 height 9
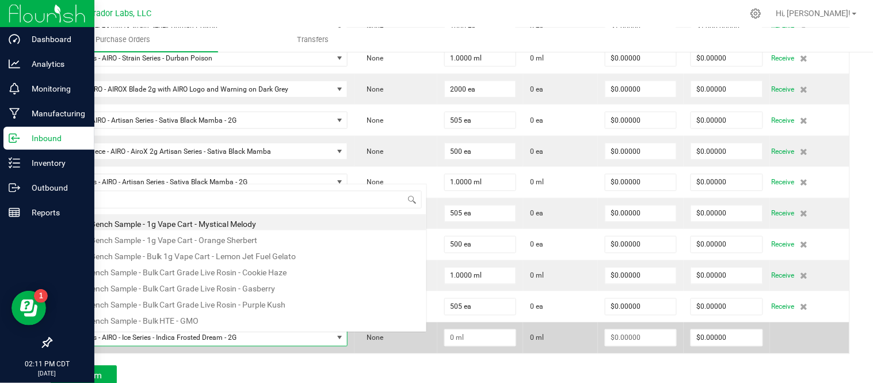
scroll to position [17, 280]
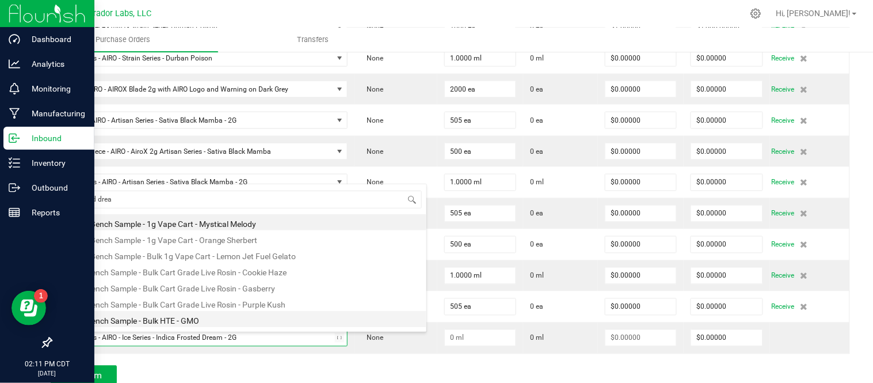
type input "frosted dream"
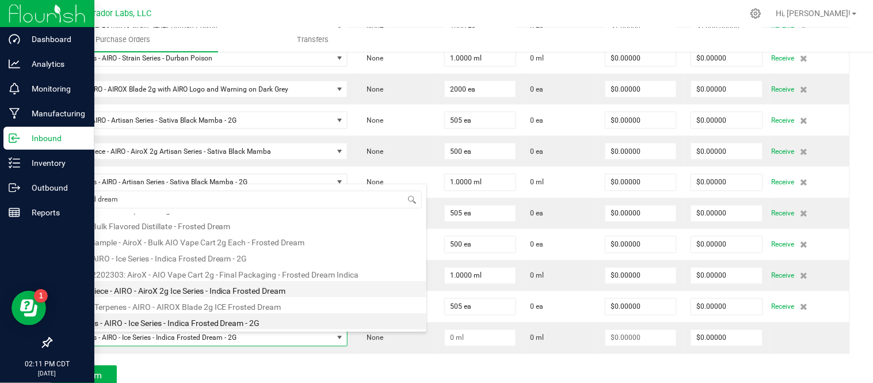
click at [186, 293] on li "Mouthpiece - AIRO - AiroX 2g Ice Series - Indica Frosted Dream" at bounding box center [242, 289] width 367 height 16
type input "$1.50000"
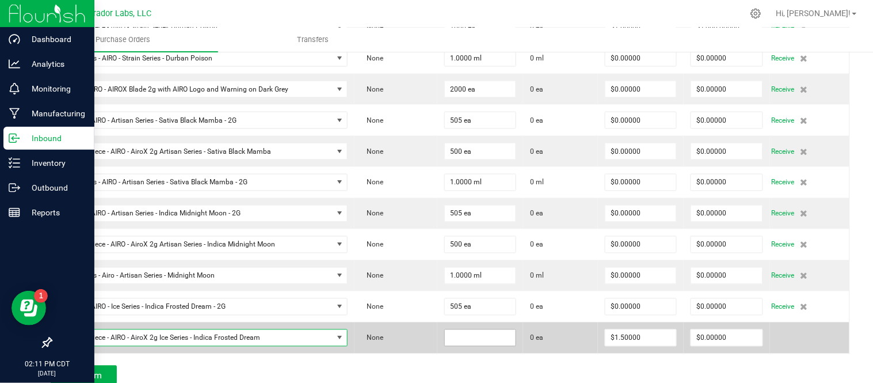
click at [488, 343] on input at bounding box center [480, 338] width 71 height 16
type input "500 ea"
click at [441, 353] on td "500 ea" at bounding box center [480, 337] width 86 height 31
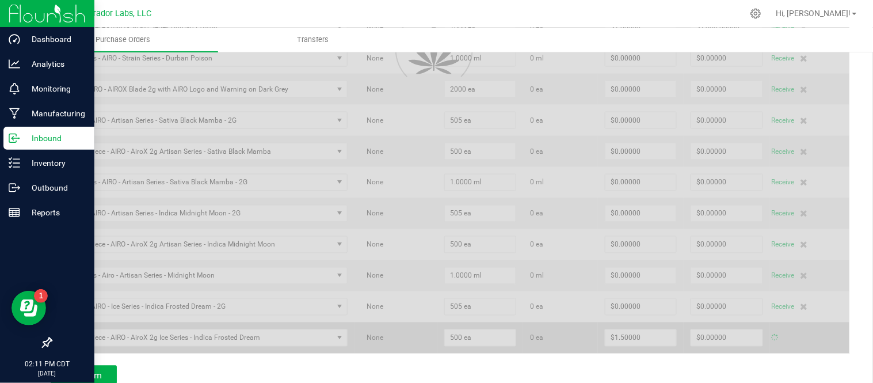
type input "$750.00000"
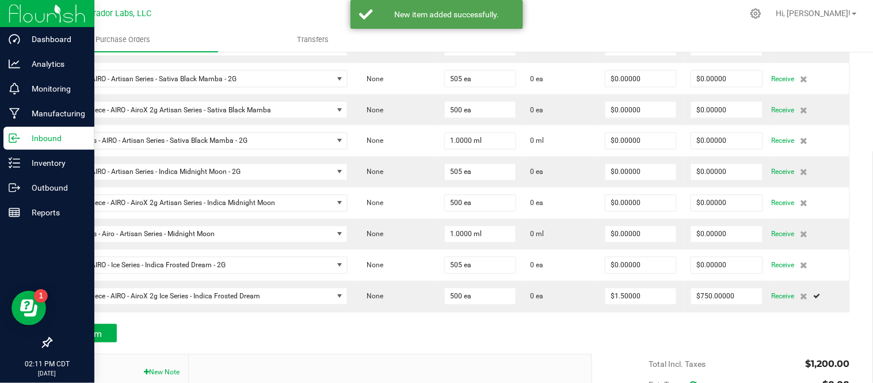
scroll to position [484, 0]
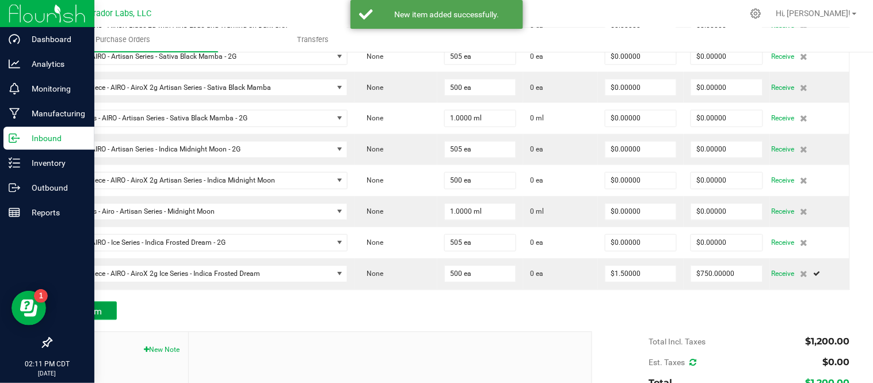
click at [108, 314] on button "Add Item" at bounding box center [84, 310] width 66 height 18
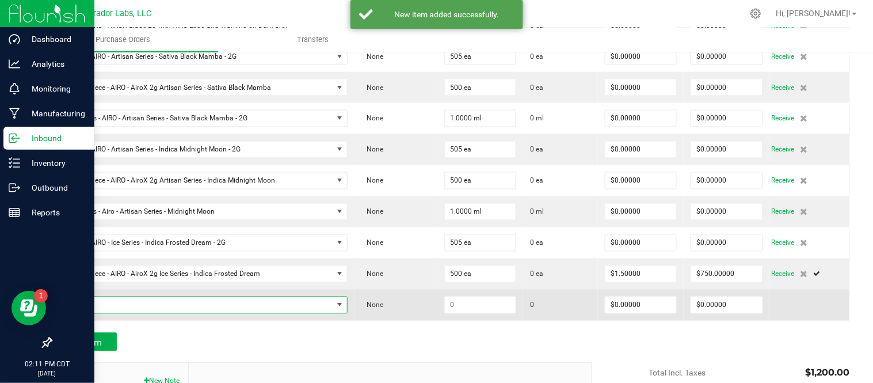
click at [125, 307] on span "NO DATA FOUND" at bounding box center [195, 305] width 273 height 16
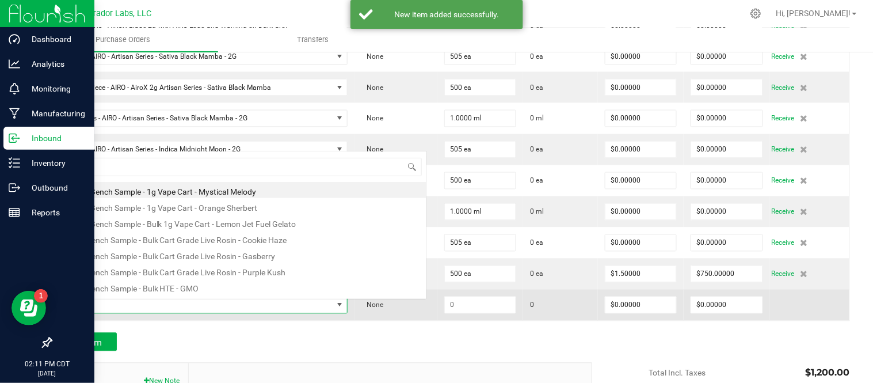
scroll to position [17, 280]
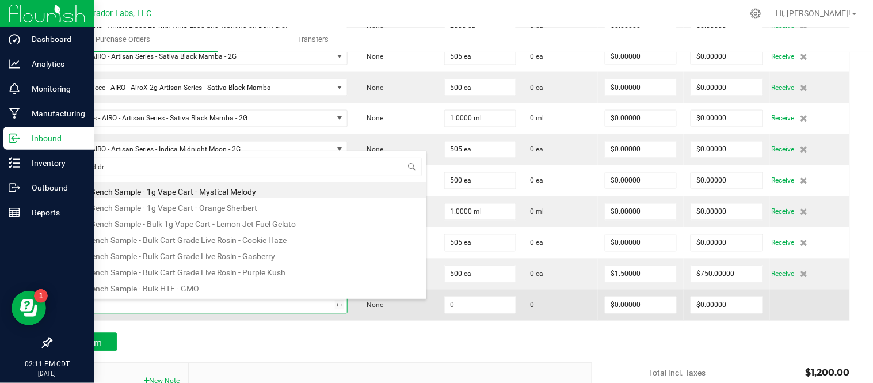
type input "frosted dre"
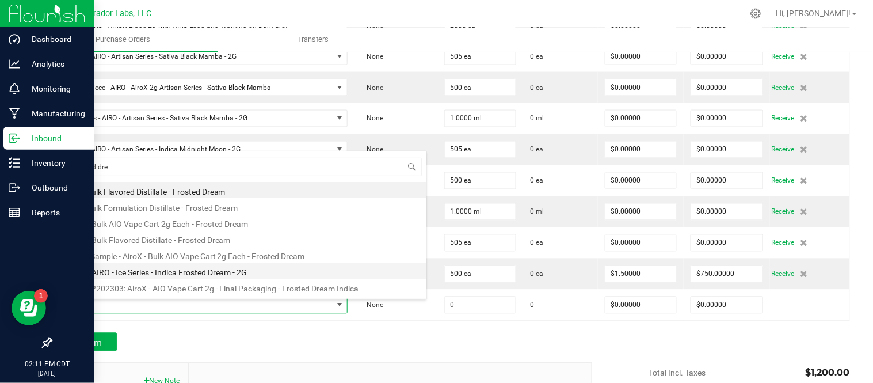
scroll to position [46, 0]
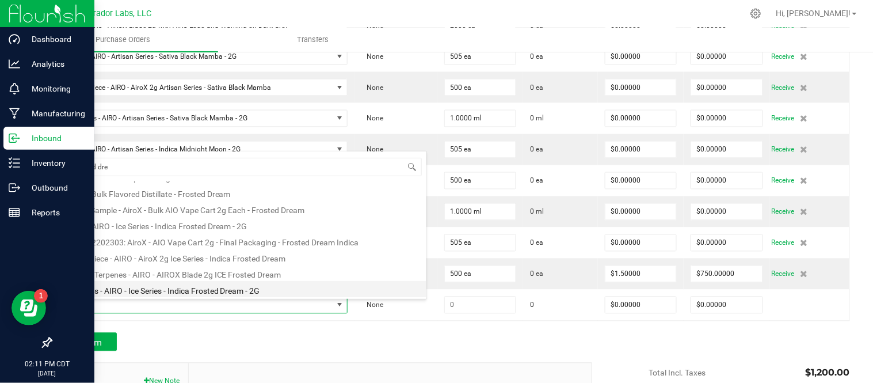
click at [177, 289] on li "Terpenes - AIRO - Ice Series - Indica Frosted Dream - 2G" at bounding box center [242, 289] width 367 height 16
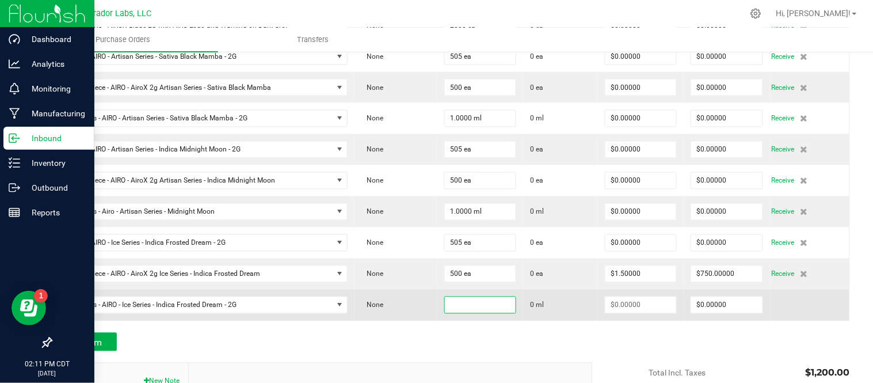
click at [468, 313] on input at bounding box center [480, 305] width 71 height 16
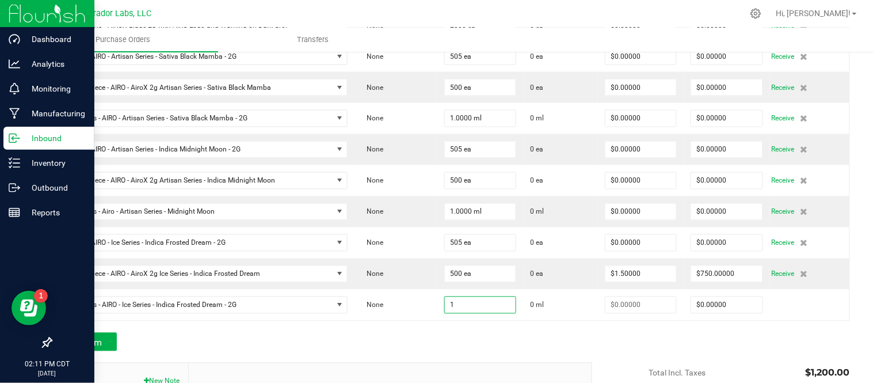
type input "1.0000 ml"
click at [496, 340] on div "Add Item" at bounding box center [317, 342] width 533 height 18
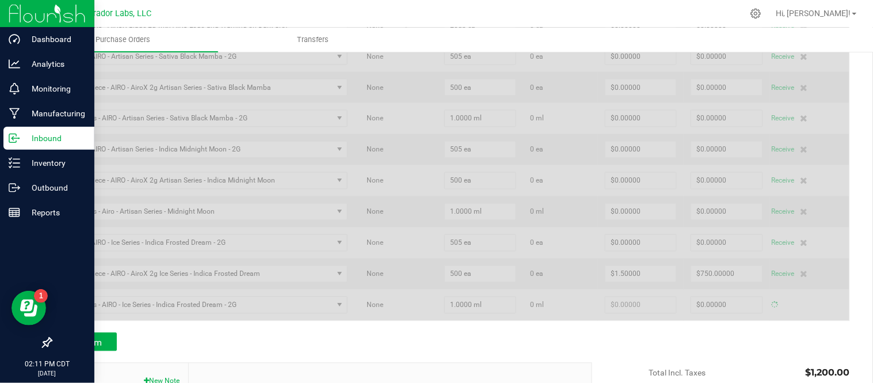
type input "$0.00000"
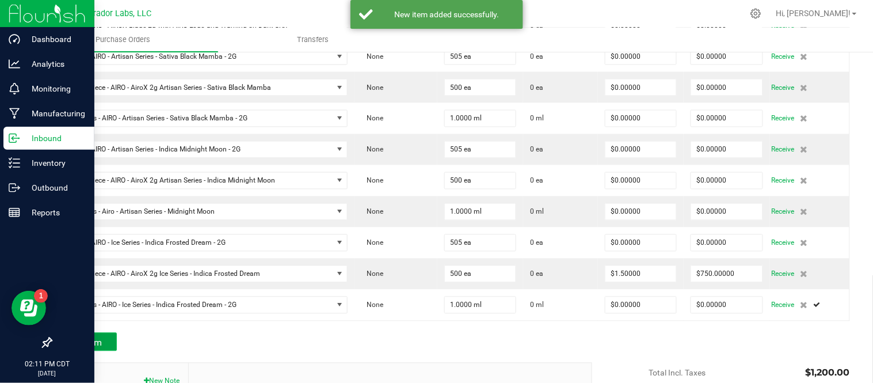
click at [104, 339] on button "Add Item" at bounding box center [84, 342] width 66 height 18
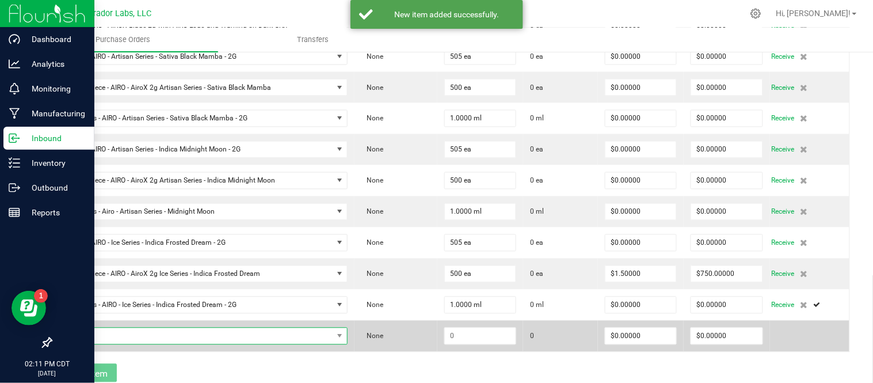
click at [123, 335] on span "NO DATA FOUND" at bounding box center [195, 336] width 273 height 16
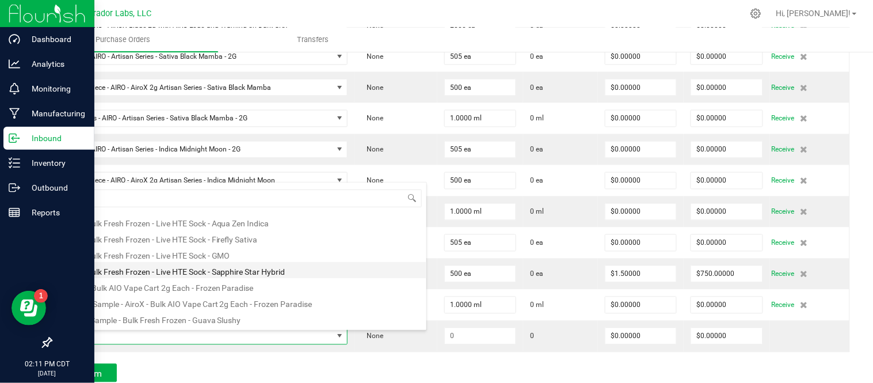
scroll to position [0, 0]
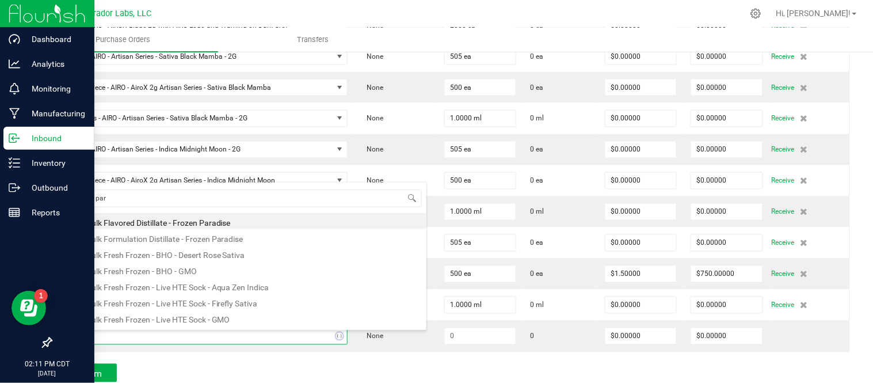
type input "frozen para"
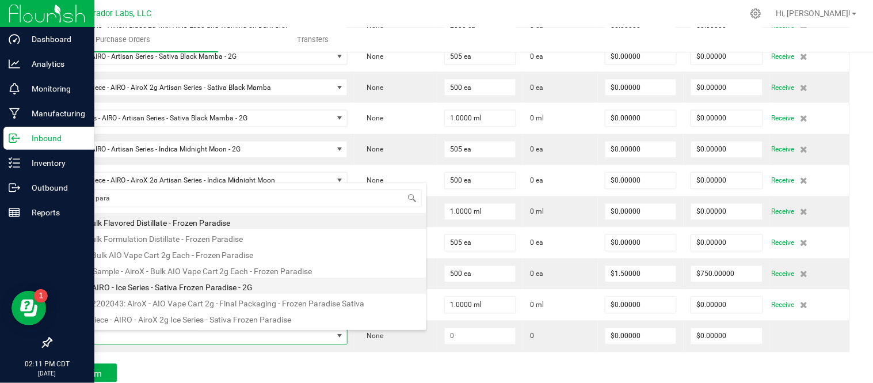
click at [185, 285] on li "Label - AIRO - Ice Series - Sativa Frozen Paradise - 2G" at bounding box center [242, 285] width 367 height 16
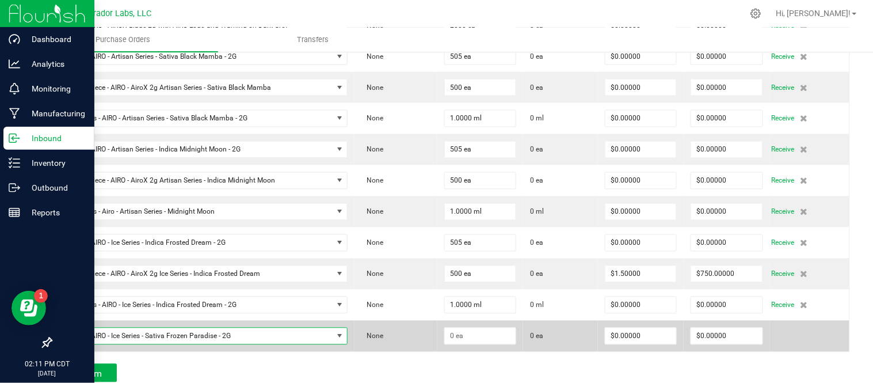
click at [490, 350] on td at bounding box center [480, 335] width 86 height 31
click at [476, 341] on input at bounding box center [480, 336] width 71 height 16
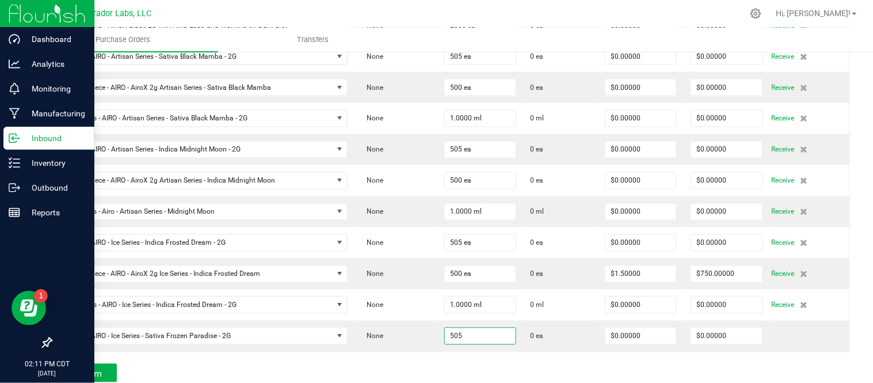
type input "505 ea"
click at [432, 352] on div "Create New Item Create New Strain Item Strain Qty Ordered Qty Received Unit Lin…" at bounding box center [450, 15] width 799 height 673
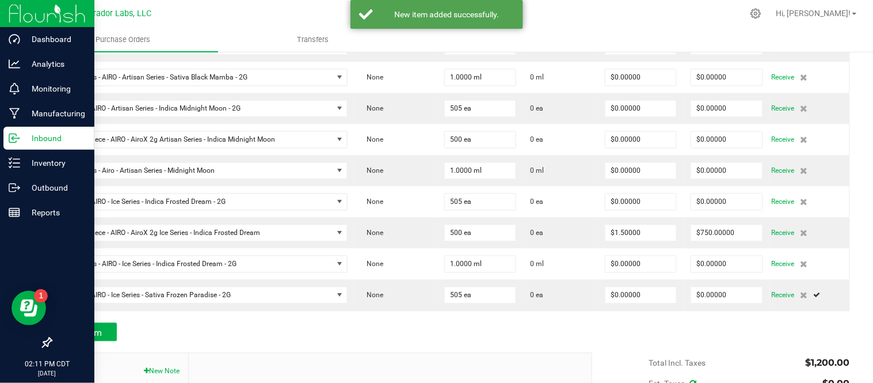
scroll to position [548, 0]
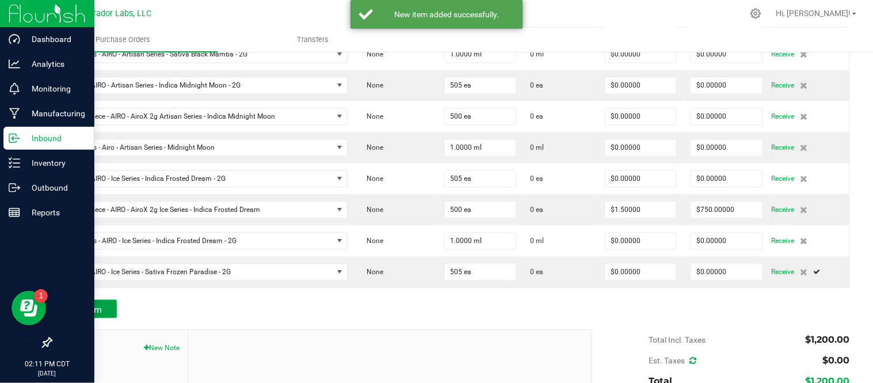
click at [94, 310] on span "Add Item" at bounding box center [84, 309] width 36 height 11
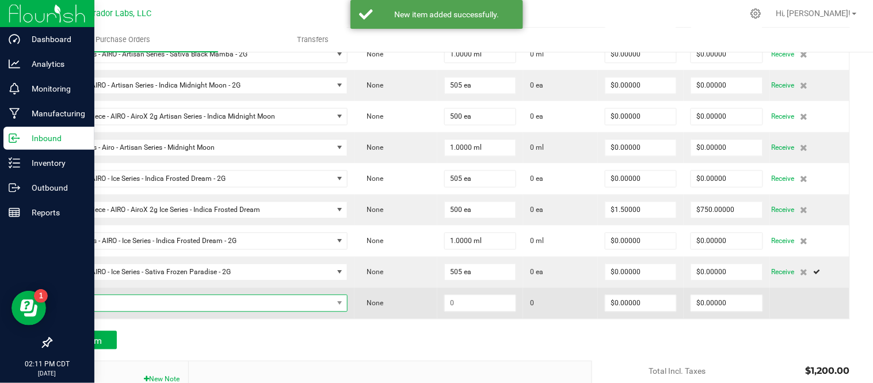
click at [147, 307] on span "NO DATA FOUND" at bounding box center [195, 303] width 273 height 16
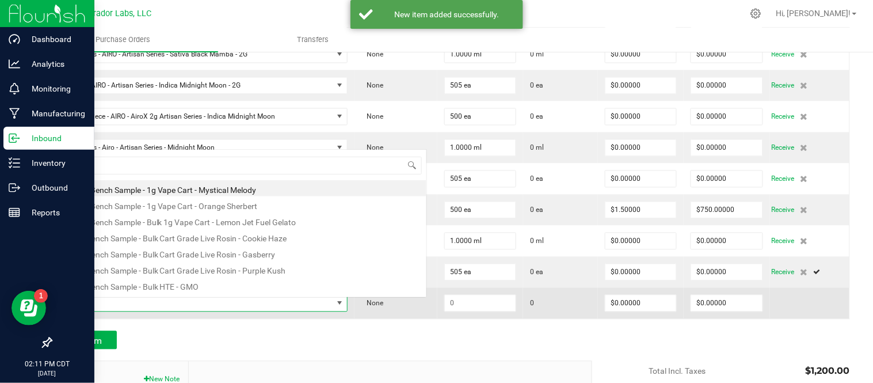
scroll to position [17, 280]
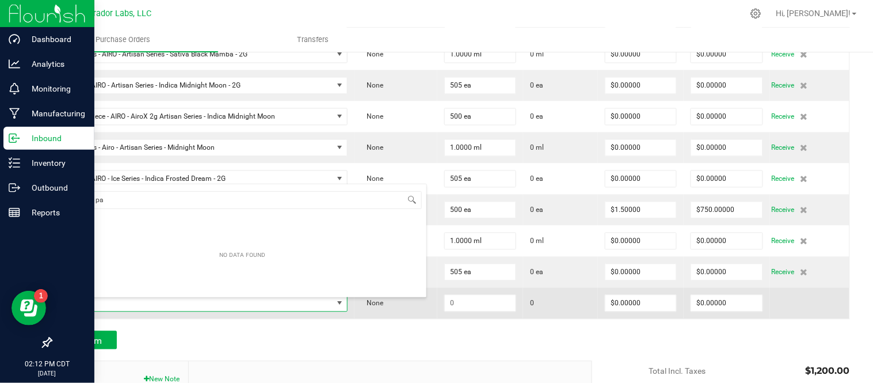
type input "frozen par"
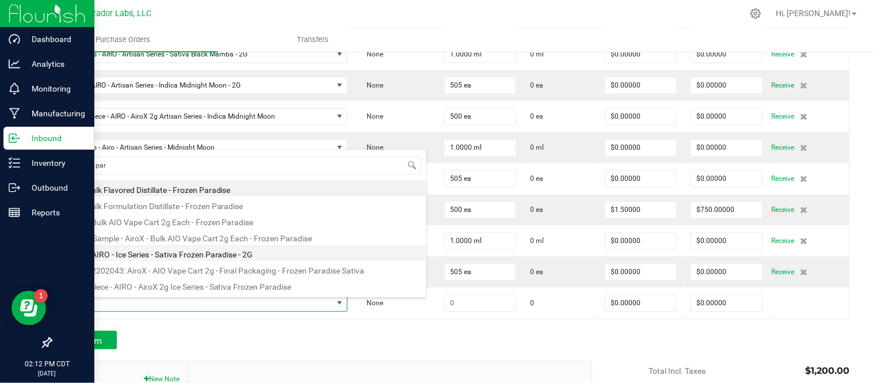
scroll to position [13, 0]
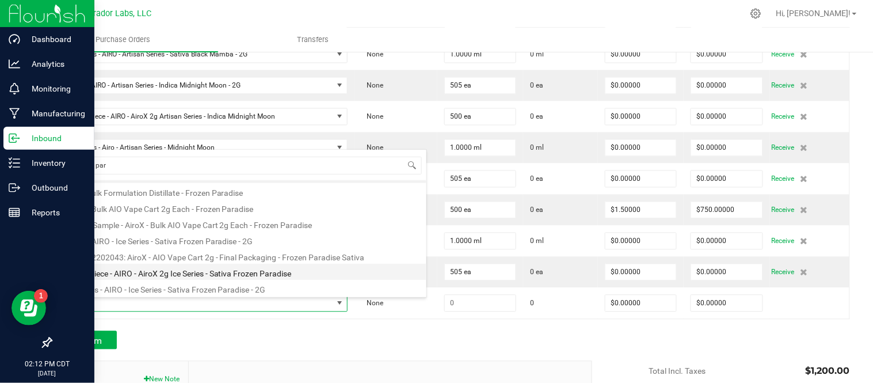
click at [154, 268] on li "Mouthpiece - AIRO - AiroX 2g Ice Series - Sativa Frozen Paradise" at bounding box center [242, 272] width 367 height 16
type input "$1.50000"
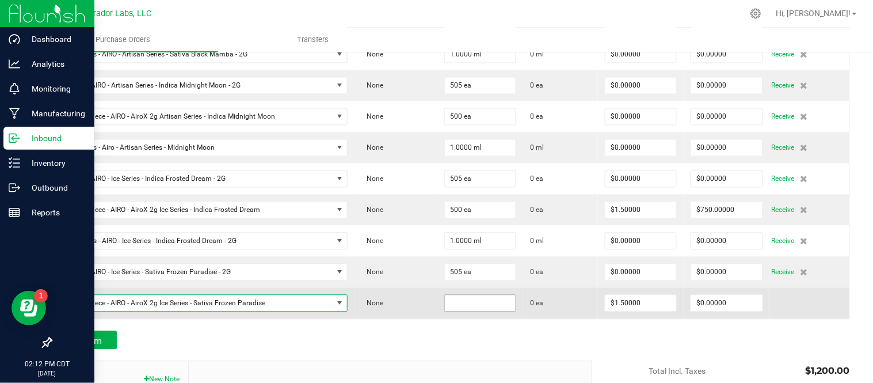
click at [445, 307] on input at bounding box center [480, 303] width 71 height 16
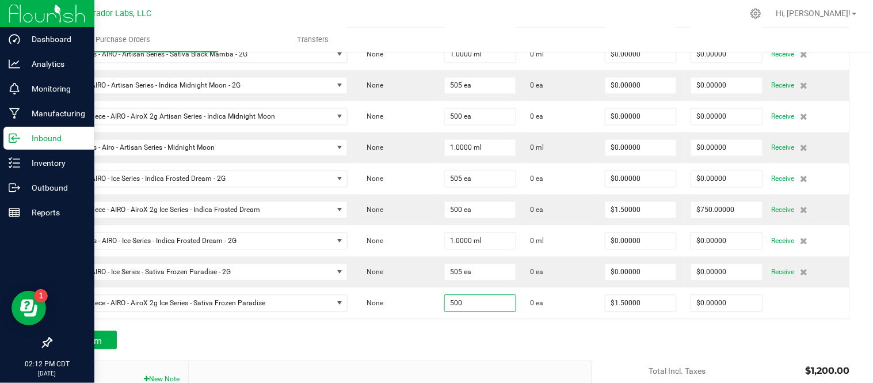
type input "500 ea"
click at [418, 334] on div "Add Item" at bounding box center [317, 340] width 533 height 18
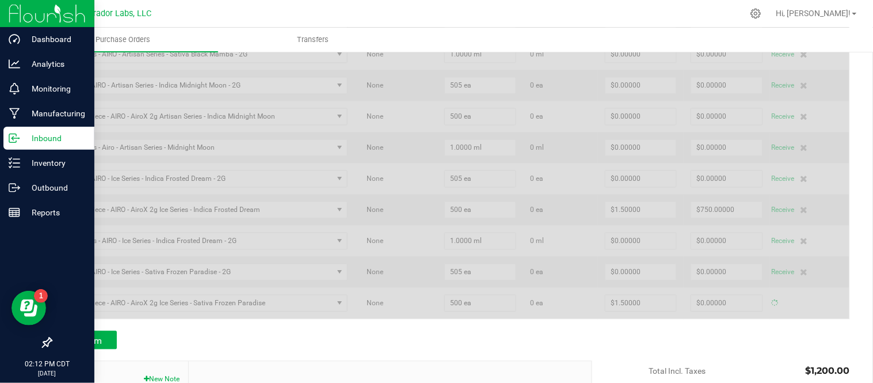
type input "$750.00000"
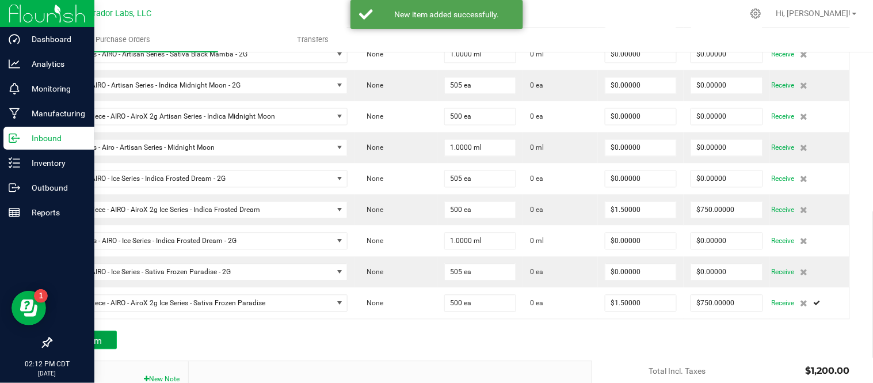
click at [111, 338] on button "Add Item" at bounding box center [84, 340] width 66 height 18
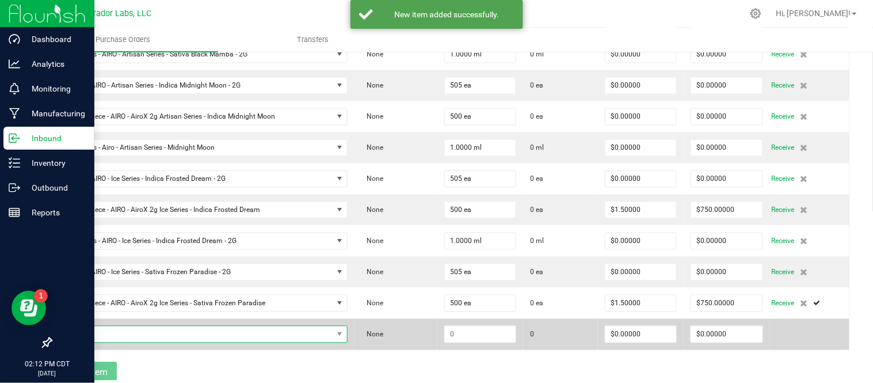
click at [128, 337] on span "NO DATA FOUND" at bounding box center [195, 334] width 273 height 16
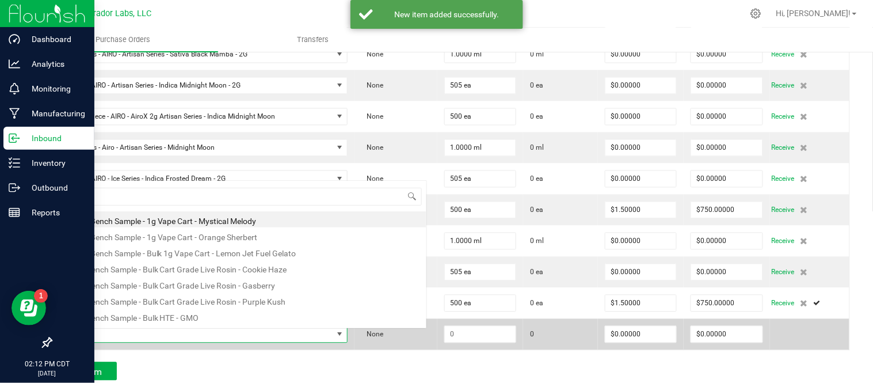
scroll to position [17, 280]
type input "frozen pa"
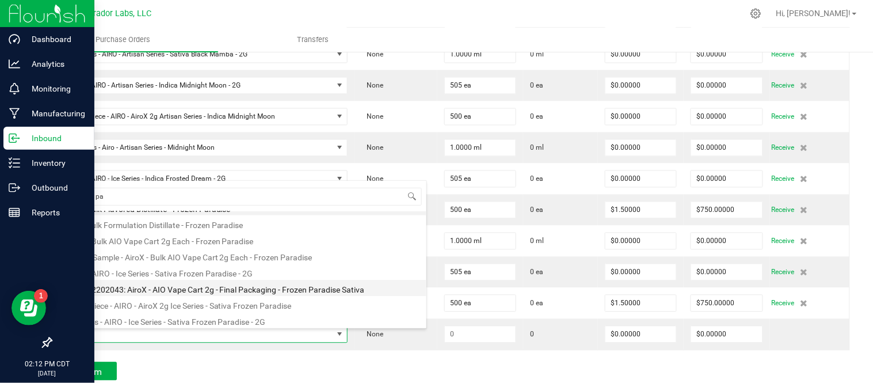
scroll to position [13, 0]
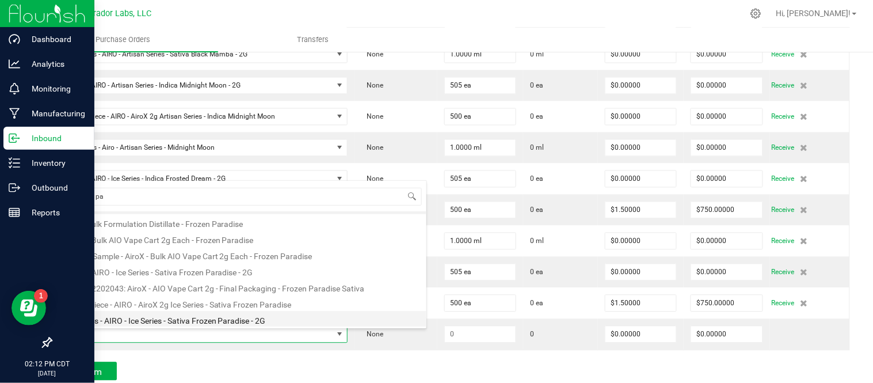
click at [173, 315] on li "Terpenes - AIRO - Ice Series - Sativa Frozen Paradise - 2G" at bounding box center [242, 319] width 367 height 16
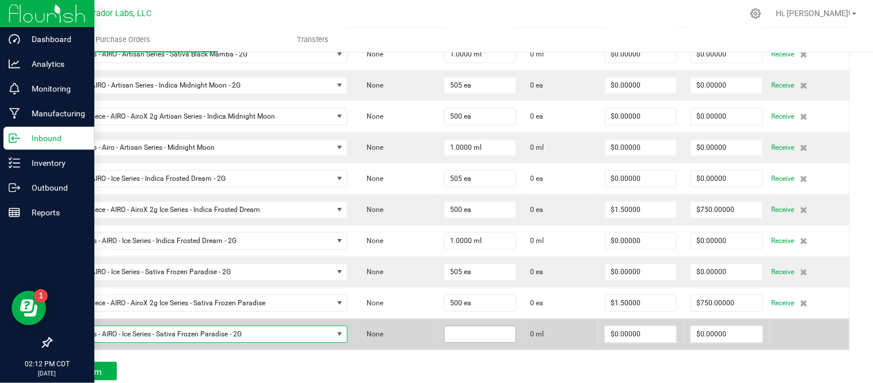
click at [482, 342] on input at bounding box center [480, 334] width 71 height 16
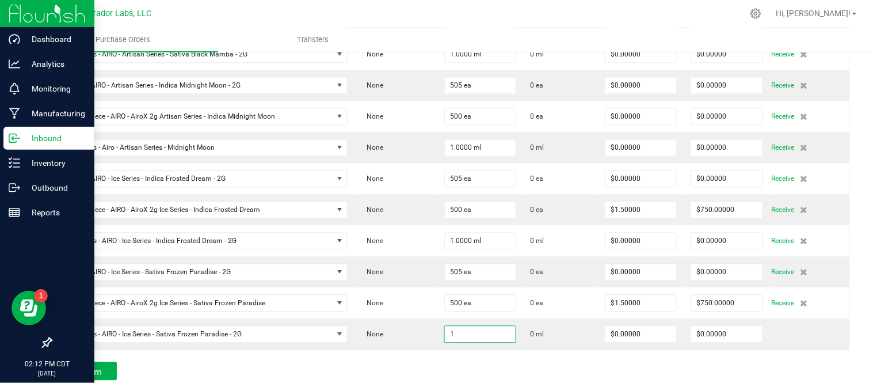
type input "1.0000 ml"
click at [514, 368] on div "Add Item" at bounding box center [317, 371] width 533 height 18
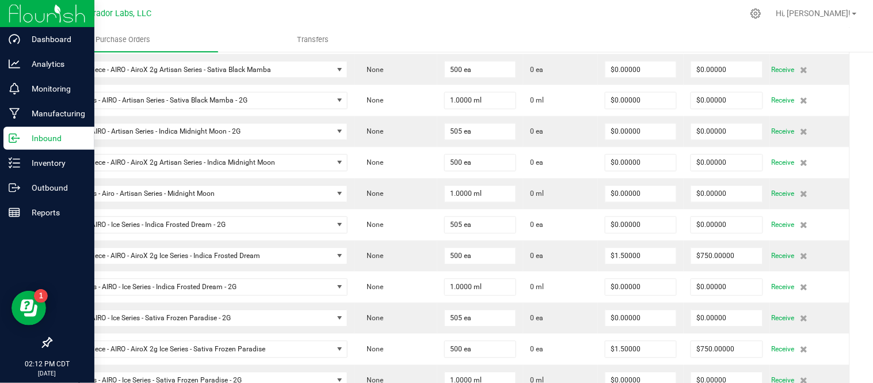
scroll to position [663, 0]
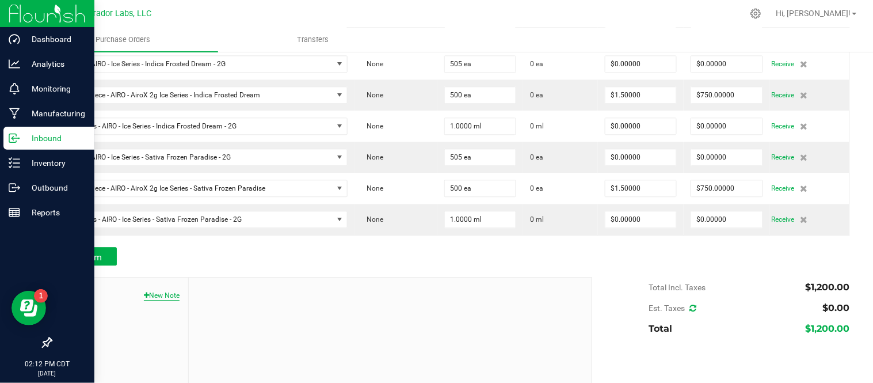
click at [160, 296] on button "New Note" at bounding box center [162, 295] width 36 height 10
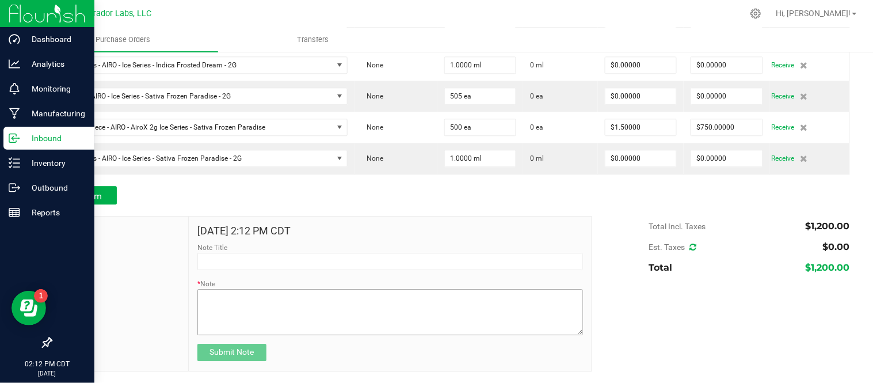
scroll to position [727, 0]
click at [238, 311] on textarea "* Note" at bounding box center [389, 312] width 385 height 46
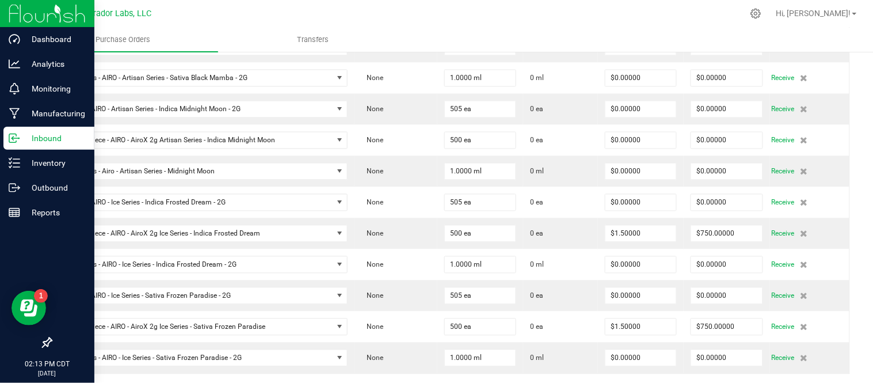
scroll to position [703, 0]
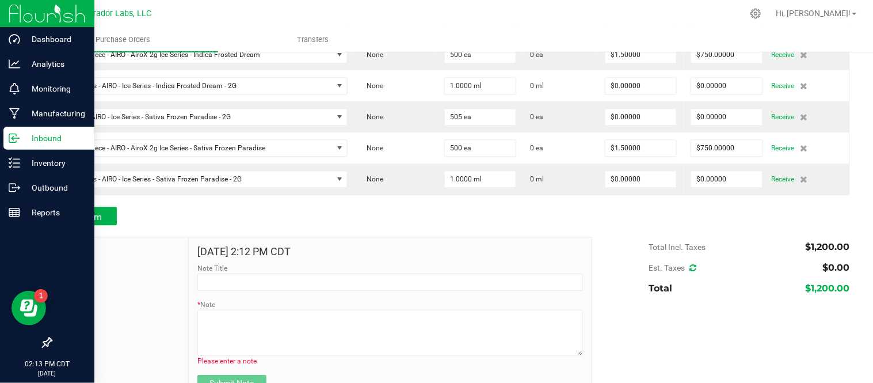
click at [86, 230] on div at bounding box center [450, 231] width 799 height 12
click at [87, 222] on span "Add Item" at bounding box center [84, 216] width 36 height 11
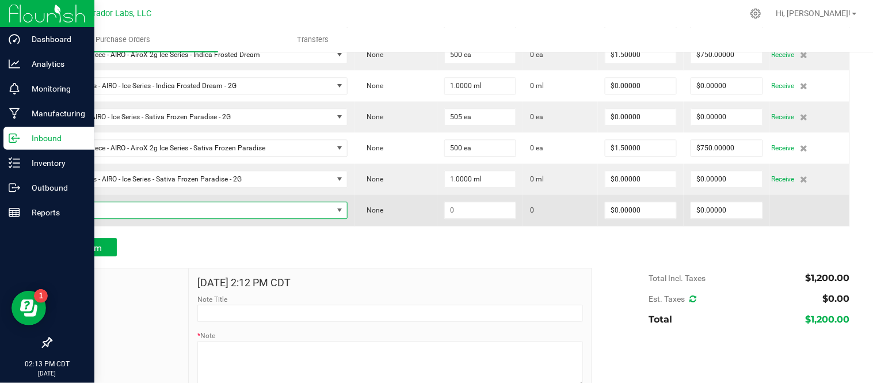
click at [147, 219] on span "NO DATA FOUND" at bounding box center [203, 209] width 289 height 17
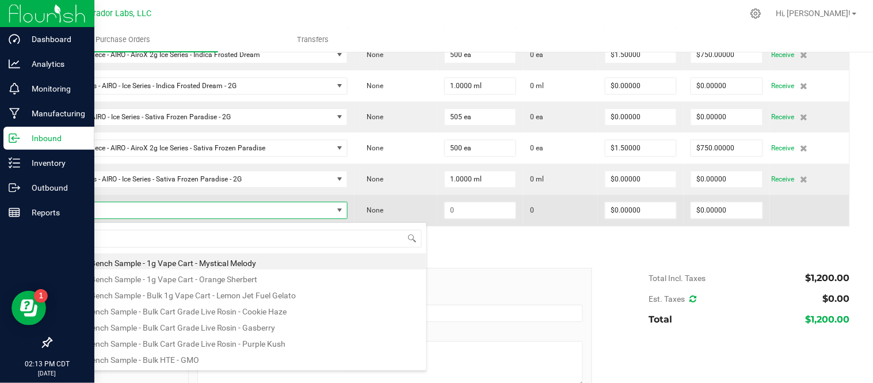
scroll to position [17, 280]
type input "a"
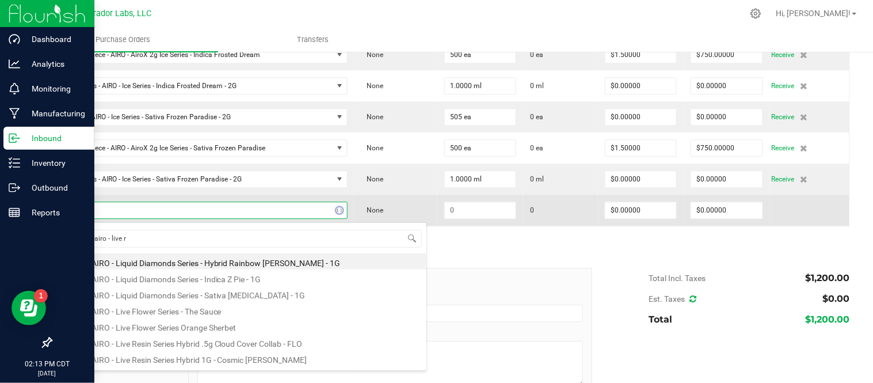
type input "label - airo - live re"
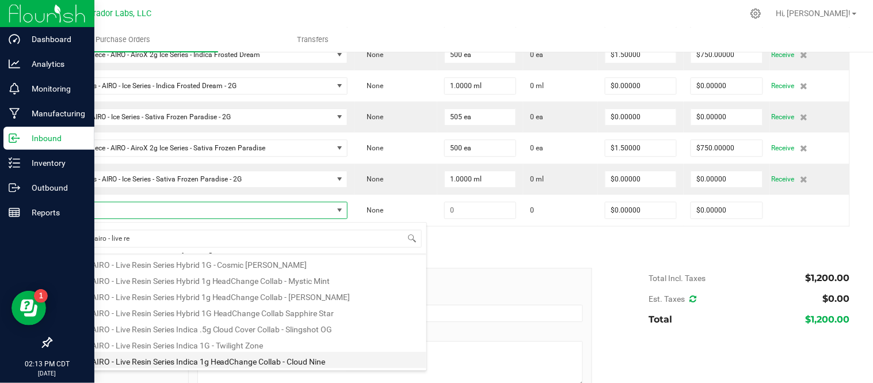
scroll to position [78, 0]
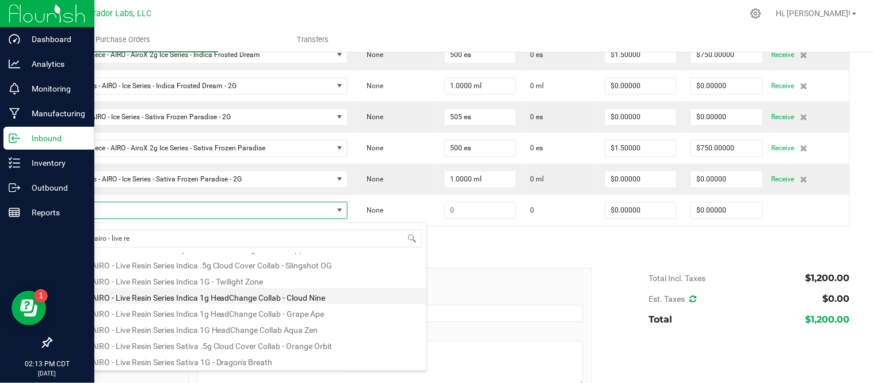
click at [193, 297] on li "Label - AIRO - Live Resin Series Indica 1g HeadChange Collab - Cloud Nine" at bounding box center [242, 296] width 367 height 16
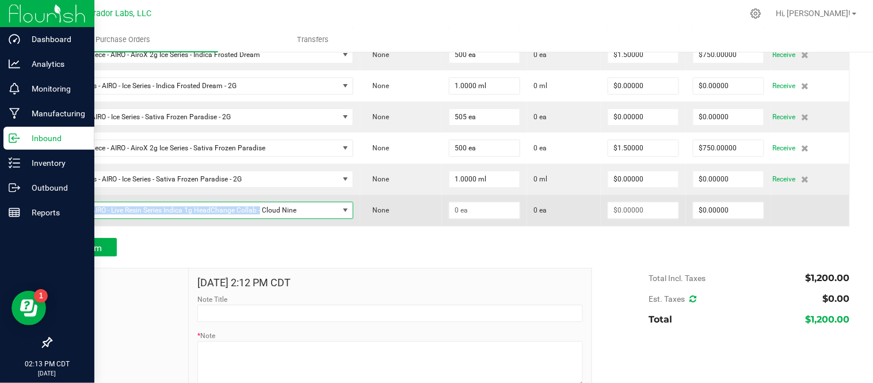
drag, startPoint x: 67, startPoint y: 210, endPoint x: 259, endPoint y: 217, distance: 192.3
click at [259, 217] on span "Label - AIRO - Live Resin Series Indica 1g HeadChange Collab - Cloud Nine" at bounding box center [198, 210] width 279 height 16
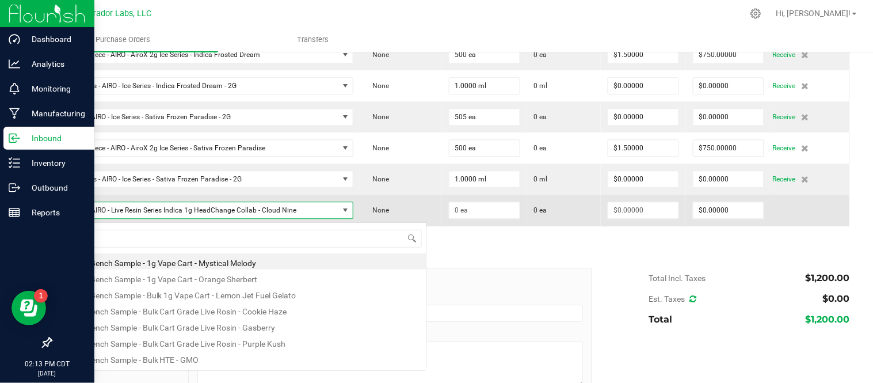
scroll to position [17, 290]
drag, startPoint x: 70, startPoint y: 213, endPoint x: 259, endPoint y: 219, distance: 190.0
click at [259, 218] on span "Label - AIRO - Live Resin Series Indica 1g HeadChange Collab - Cloud Nine" at bounding box center [198, 210] width 279 height 16
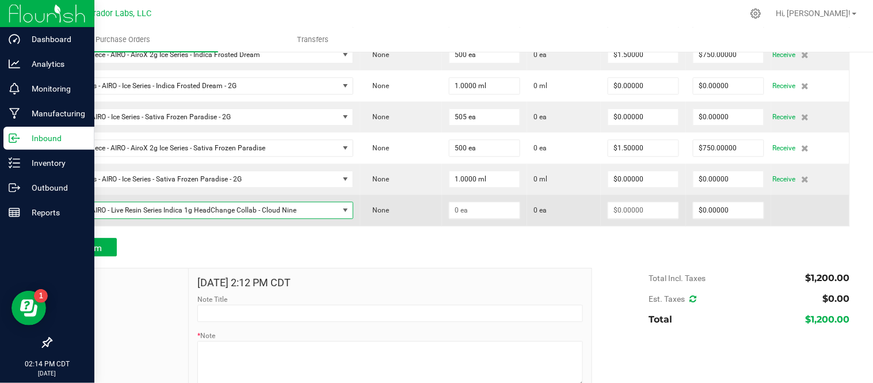
click at [341, 211] on span at bounding box center [345, 209] width 9 height 9
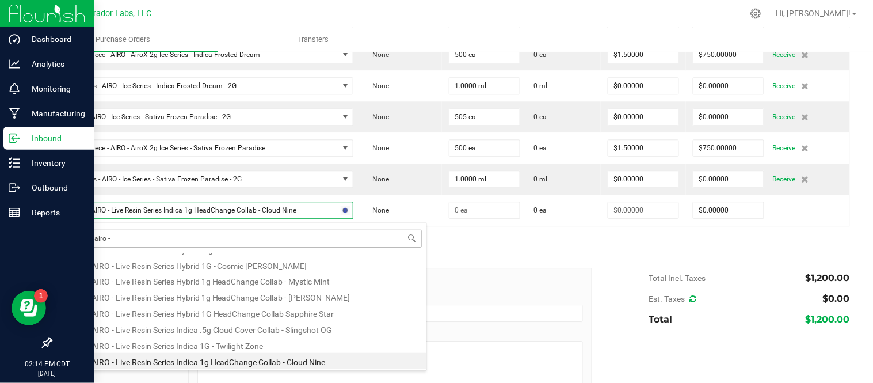
scroll to position [515, 0]
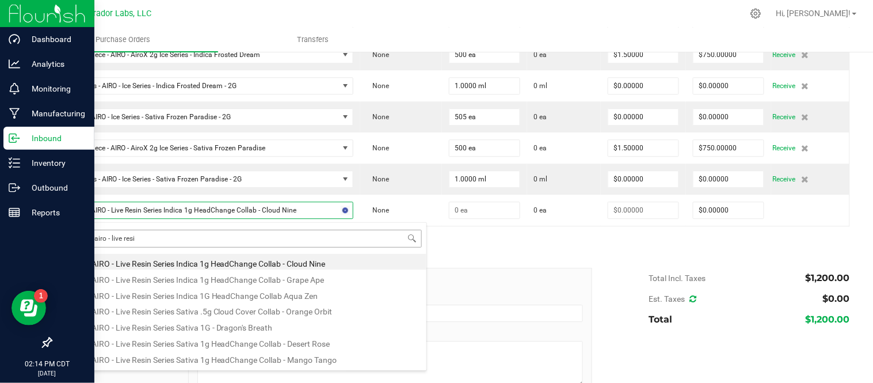
type input "label - airo - live resin"
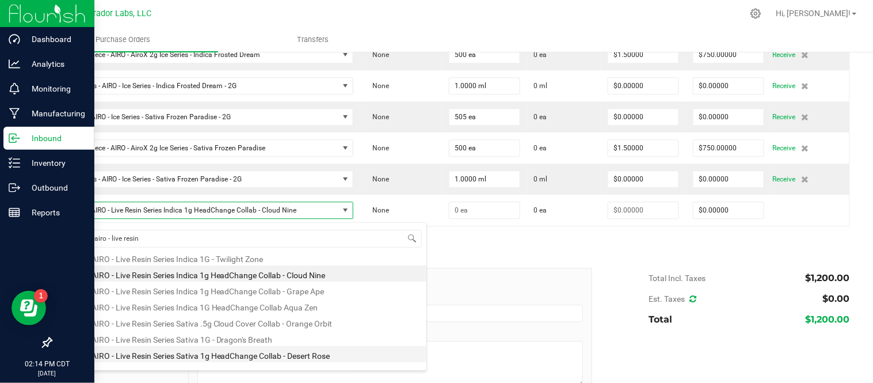
scroll to position [78, 0]
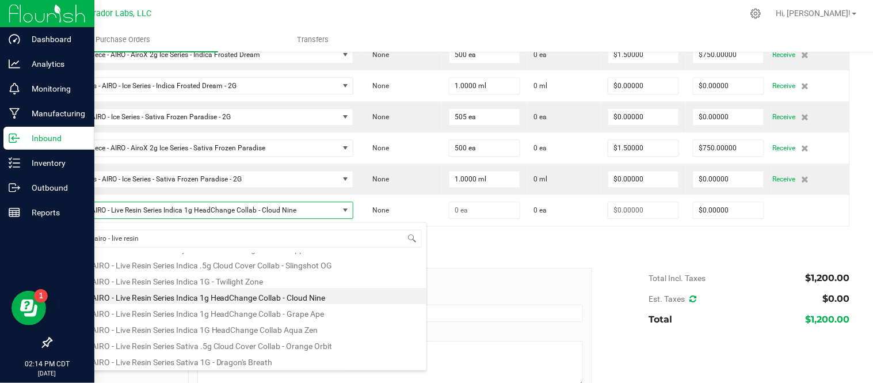
click at [246, 300] on li "Label - AIRO - Live Resin Series Indica 1g HeadChange Collab - Cloud Nine" at bounding box center [242, 296] width 367 height 16
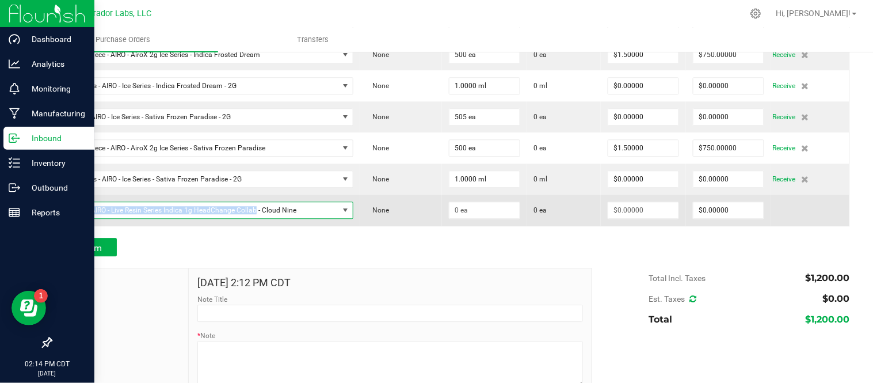
drag, startPoint x: 64, startPoint y: 213, endPoint x: 255, endPoint y: 217, distance: 191.1
click at [255, 217] on span "Label - AIRO - Live Resin Series Indica 1g HeadChange Collab - Cloud Nine" at bounding box center [198, 210] width 279 height 16
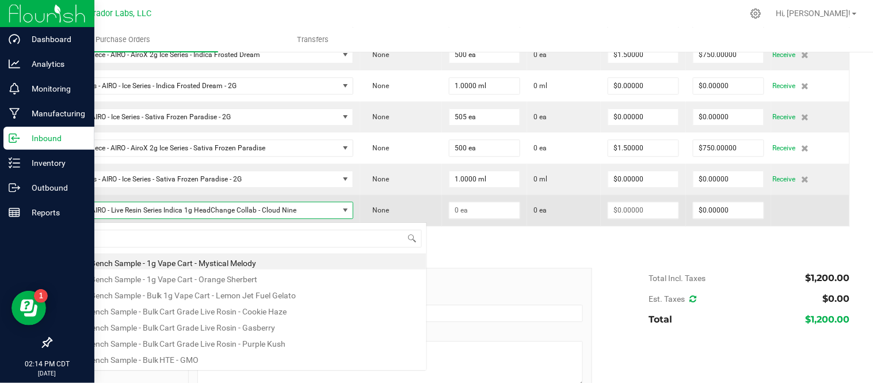
scroll to position [17, 290]
copy span "Label - AIRO - Live Resin Series Indica 1g HeadChange Collab"
drag, startPoint x: 67, startPoint y: 215, endPoint x: 254, endPoint y: 217, distance: 187.0
click at [254, 217] on span "Label - AIRO - Live Resin Series Indica 1g HeadChange Collab - Cloud Nine" at bounding box center [198, 210] width 279 height 16
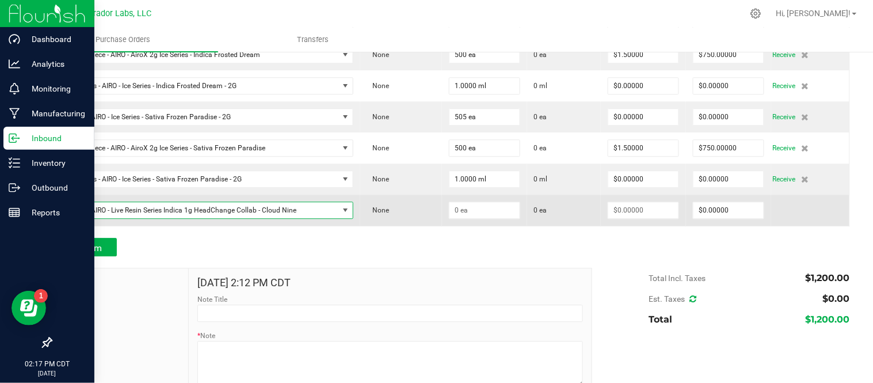
click at [331, 214] on span "Label - AIRO - Live Resin Series Indica 1g HeadChange Collab - Cloud Nine" at bounding box center [198, 210] width 279 height 16
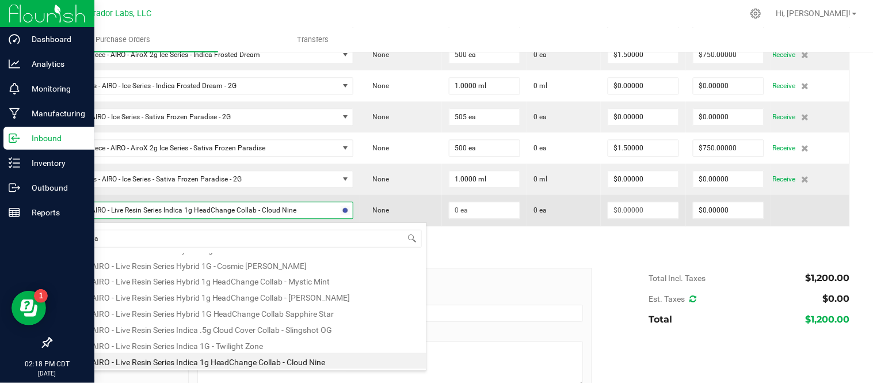
scroll to position [515, 0]
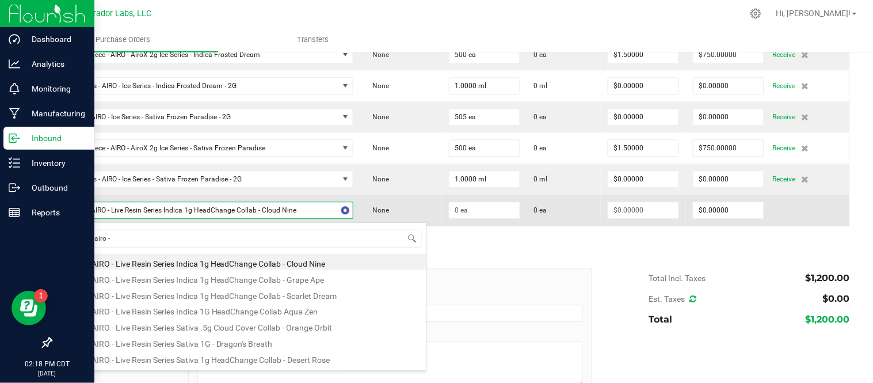
type input "label - airo -"
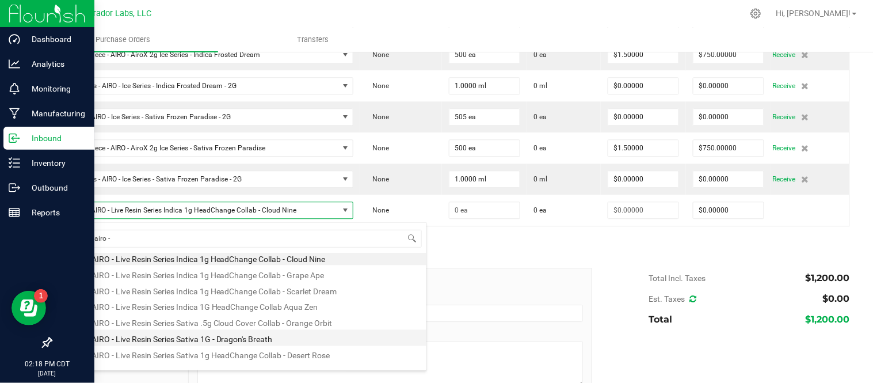
scroll to position [498, 0]
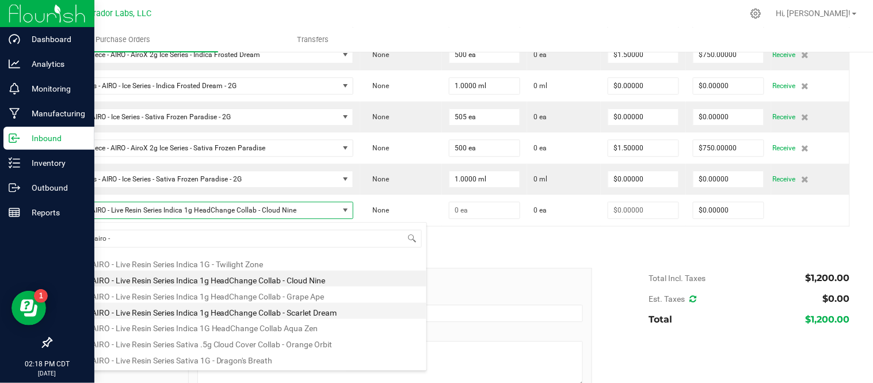
click at [251, 312] on li "Label - AIRO - Live Resin Series Indica 1g HeadChange Collab - Scarlet Dream" at bounding box center [242, 311] width 367 height 16
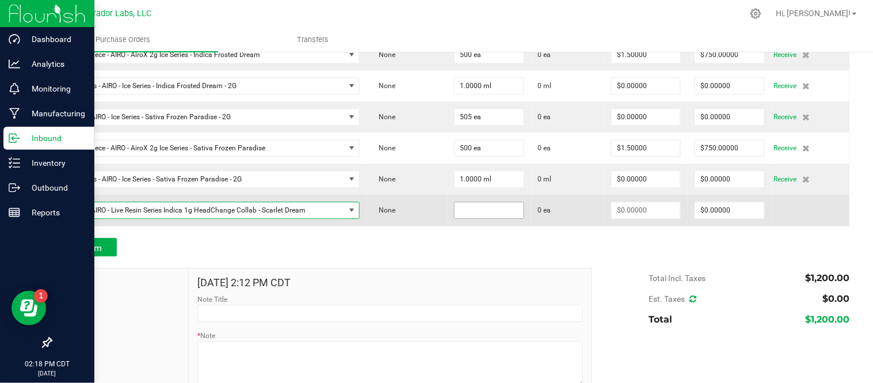
click at [467, 211] on input at bounding box center [489, 210] width 69 height 16
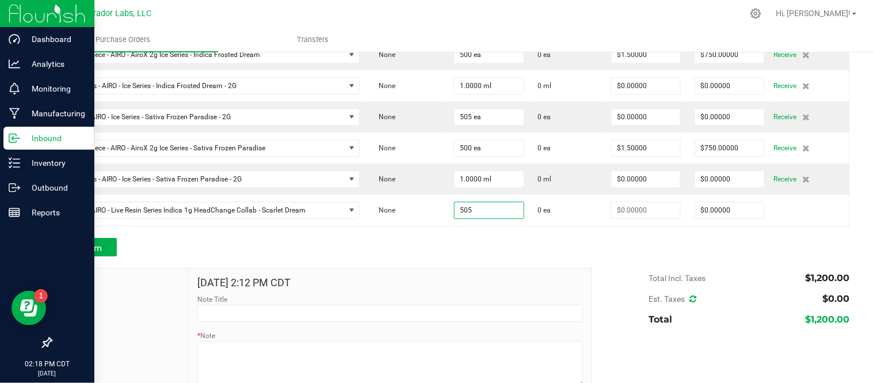
type input "505 ea"
click at [407, 249] on div "Add Item" at bounding box center [317, 247] width 533 height 18
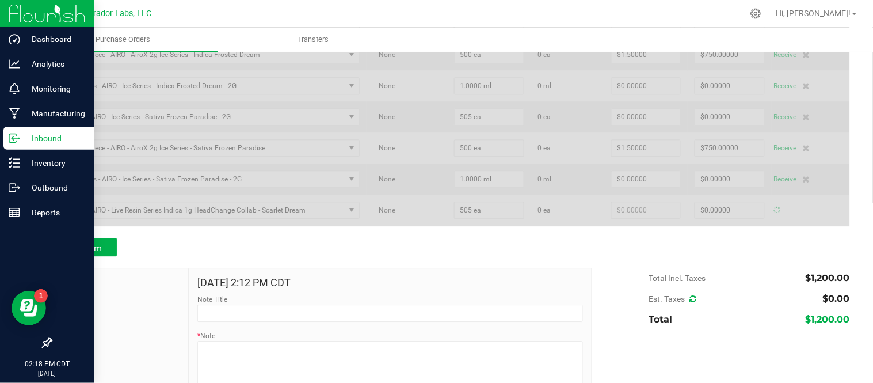
type input "$0.00000"
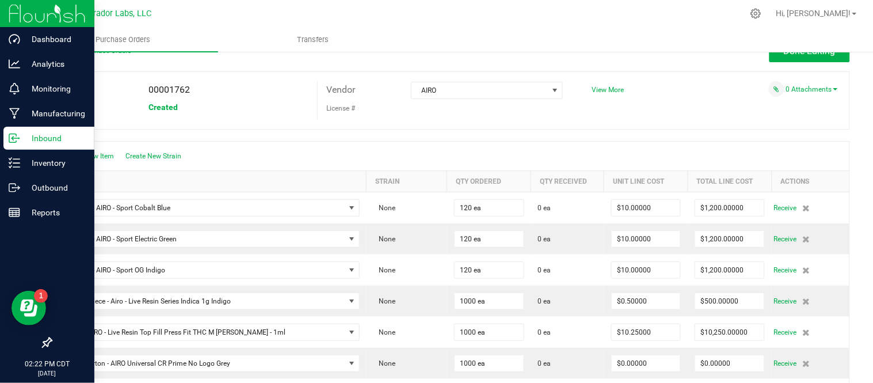
scroll to position [0, 0]
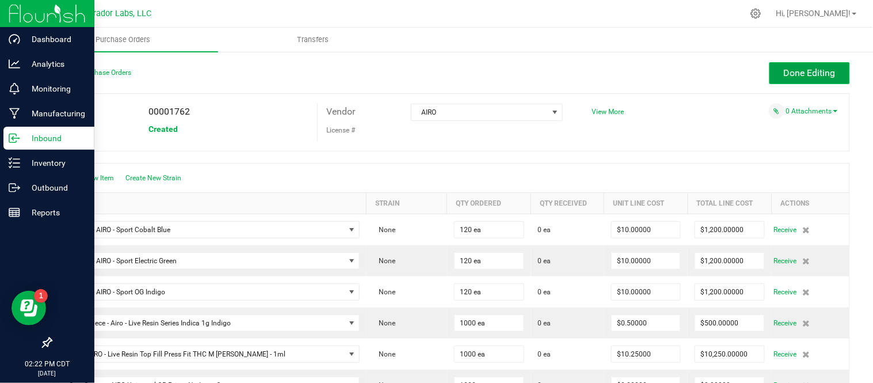
click at [799, 64] on button "Done Editing" at bounding box center [809, 73] width 81 height 22
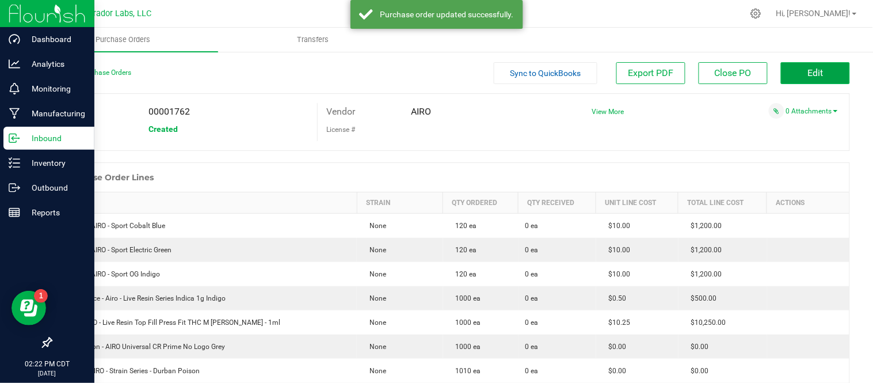
click at [810, 64] on button "Edit" at bounding box center [815, 73] width 69 height 22
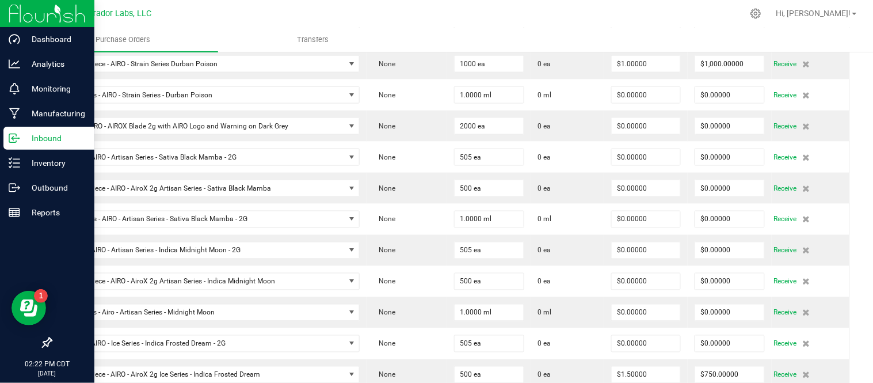
scroll to position [758, 0]
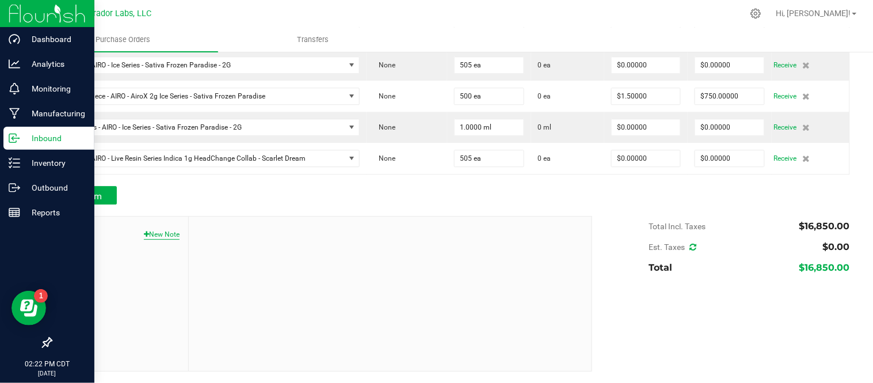
click at [154, 235] on button "New Note" at bounding box center [162, 234] width 36 height 10
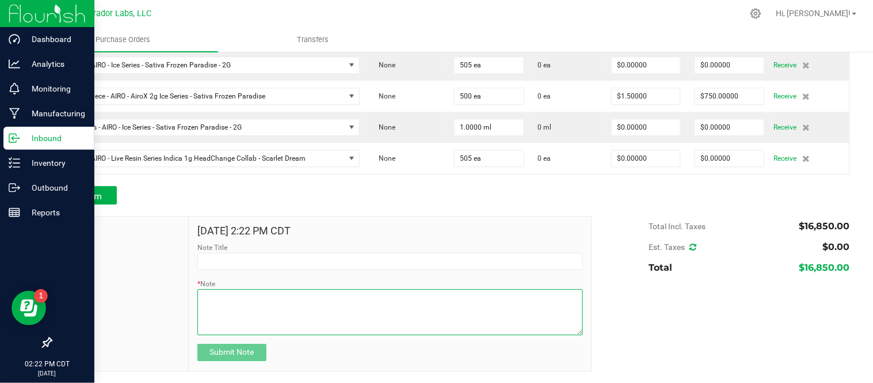
click at [221, 297] on textarea "* Note" at bounding box center [389, 312] width 385 height 46
type textarea "Created - MT"
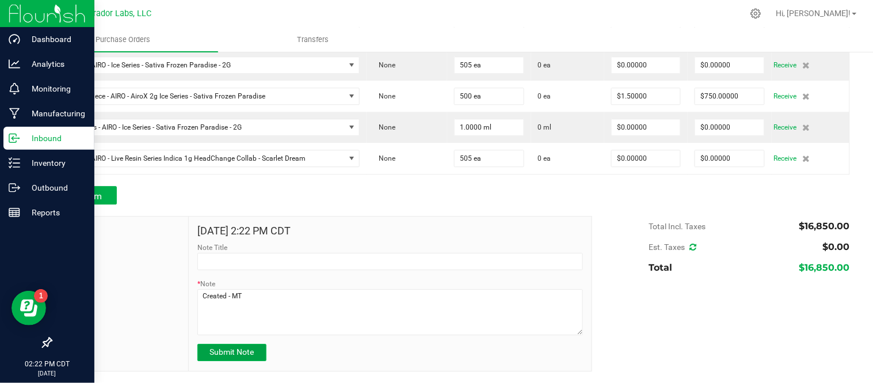
click at [232, 351] on span "Submit Note" at bounding box center [231, 351] width 44 height 9
type input "8/27/2025 14:22 PM CDT"
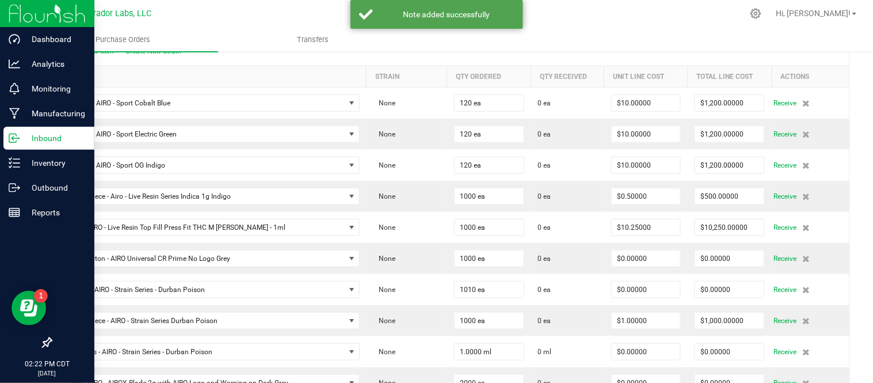
scroll to position [0, 0]
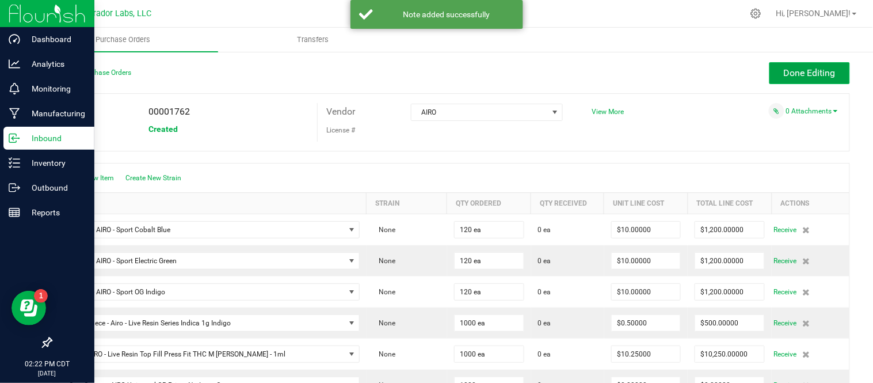
click at [793, 74] on span "Done Editing" at bounding box center [810, 72] width 52 height 11
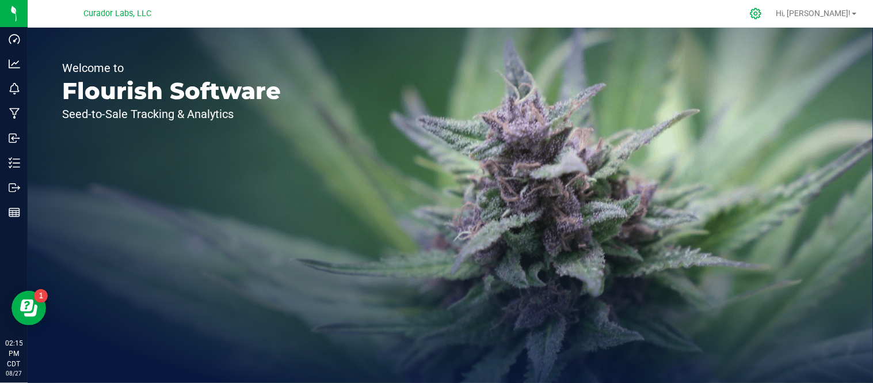
click at [770, 14] on div at bounding box center [756, 13] width 29 height 25
click at [762, 14] on icon at bounding box center [756, 13] width 12 height 12
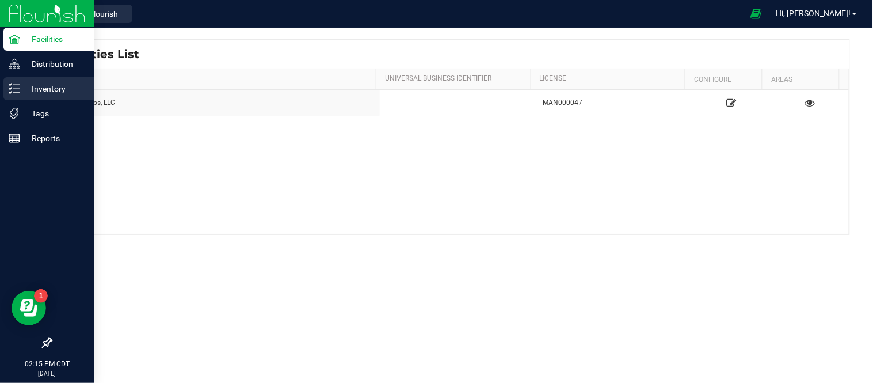
click at [49, 82] on p "Inventory" at bounding box center [54, 89] width 69 height 14
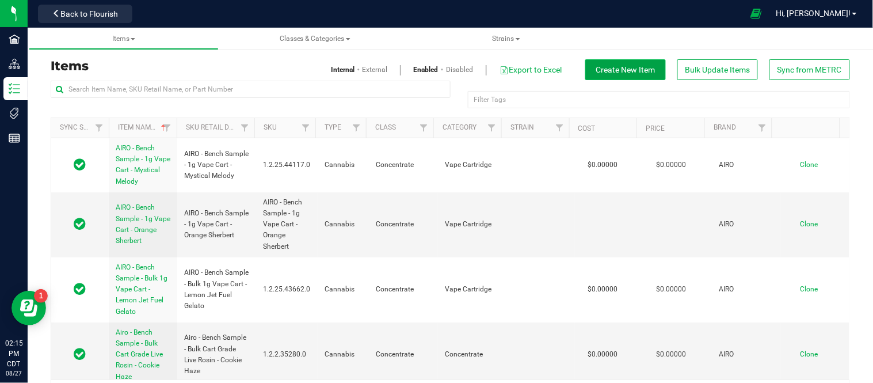
click at [618, 75] on button "Create New Item" at bounding box center [625, 69] width 81 height 21
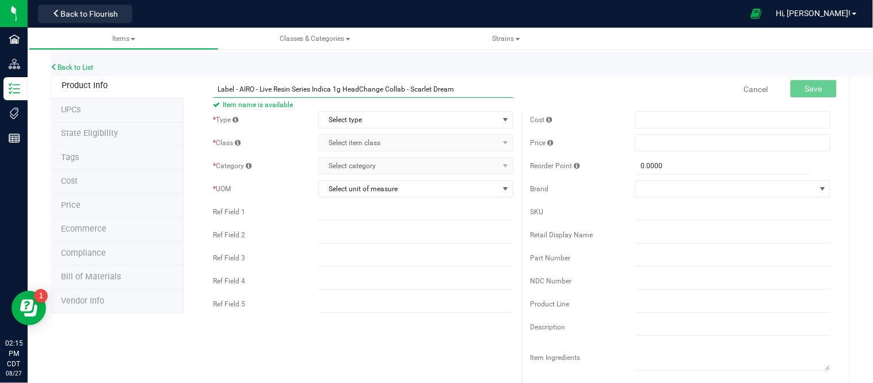
type input "Label - AIRO - Live Resin Series Indica 1g HeadChange Collab - Scarlet Dream"
click at [514, 88] on div "Label - AIRO - Live Resin Series Indica 1g HeadChange Collab - Scarlet Dream It…" at bounding box center [363, 82] width 317 height 14
click at [502, 121] on span "select" at bounding box center [505, 119] width 9 height 9
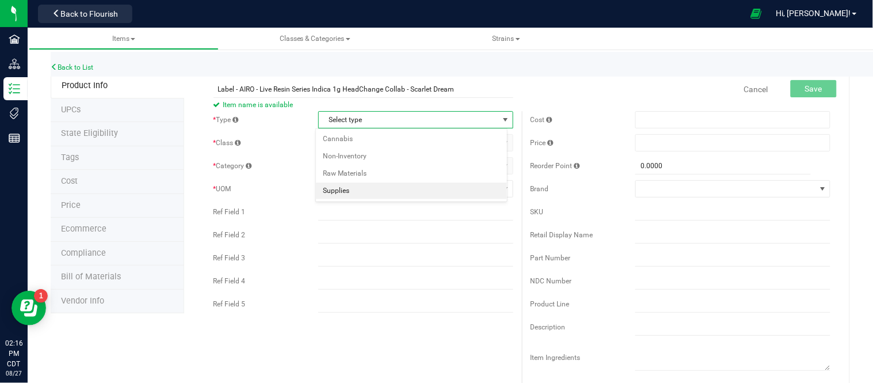
click at [368, 192] on li "Supplies" at bounding box center [411, 190] width 191 height 17
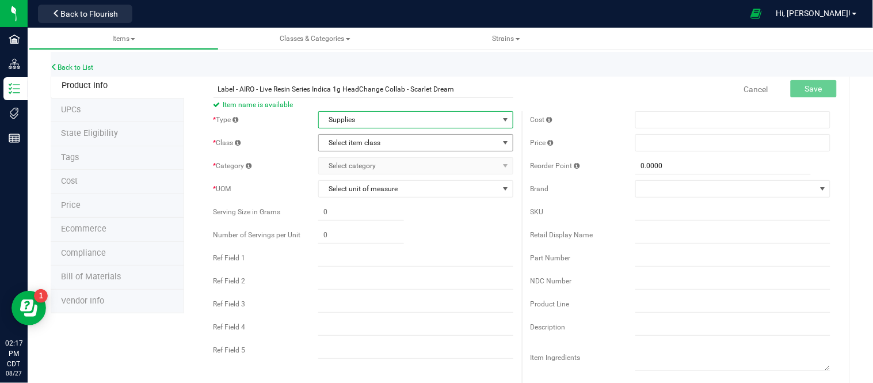
click at [501, 146] on span "select" at bounding box center [505, 142] width 9 height 9
click at [353, 160] on li "General" at bounding box center [411, 162] width 191 height 17
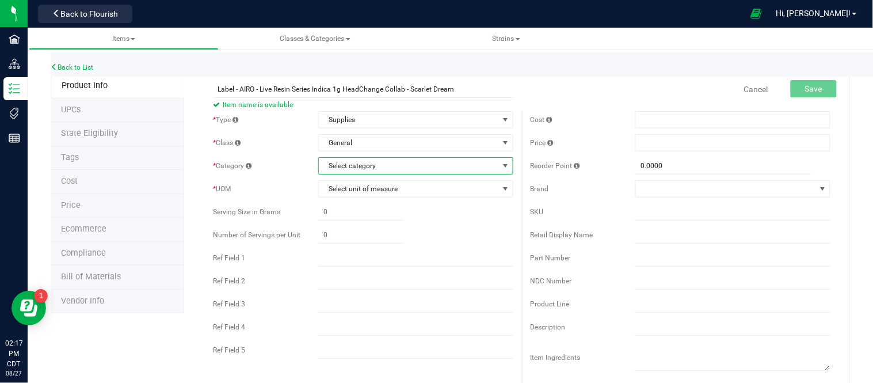
click at [393, 165] on span "Select category" at bounding box center [409, 166] width 180 height 16
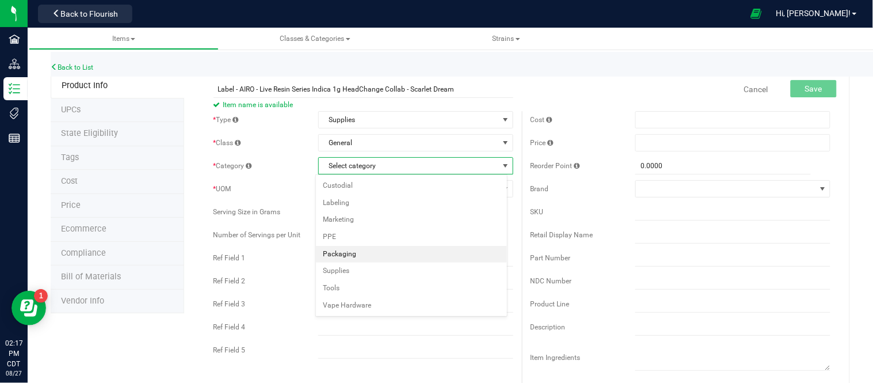
click at [358, 258] on li "Packaging" at bounding box center [411, 254] width 191 height 17
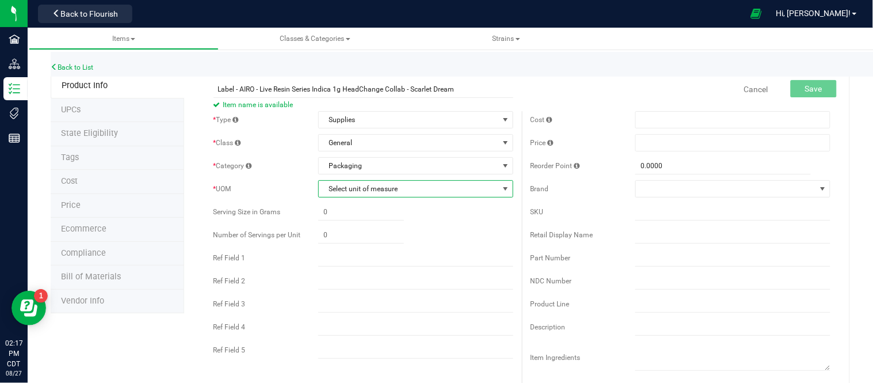
click at [419, 192] on span "Select unit of measure" at bounding box center [409, 189] width 180 height 16
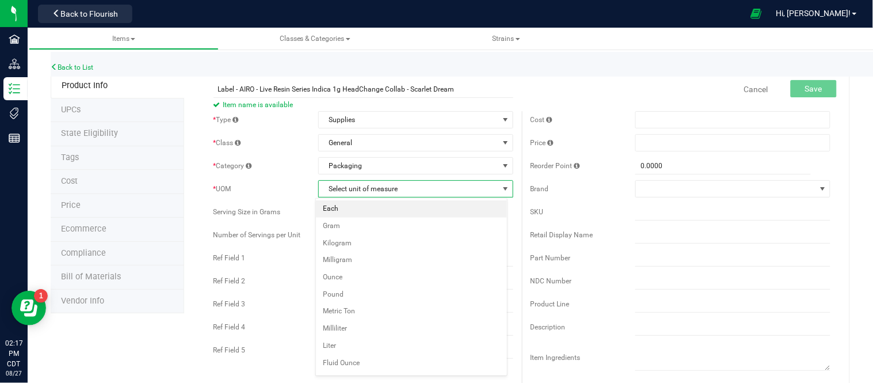
click at [380, 210] on li "Each" at bounding box center [411, 208] width 191 height 17
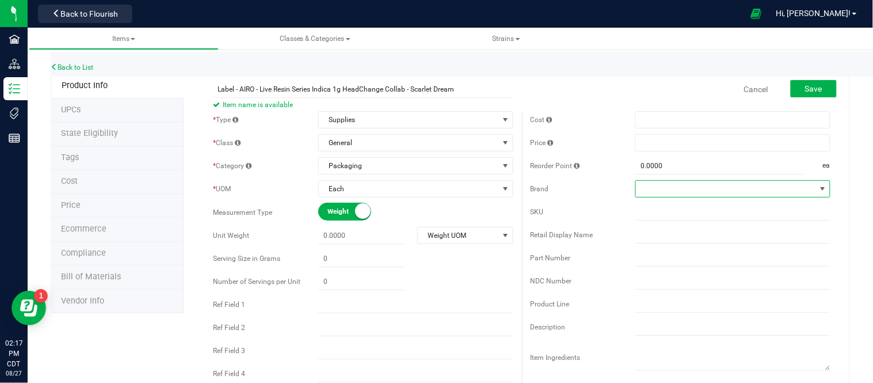
click at [675, 193] on span at bounding box center [726, 189] width 180 height 16
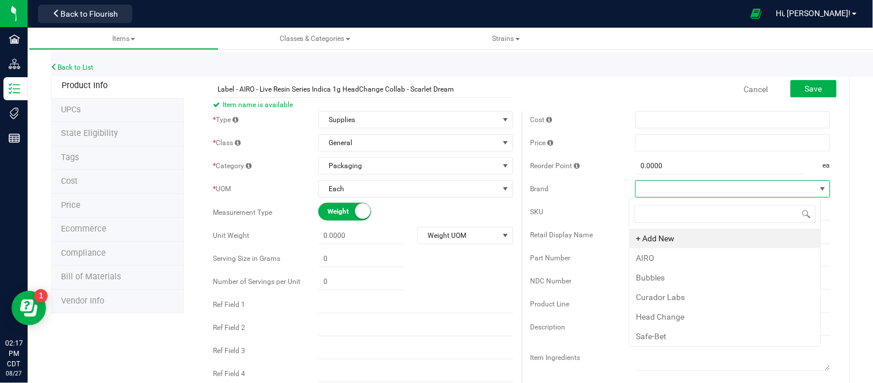
scroll to position [17, 192]
type input "ai"
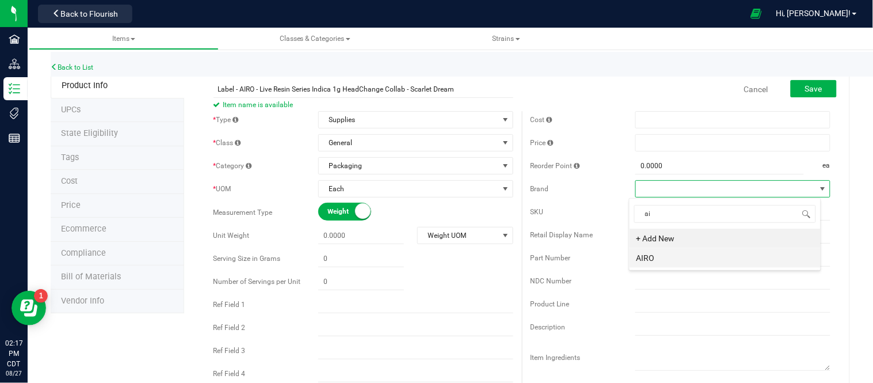
click at [671, 261] on li "AIRO" at bounding box center [724, 258] width 191 height 20
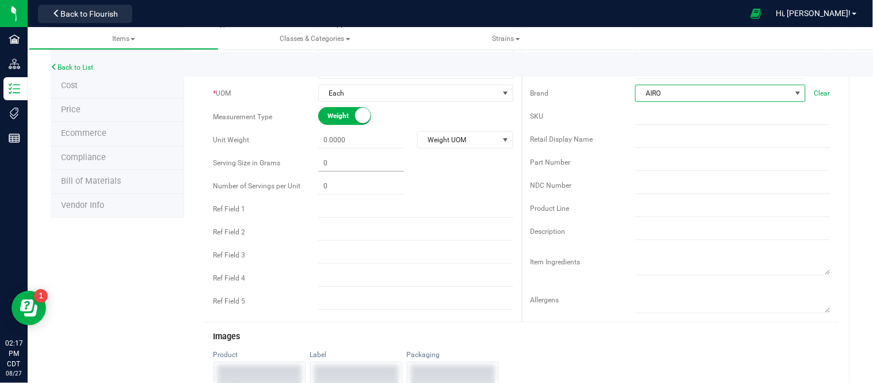
scroll to position [383, 0]
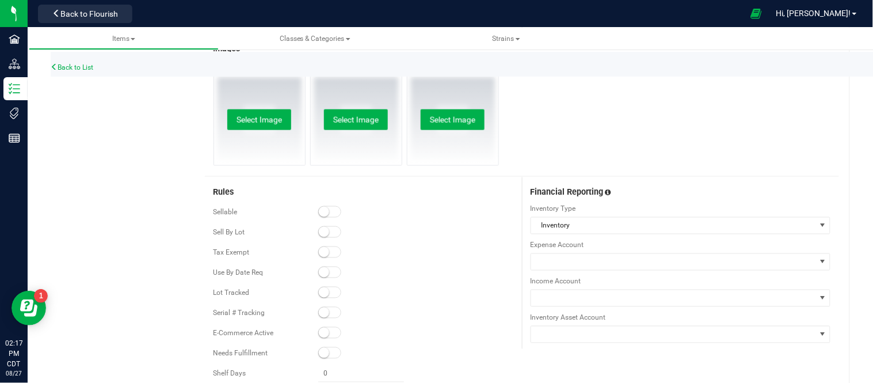
click at [319, 216] on small at bounding box center [324, 212] width 10 height 10
click at [319, 294] on small at bounding box center [324, 292] width 10 height 10
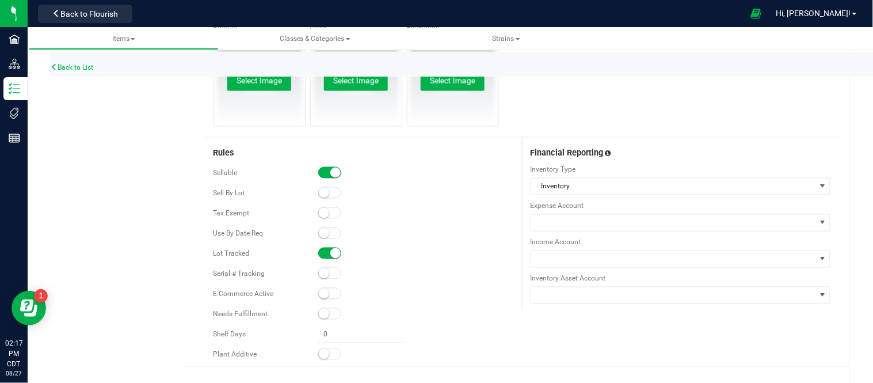
scroll to position [444, 0]
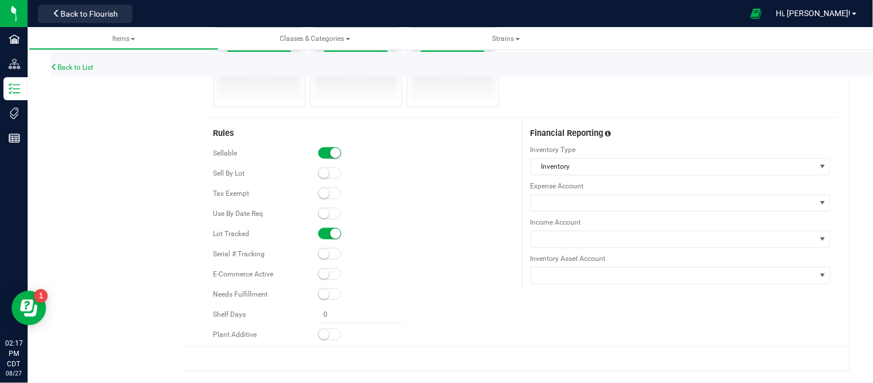
click at [319, 274] on small at bounding box center [324, 274] width 10 height 10
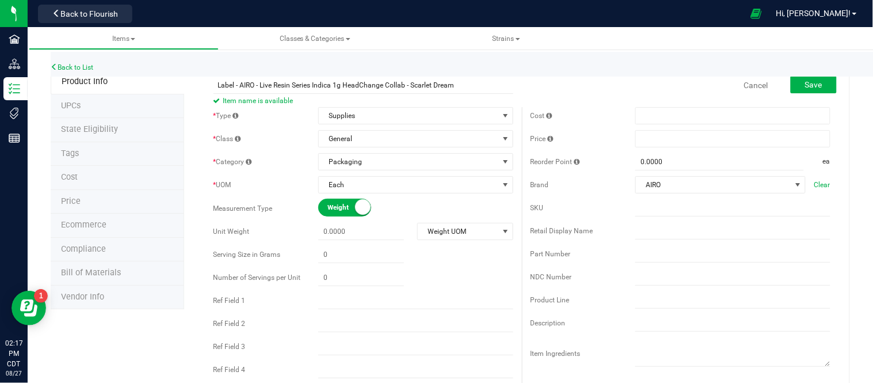
scroll to position [0, 0]
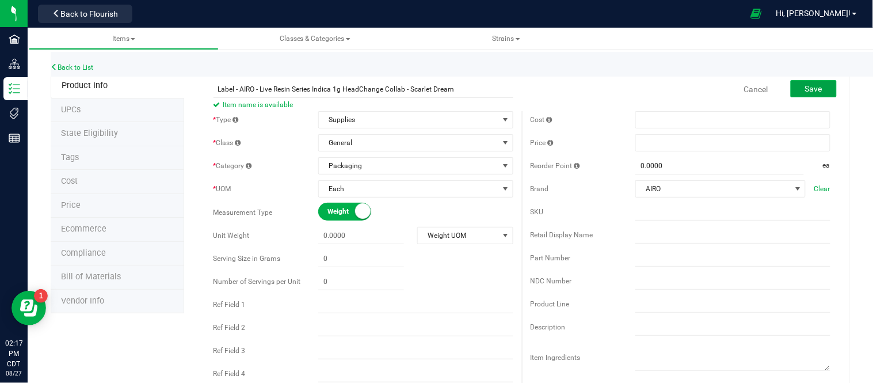
click at [810, 84] on span "Save" at bounding box center [813, 88] width 17 height 9
